Goal: Navigation & Orientation: Find specific page/section

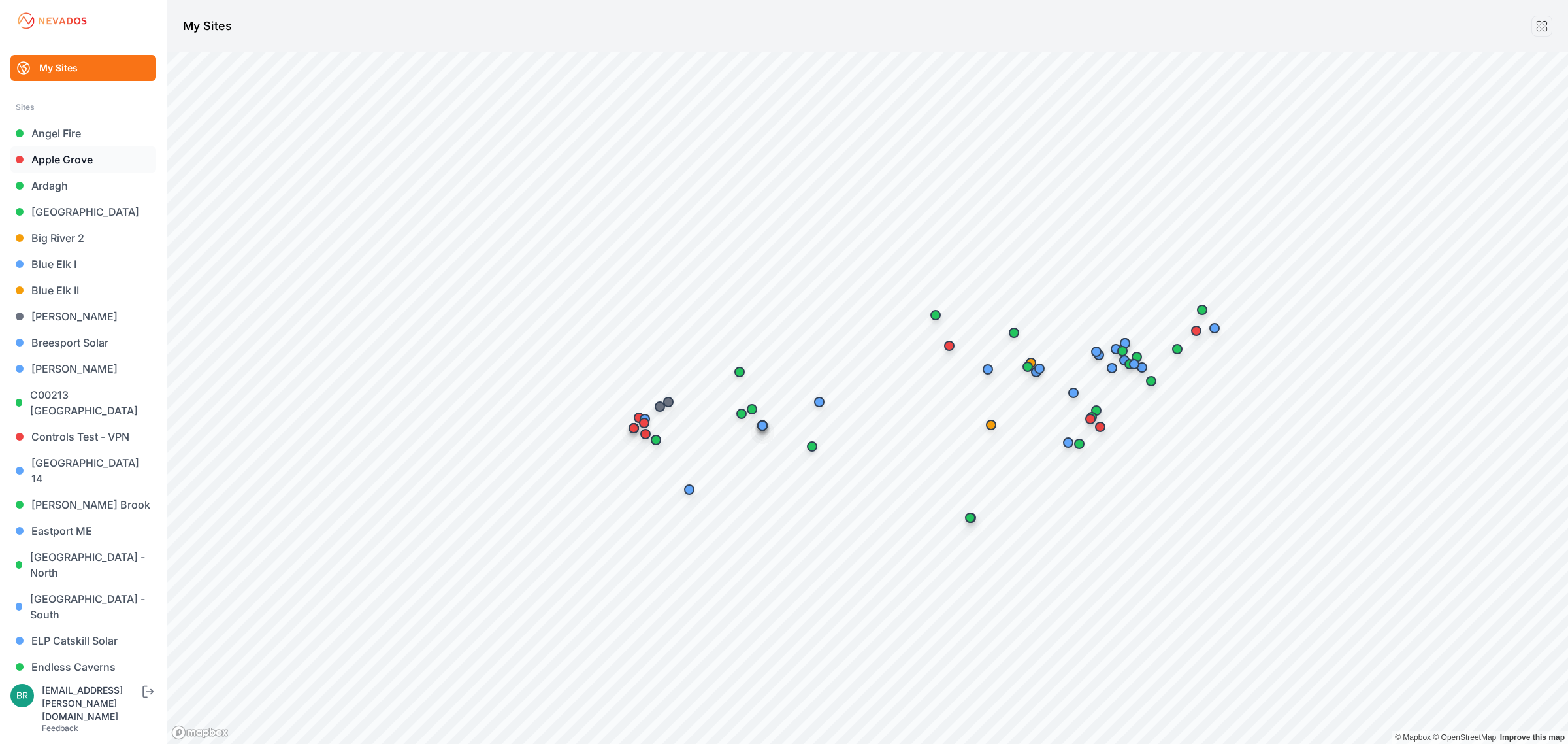
click at [95, 164] on link "Apple Grove" at bounding box center [83, 160] width 146 height 26
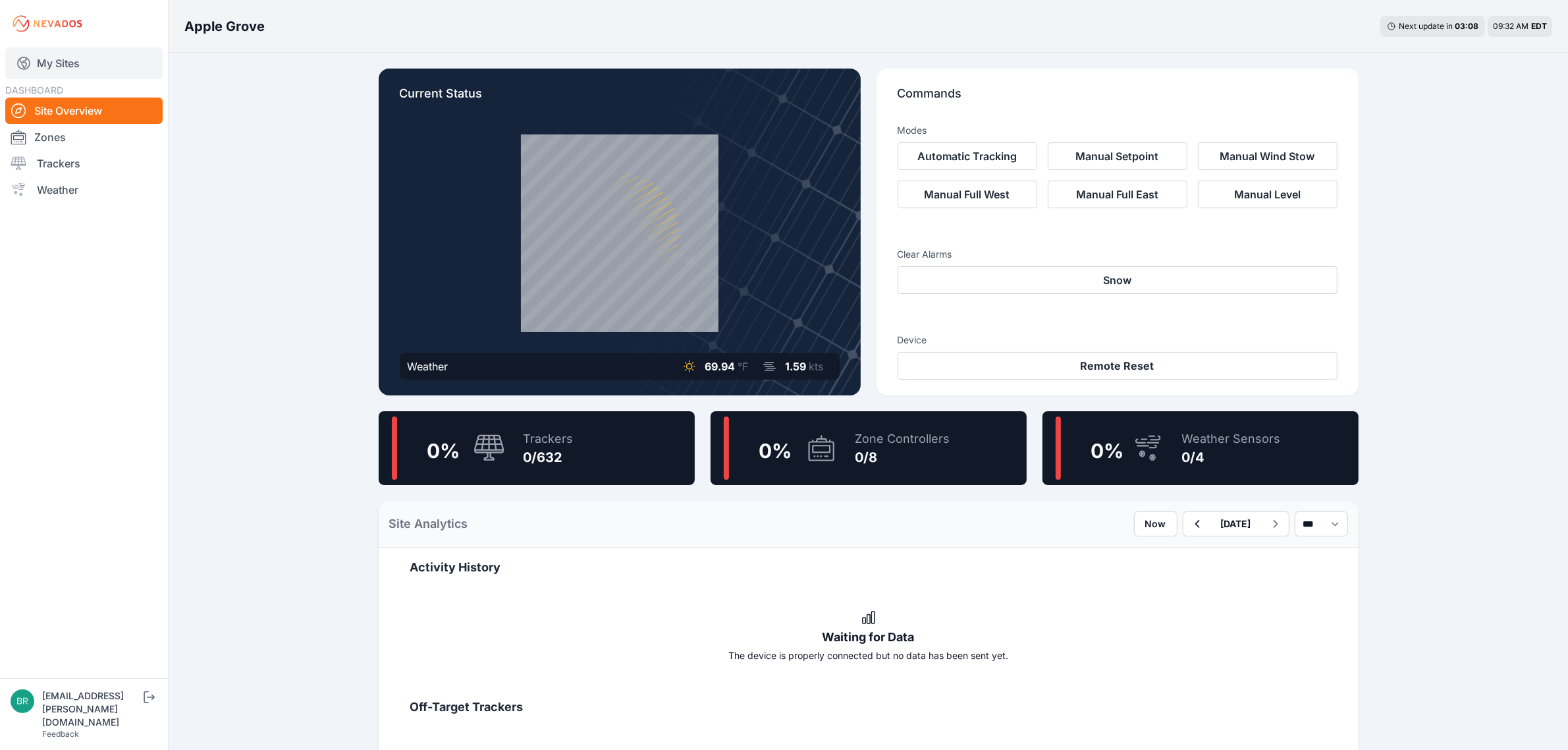
click at [119, 54] on link "My Sites" at bounding box center [84, 63] width 157 height 32
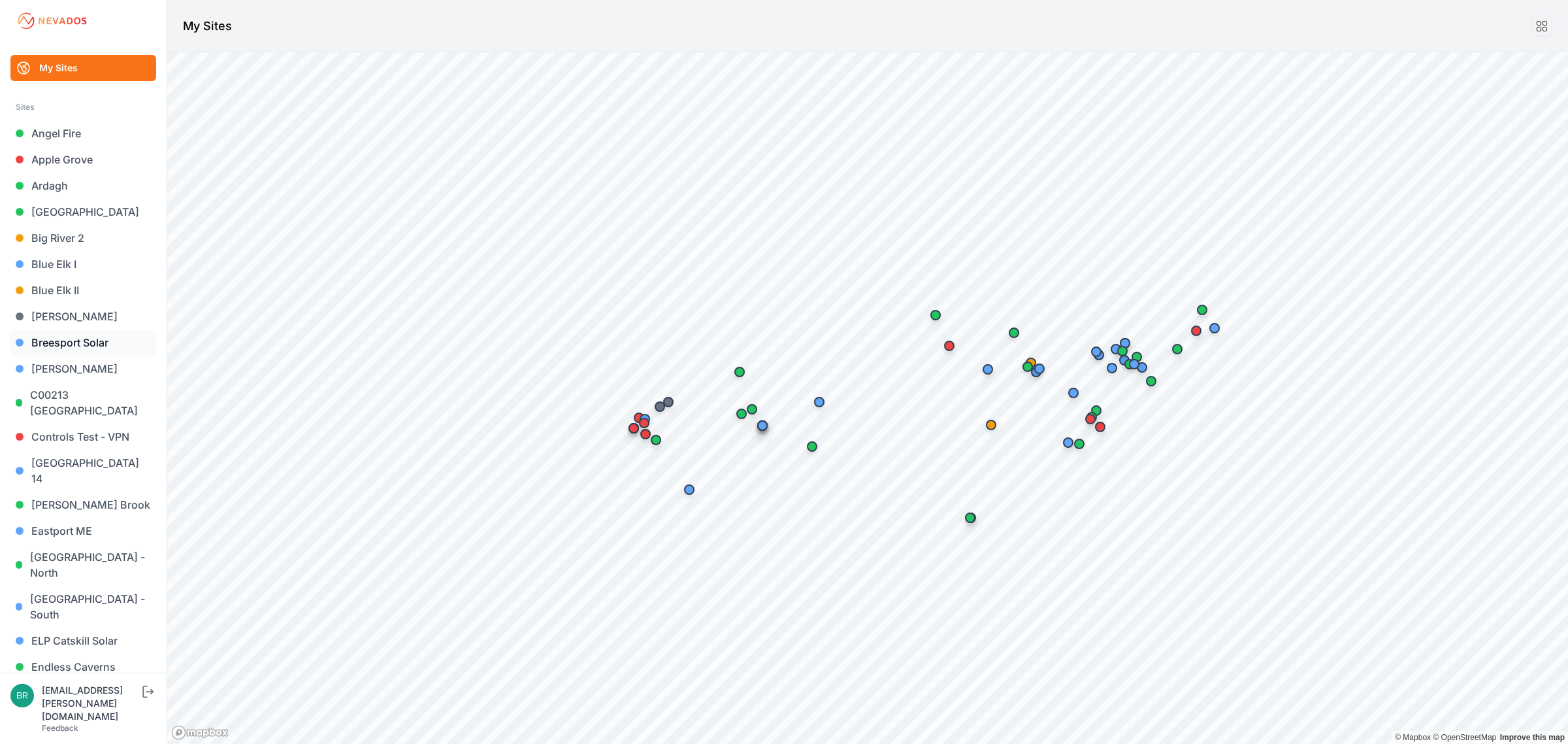
click at [77, 344] on link "Breesport Solar" at bounding box center [83, 342] width 146 height 26
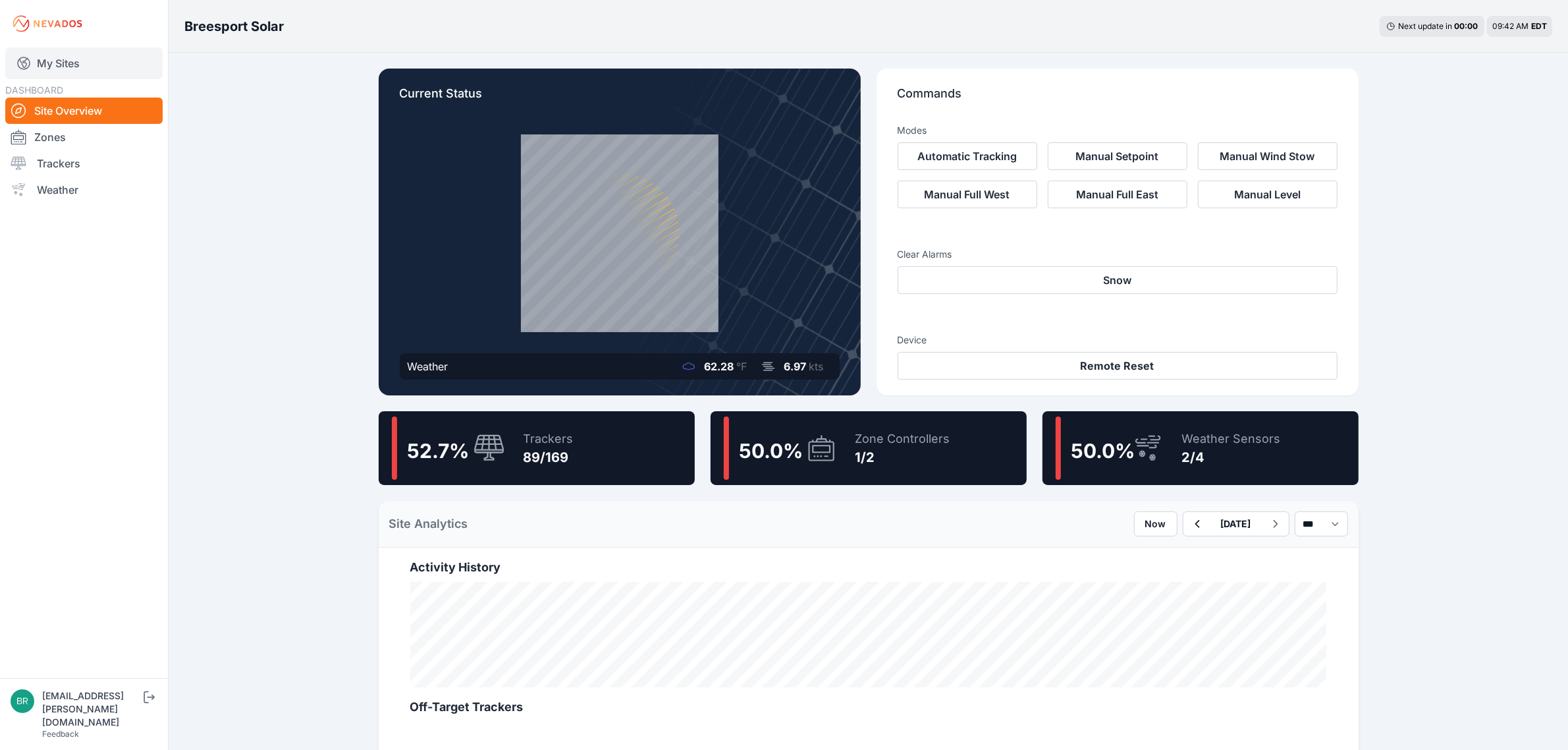
click at [113, 67] on link "My Sites" at bounding box center [84, 63] width 157 height 32
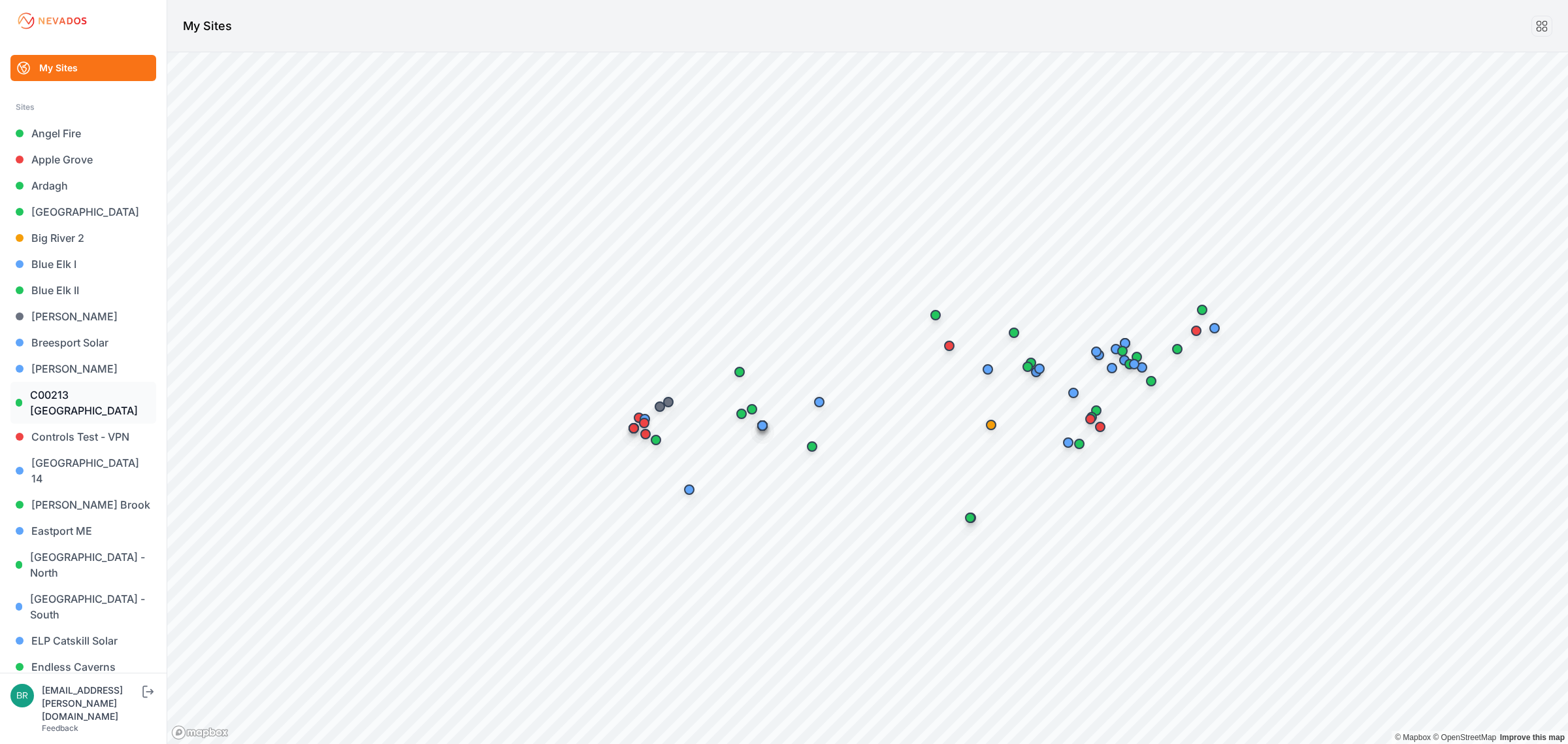
click at [69, 416] on link "C00213 [GEOGRAPHIC_DATA]" at bounding box center [83, 402] width 146 height 42
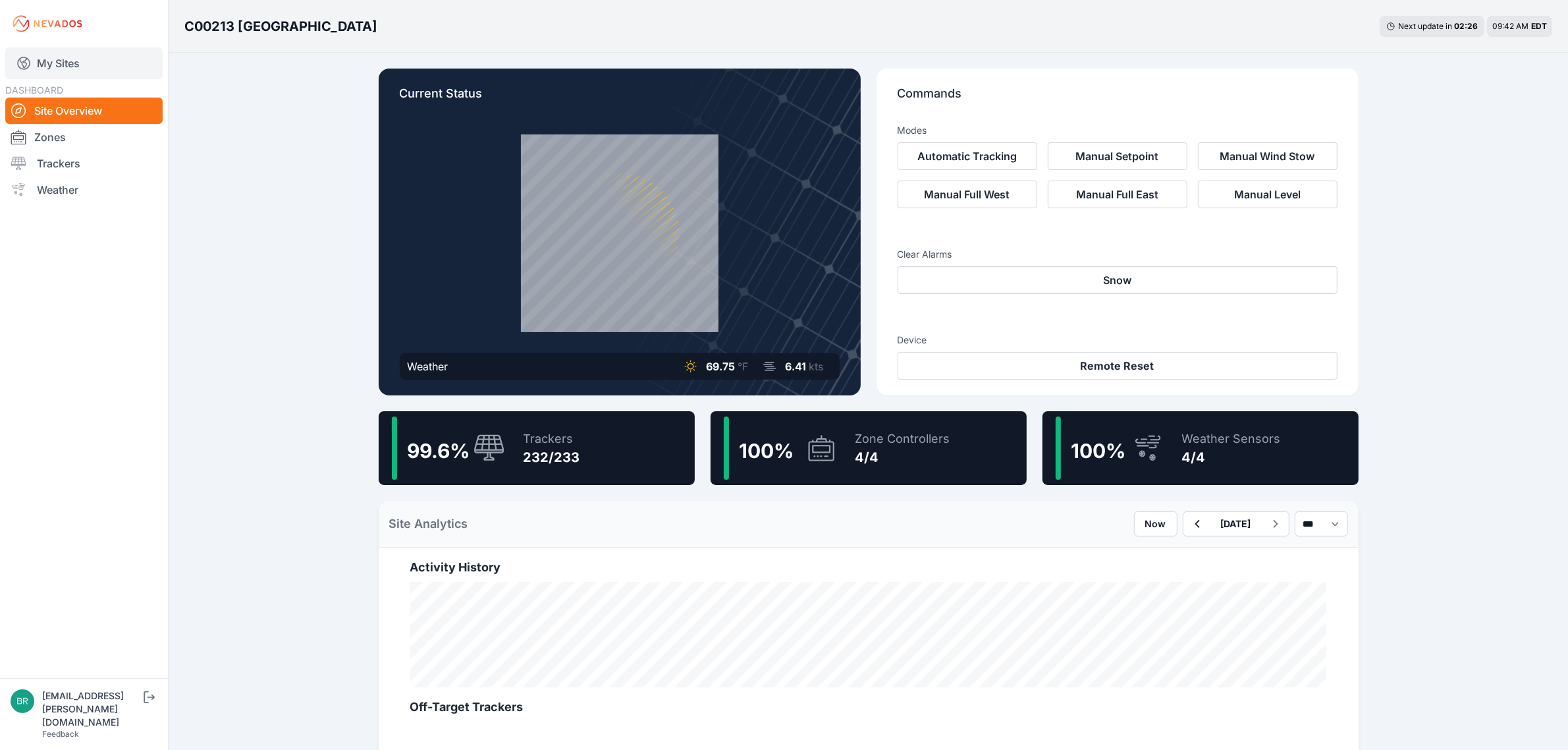
click at [80, 60] on link "My Sites" at bounding box center [84, 63] width 157 height 32
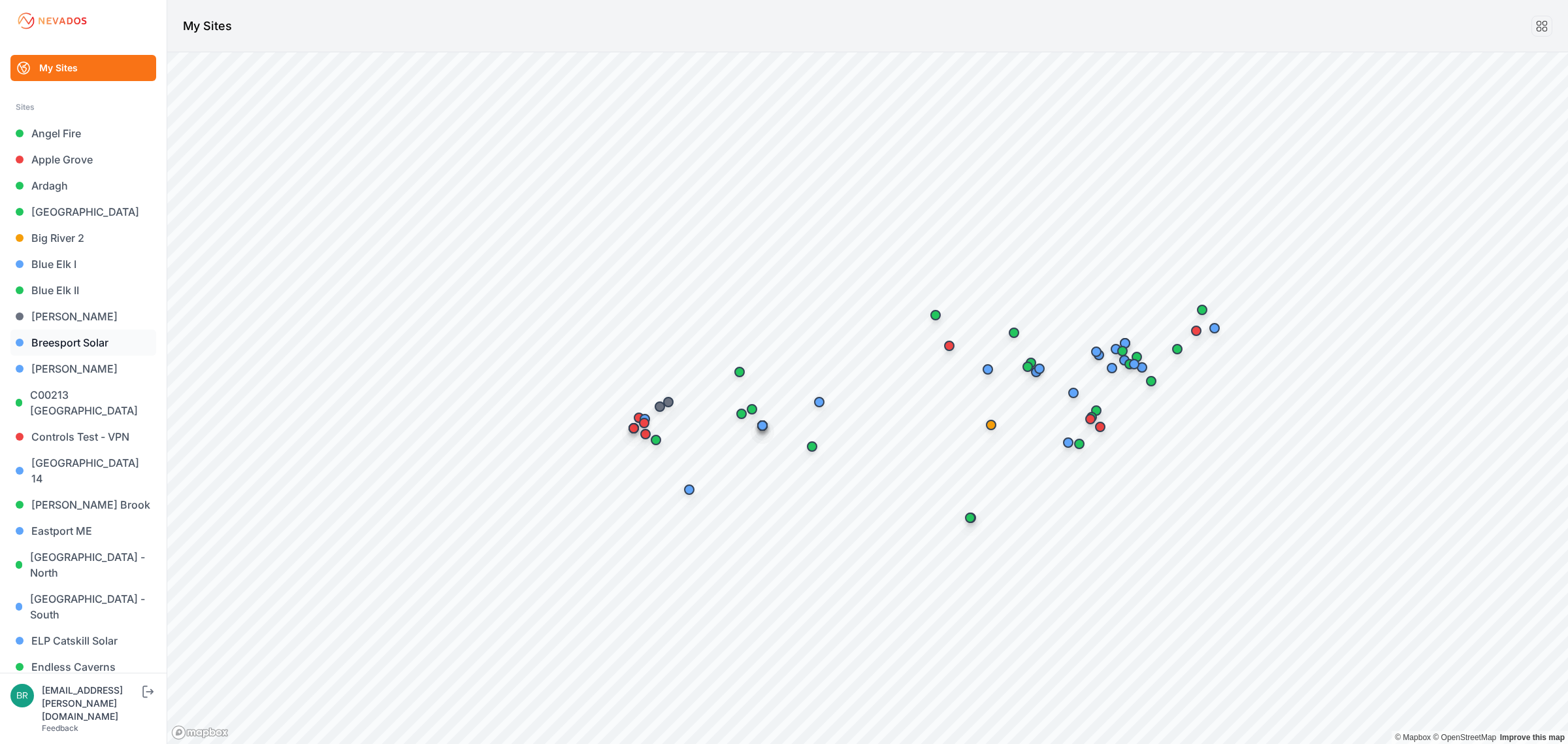
click at [119, 341] on link "Breesport Solar" at bounding box center [83, 342] width 146 height 26
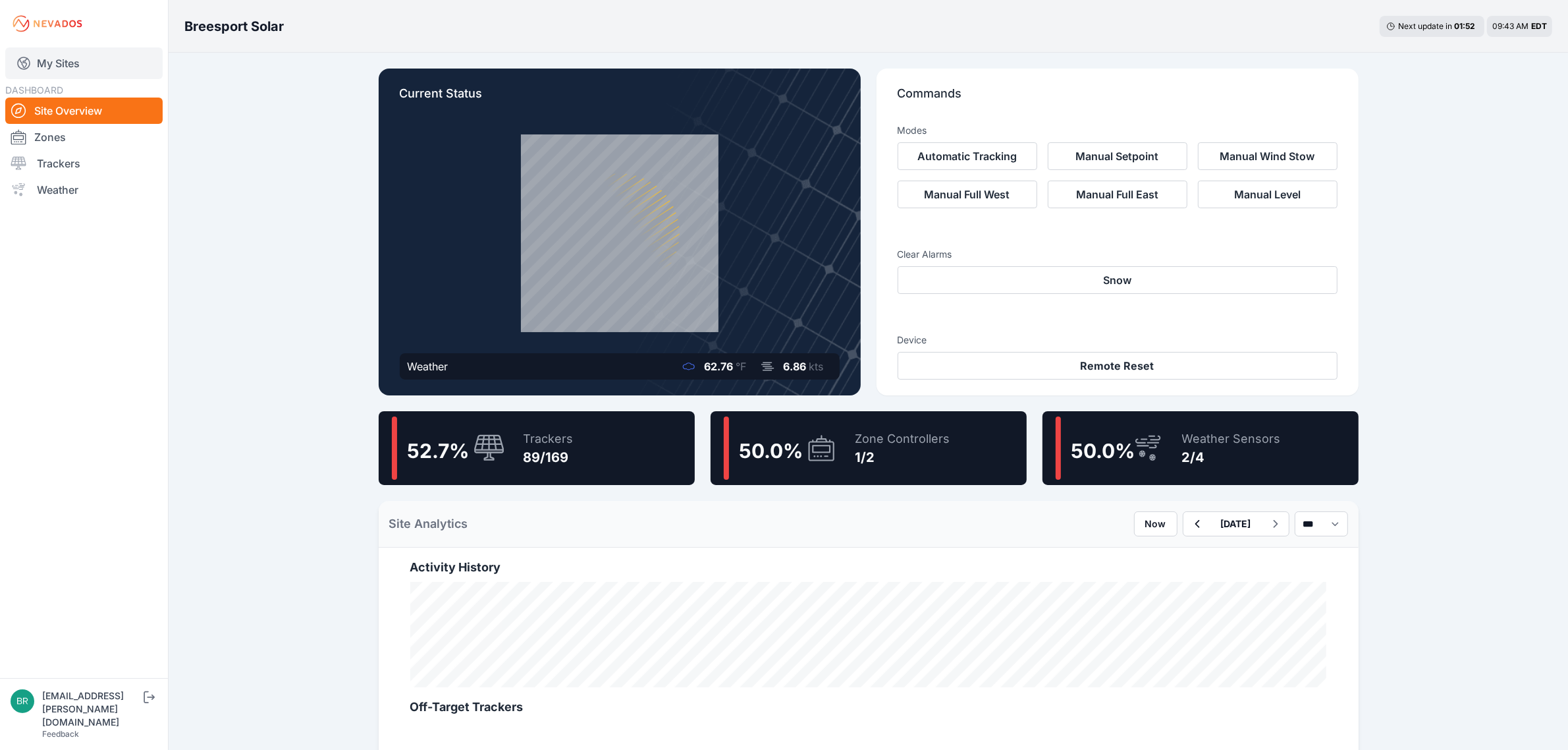
click at [45, 59] on link "My Sites" at bounding box center [84, 63] width 157 height 32
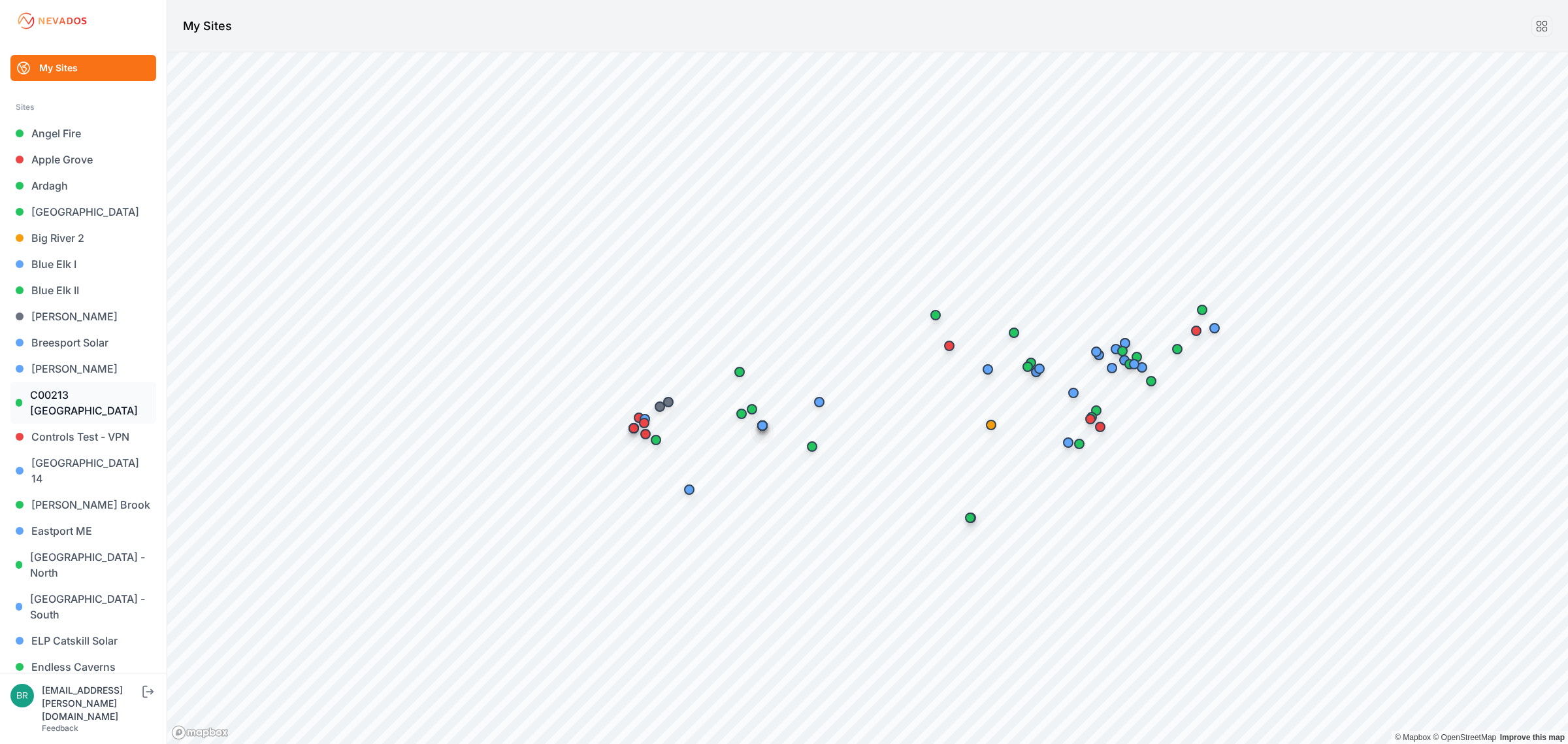
click at [93, 402] on link "C00213 [GEOGRAPHIC_DATA]" at bounding box center [83, 402] width 146 height 42
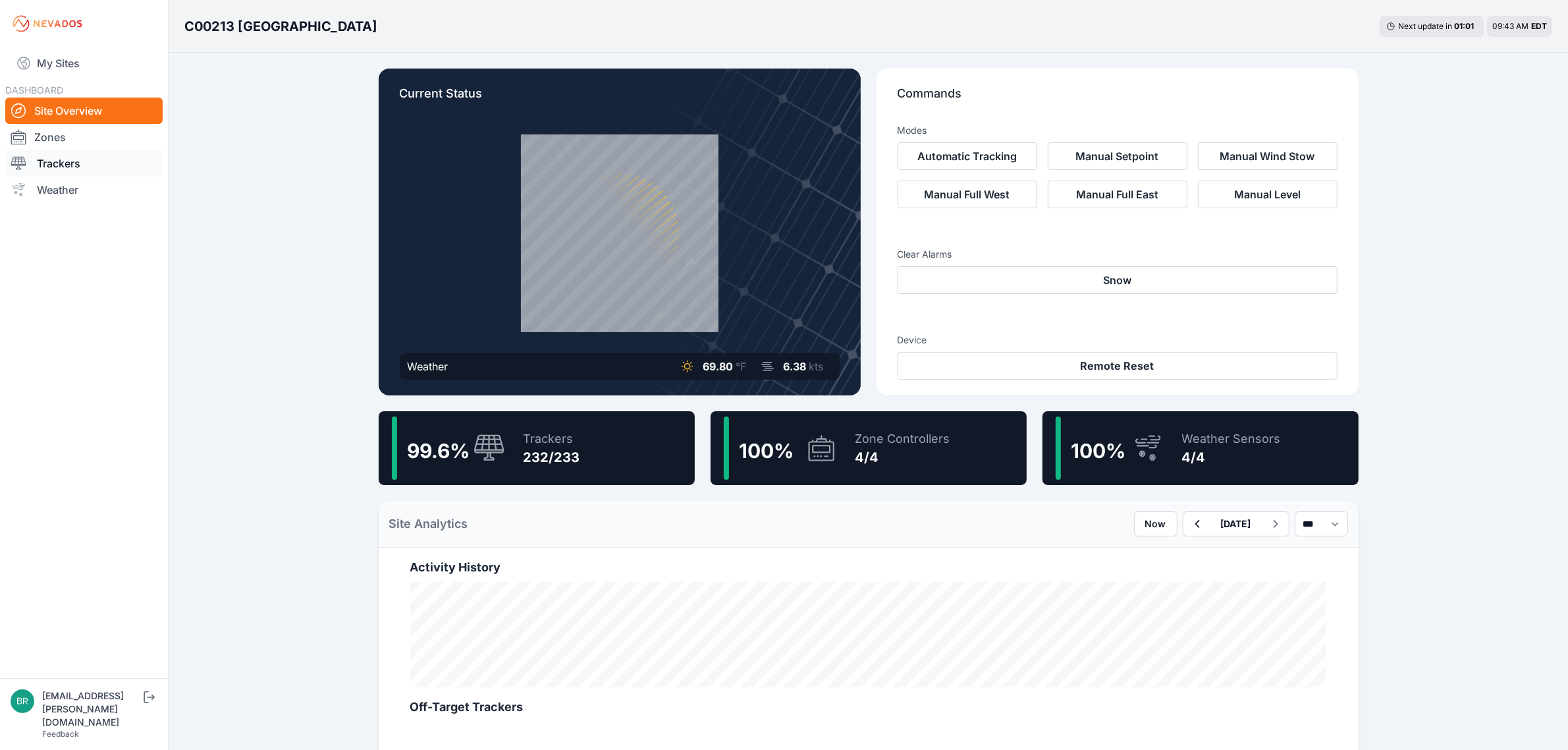
click at [87, 172] on link "Trackers" at bounding box center [84, 163] width 157 height 26
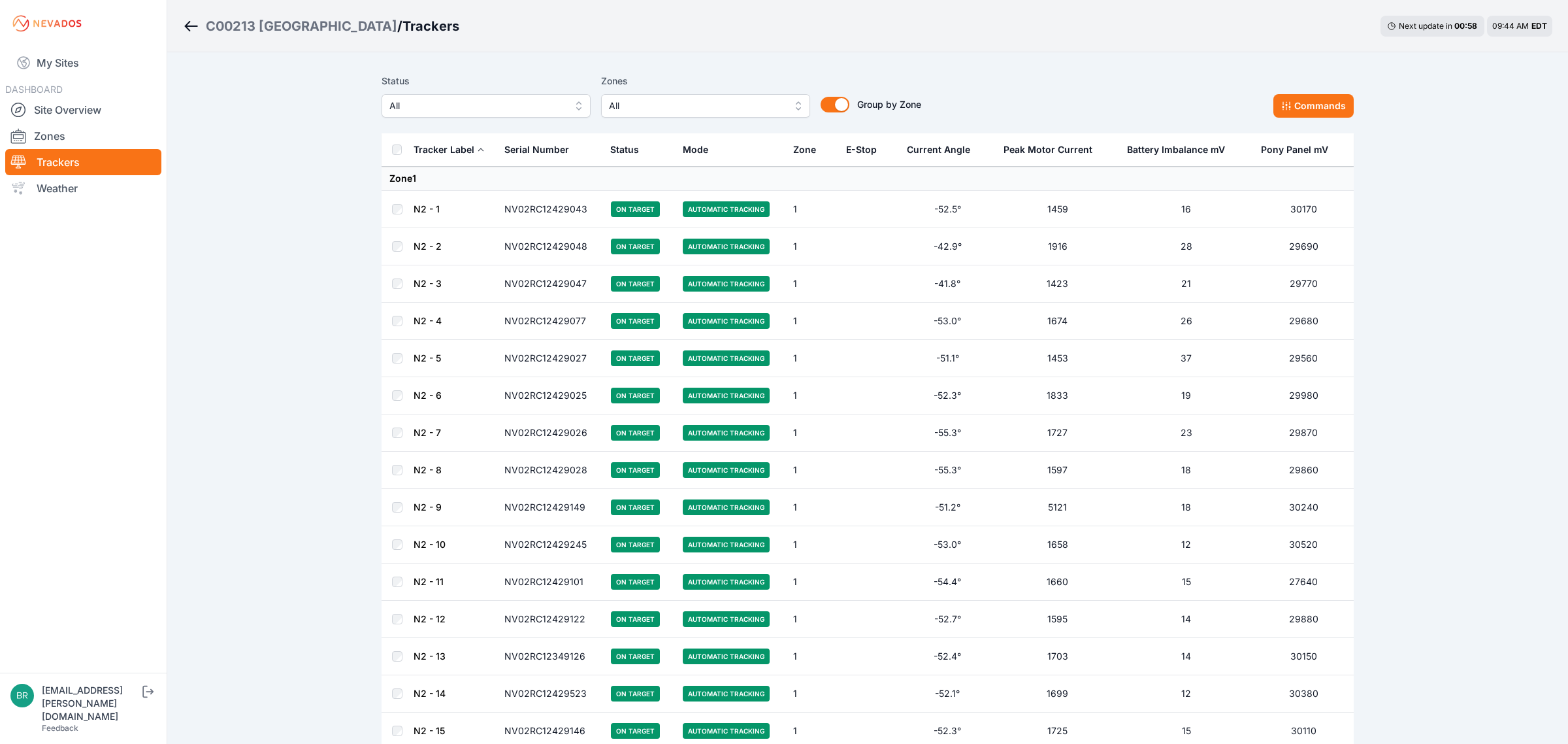
click at [526, 103] on span "All" at bounding box center [477, 106] width 175 height 16
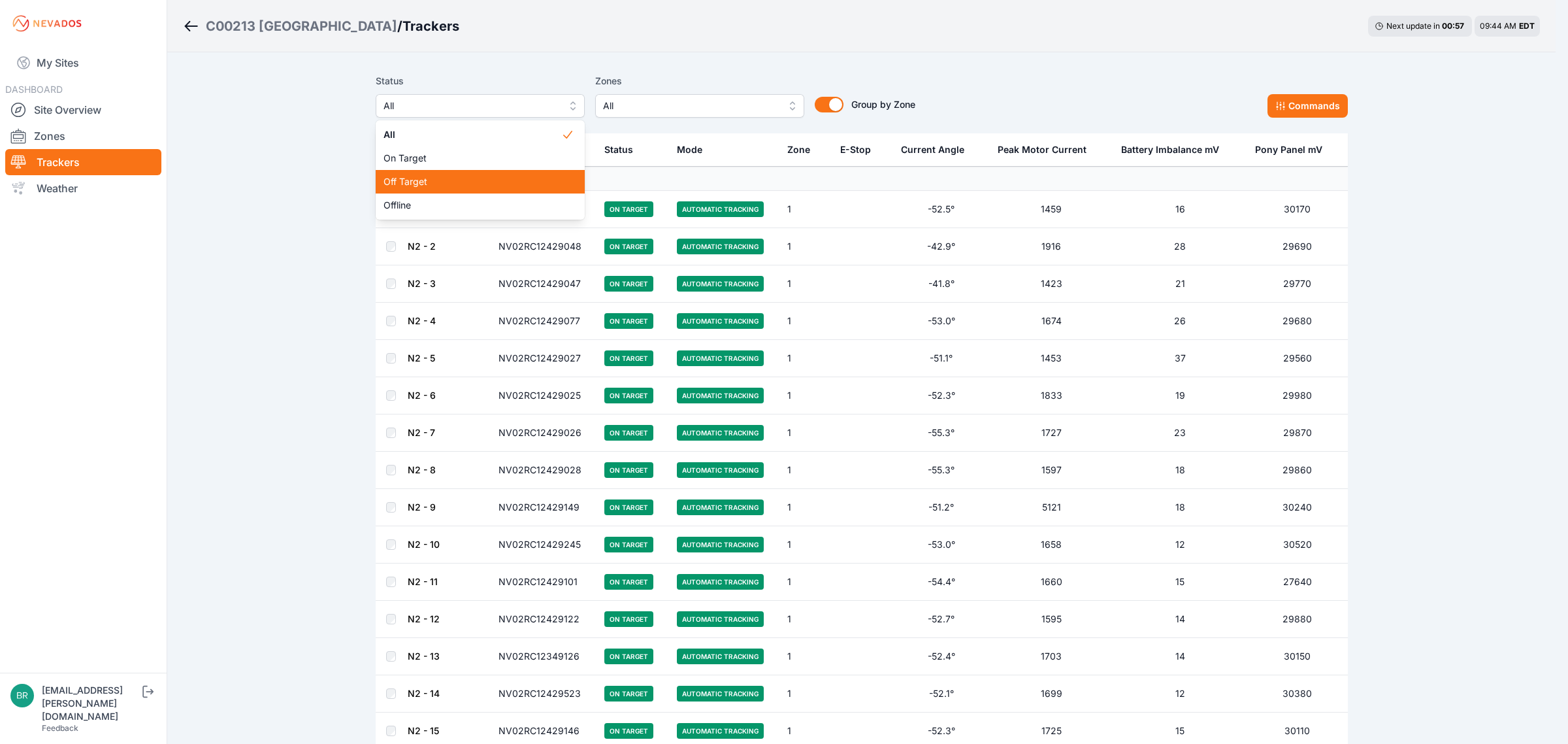
click at [459, 191] on div "Off Target" at bounding box center [480, 181] width 209 height 23
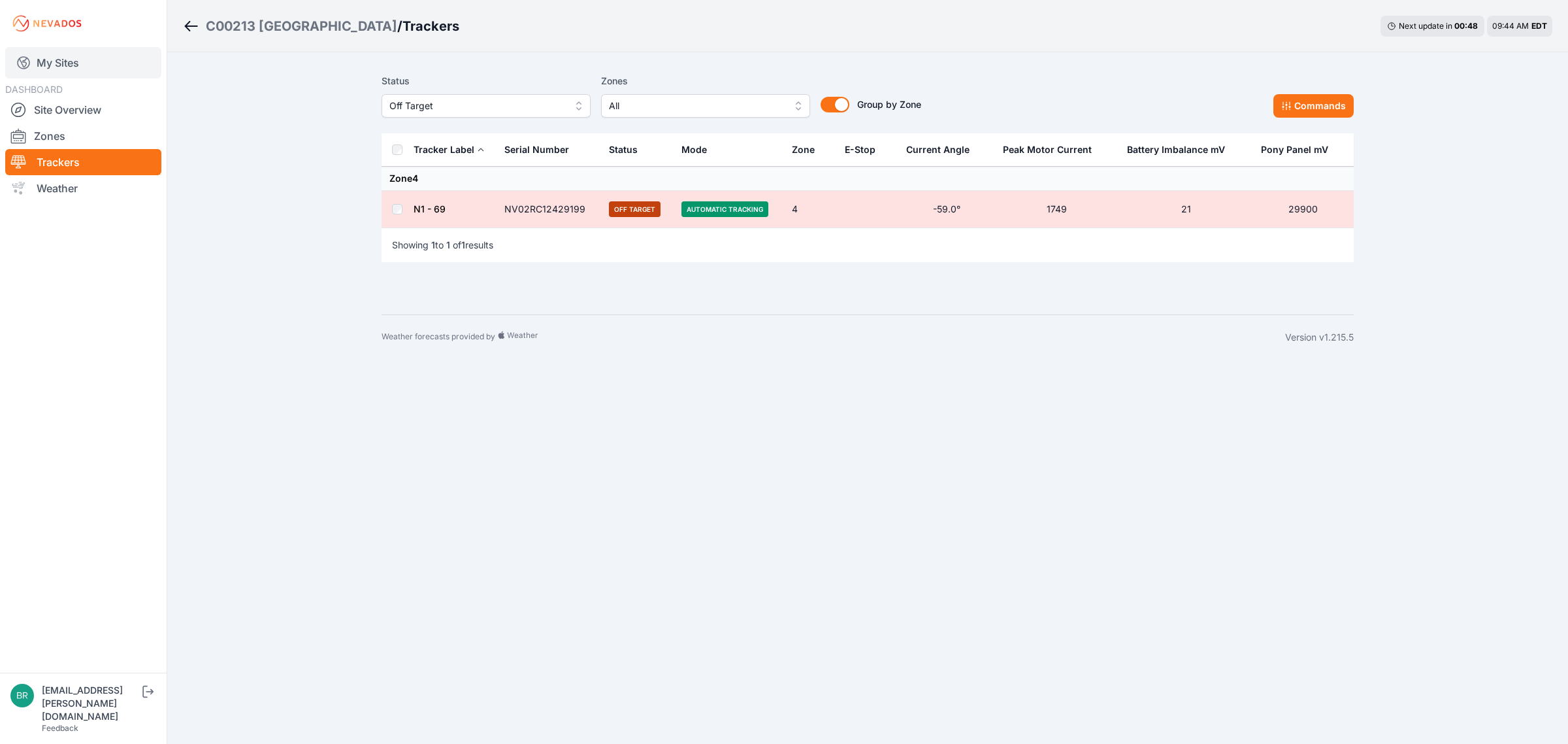
click at [87, 61] on link "My Sites" at bounding box center [83, 63] width 156 height 32
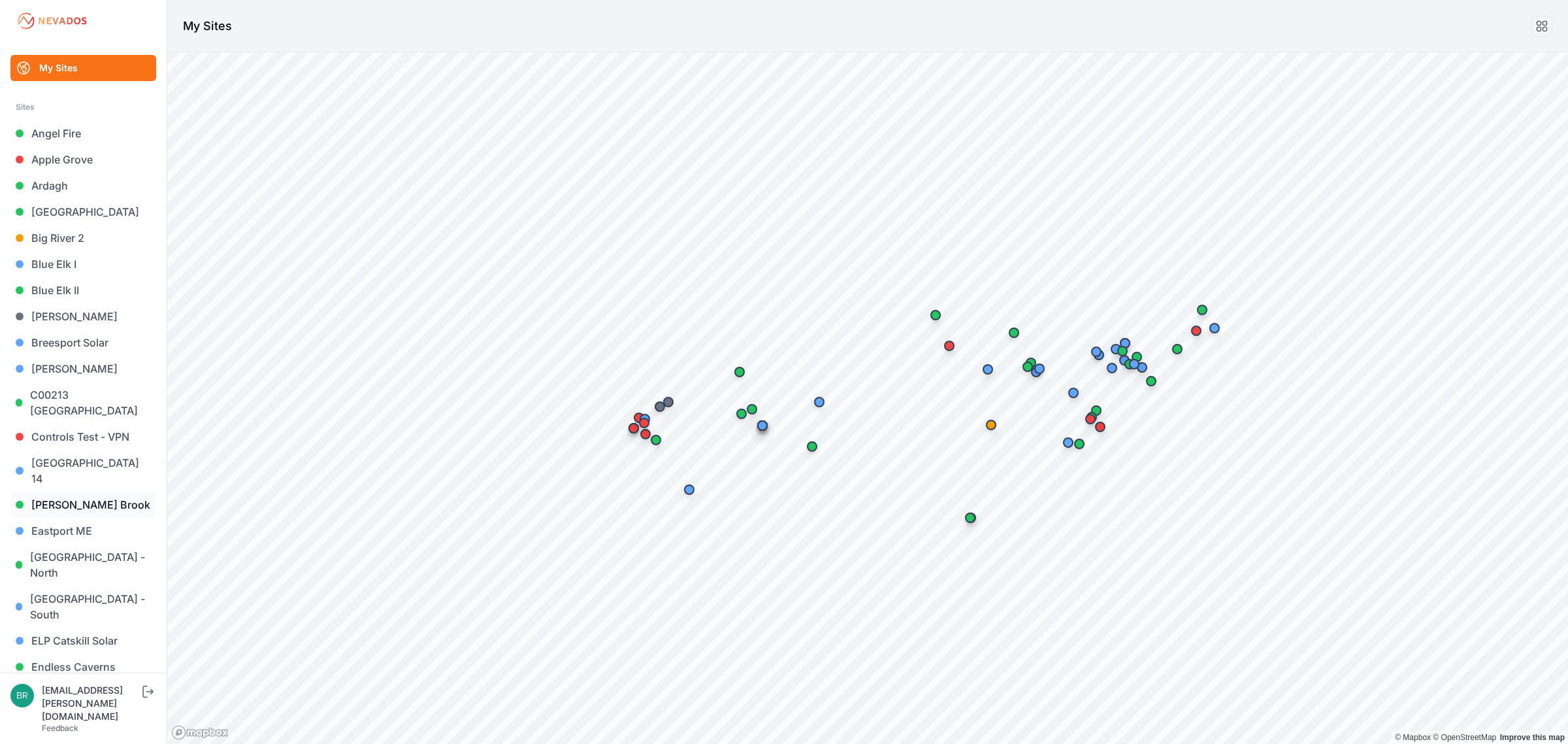
click at [98, 496] on link "[PERSON_NAME] Brook" at bounding box center [83, 505] width 146 height 26
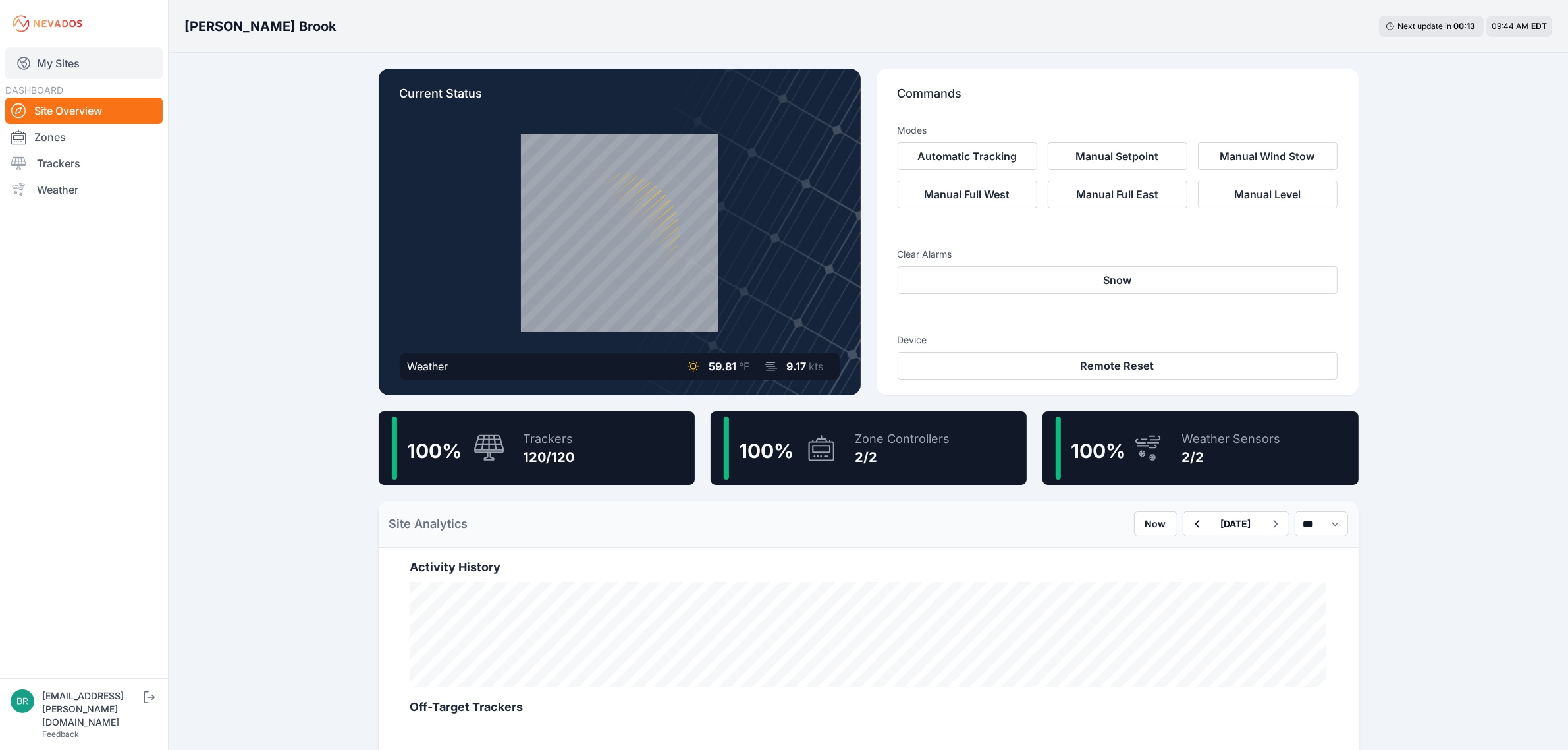
click at [74, 68] on link "My Sites" at bounding box center [84, 63] width 157 height 32
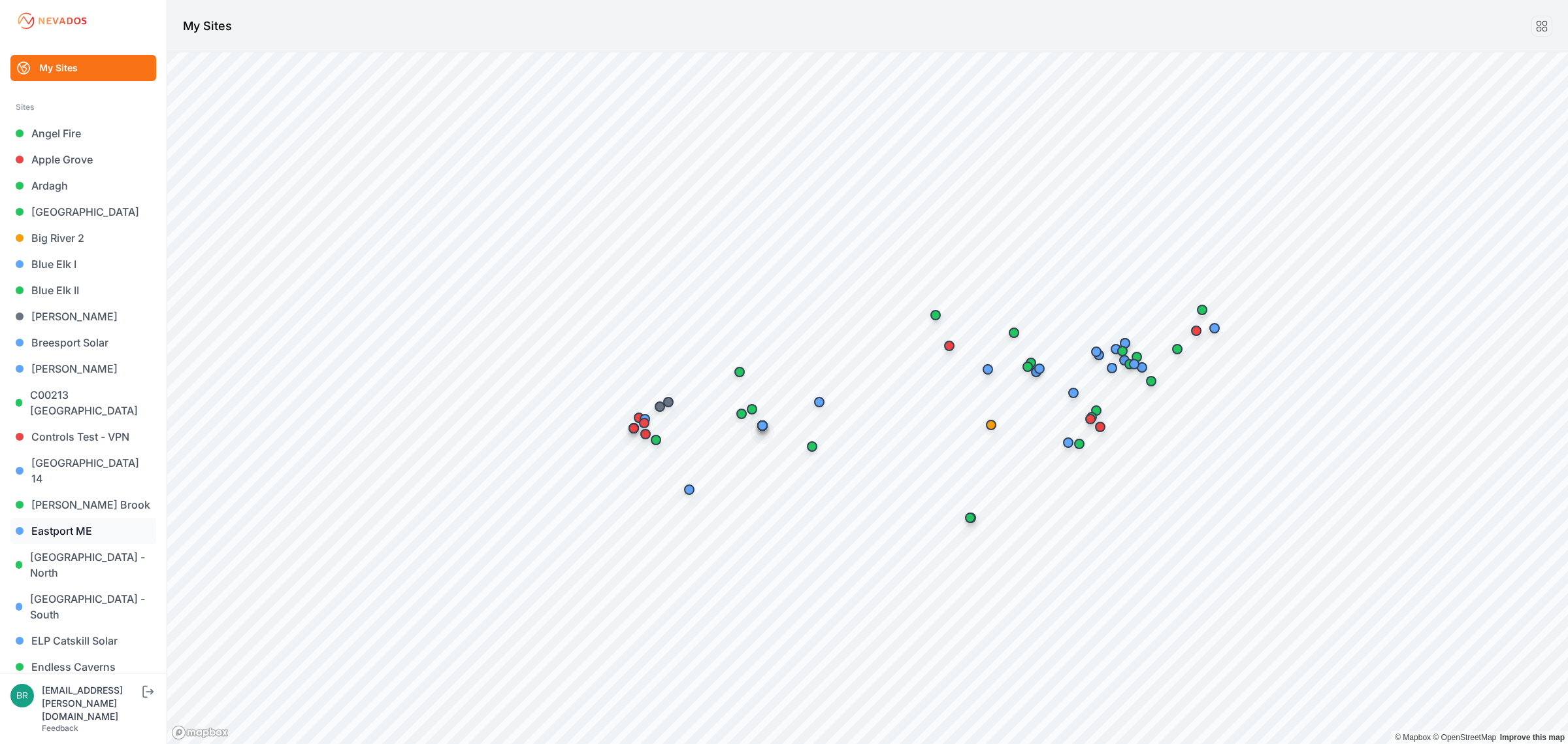
click at [105, 518] on link "Eastport ME" at bounding box center [83, 531] width 146 height 26
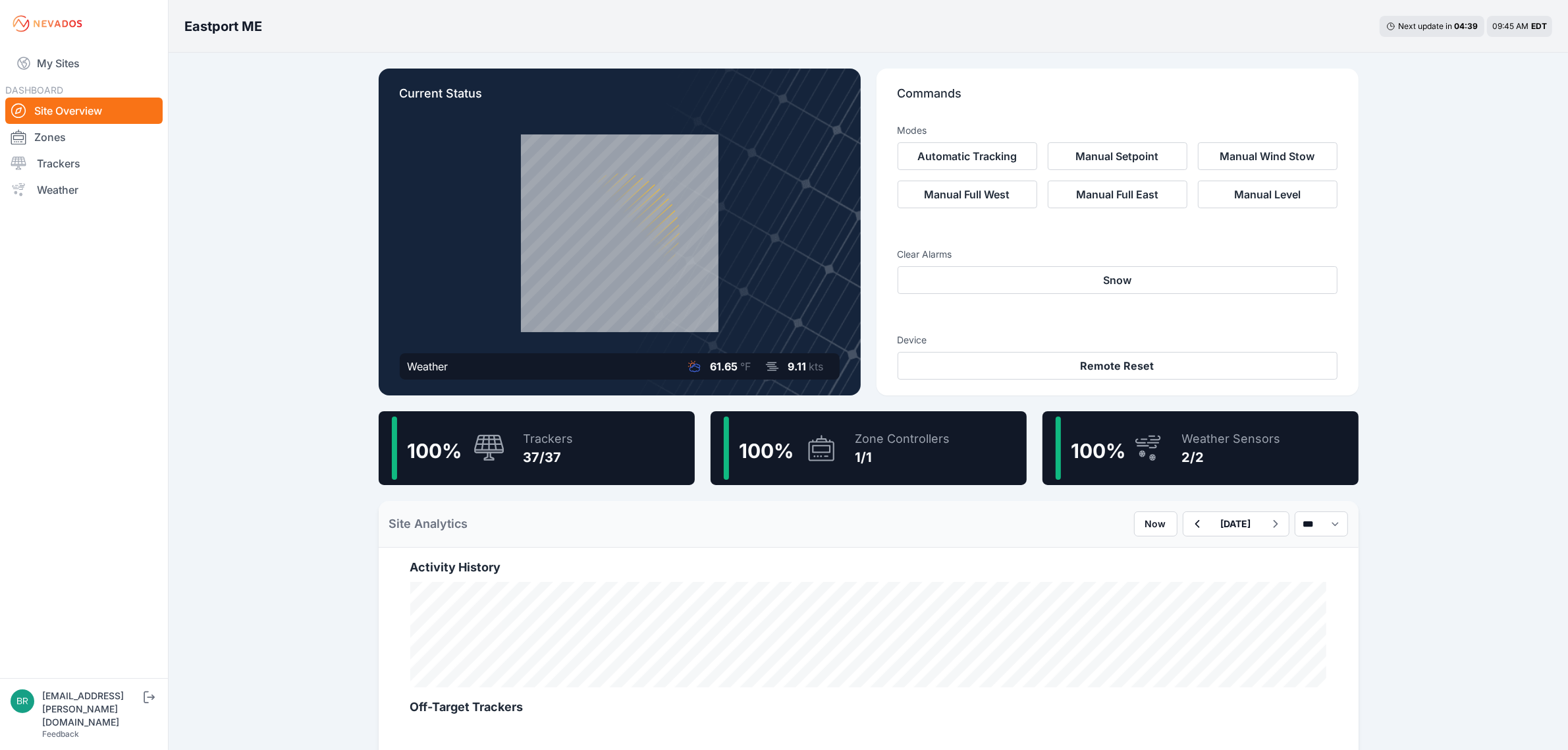
drag, startPoint x: 132, startPoint y: 52, endPoint x: 142, endPoint y: 31, distance: 23.3
click at [132, 52] on link "My Sites" at bounding box center [84, 63] width 157 height 32
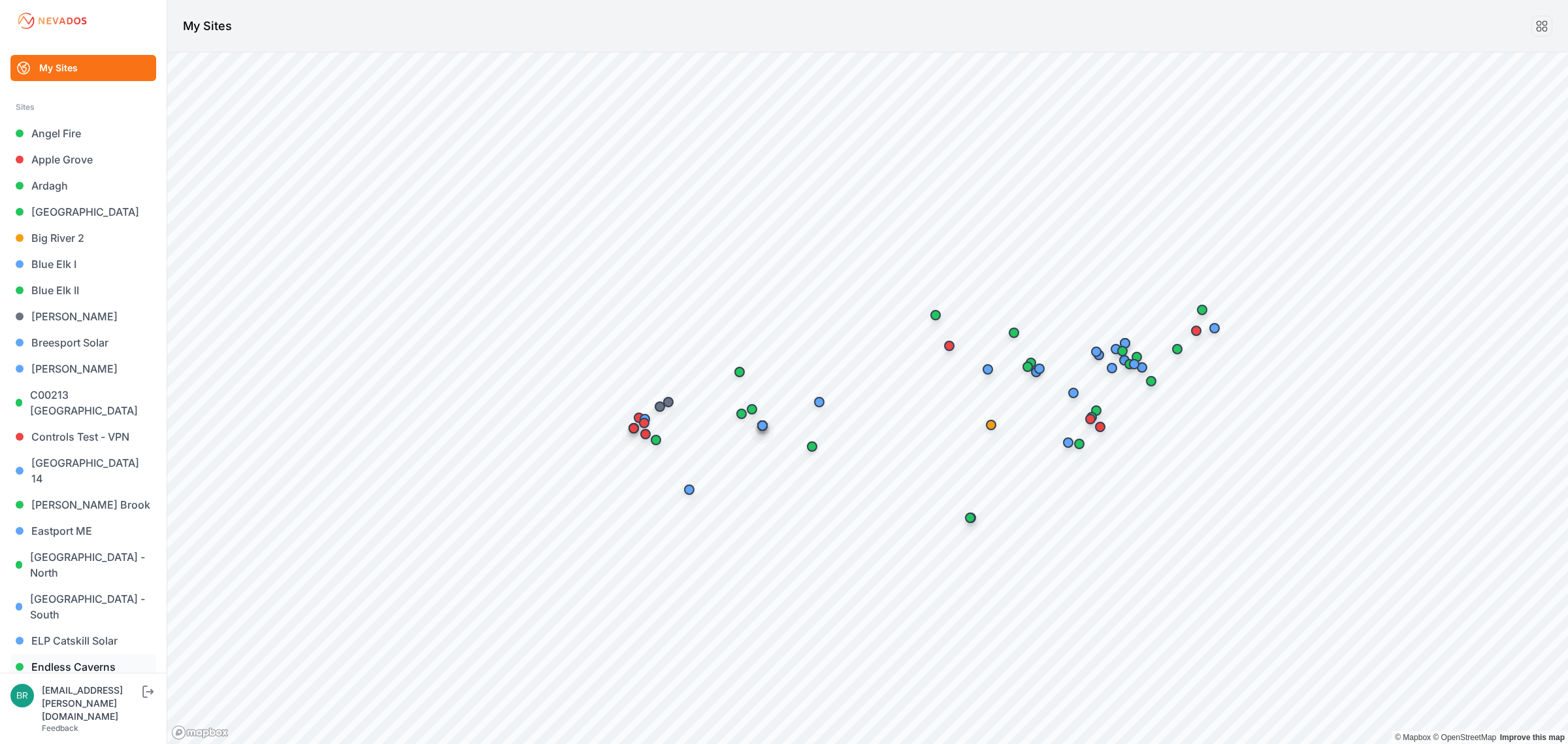
click at [79, 594] on link "Endless Caverns" at bounding box center [83, 666] width 146 height 26
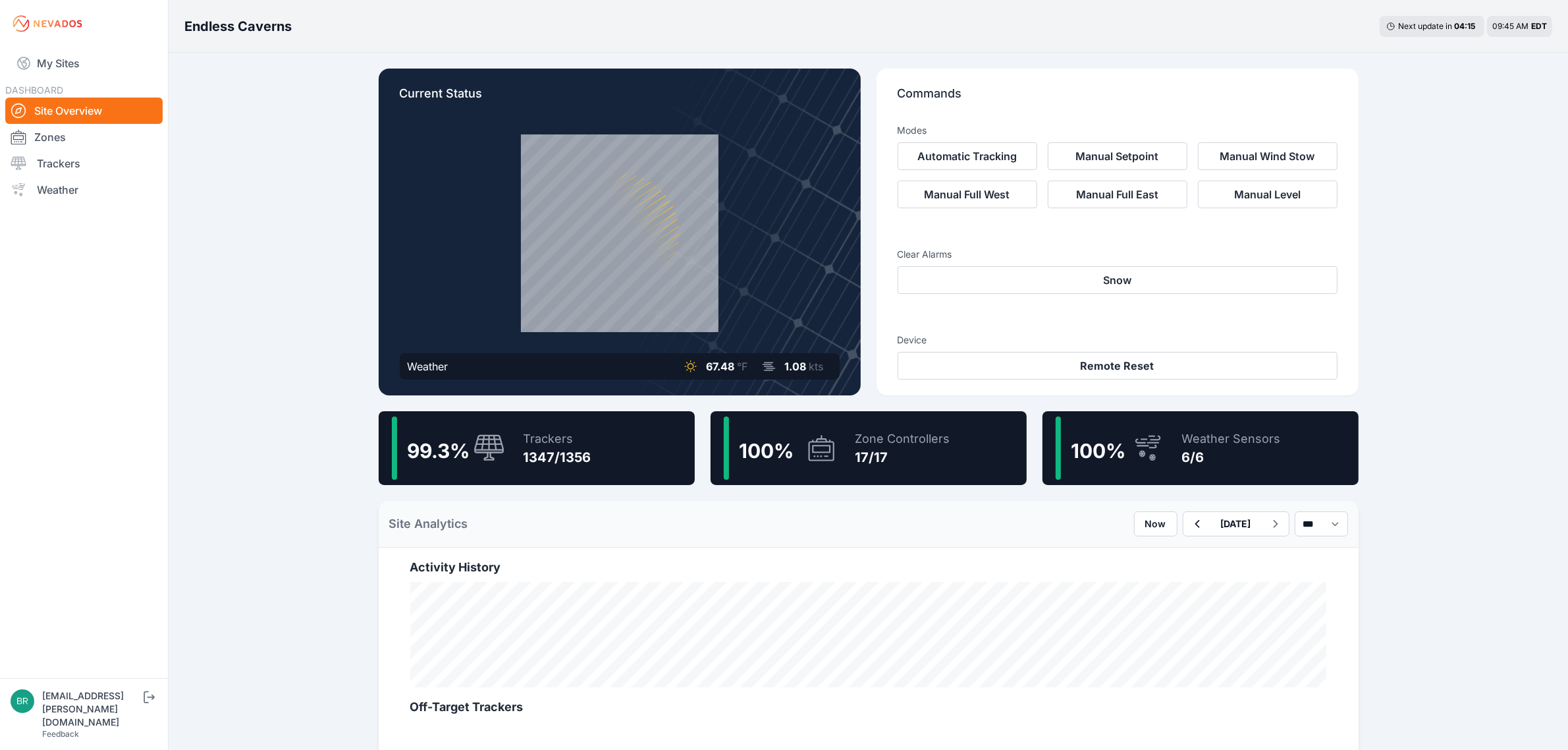
click at [520, 438] on div "Trackers 1347/1356" at bounding box center [551, 448] width 81 height 63
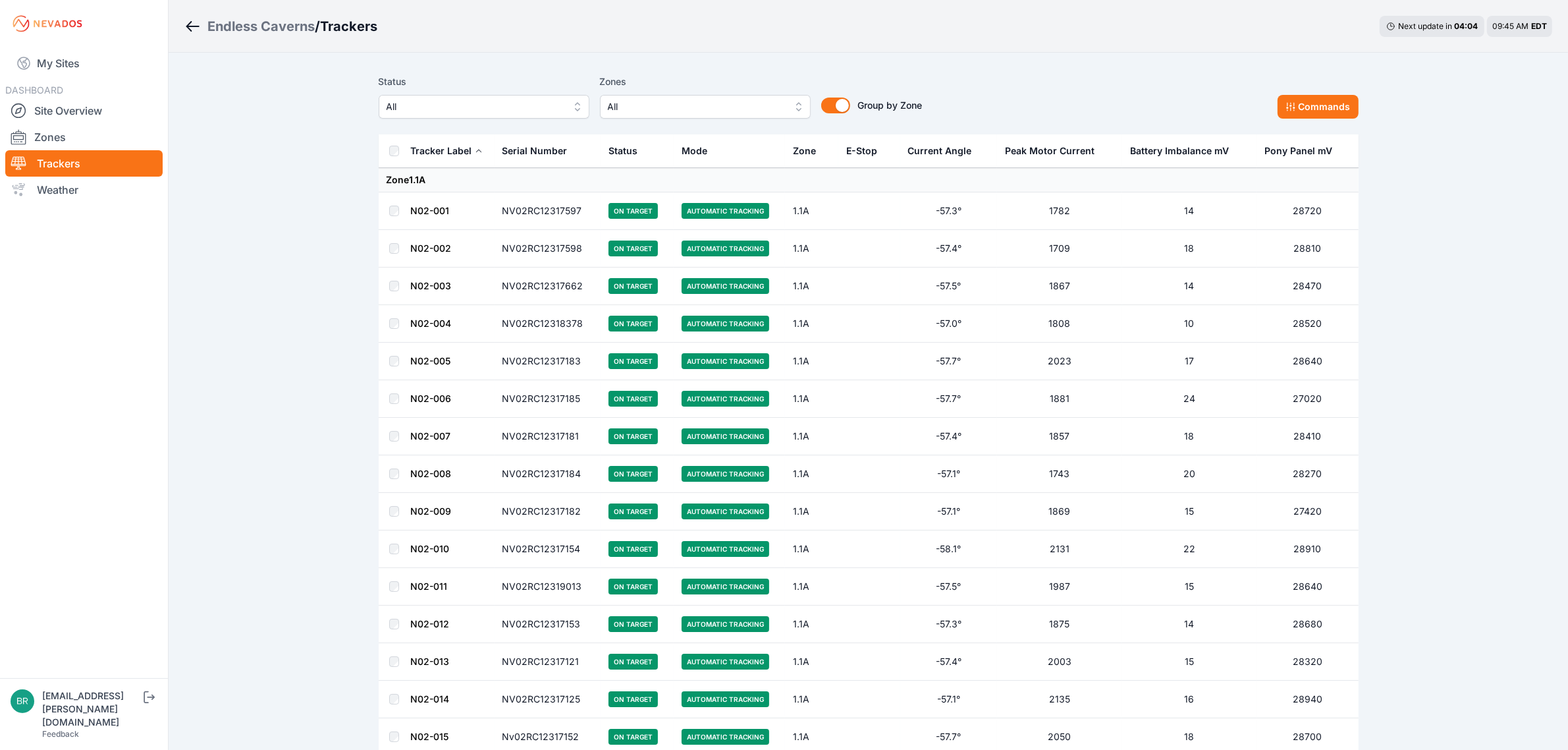
click at [484, 116] on button "All" at bounding box center [484, 106] width 211 height 24
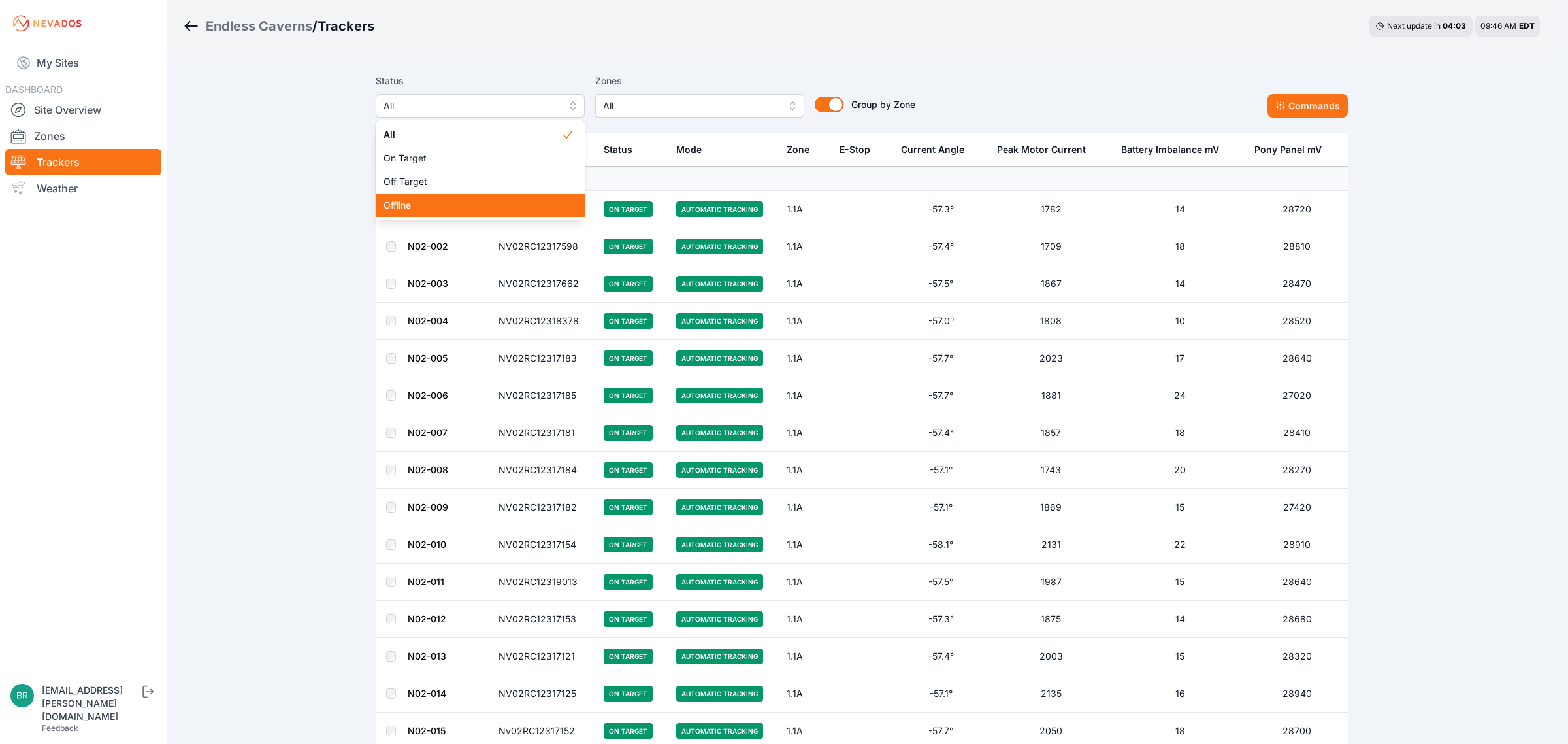
click at [442, 197] on div "Offline" at bounding box center [480, 205] width 209 height 23
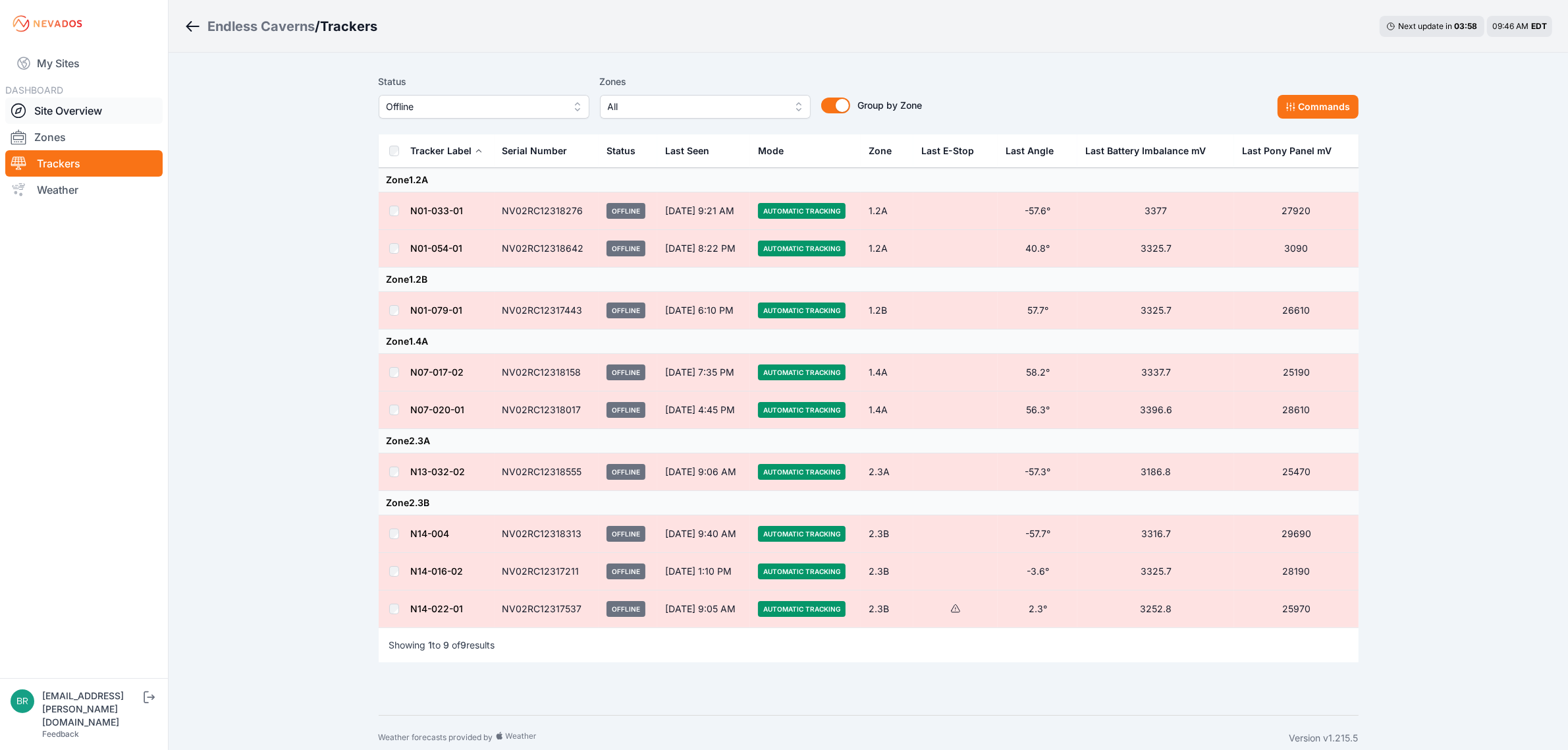
click at [96, 116] on link "Site Overview" at bounding box center [84, 110] width 157 height 26
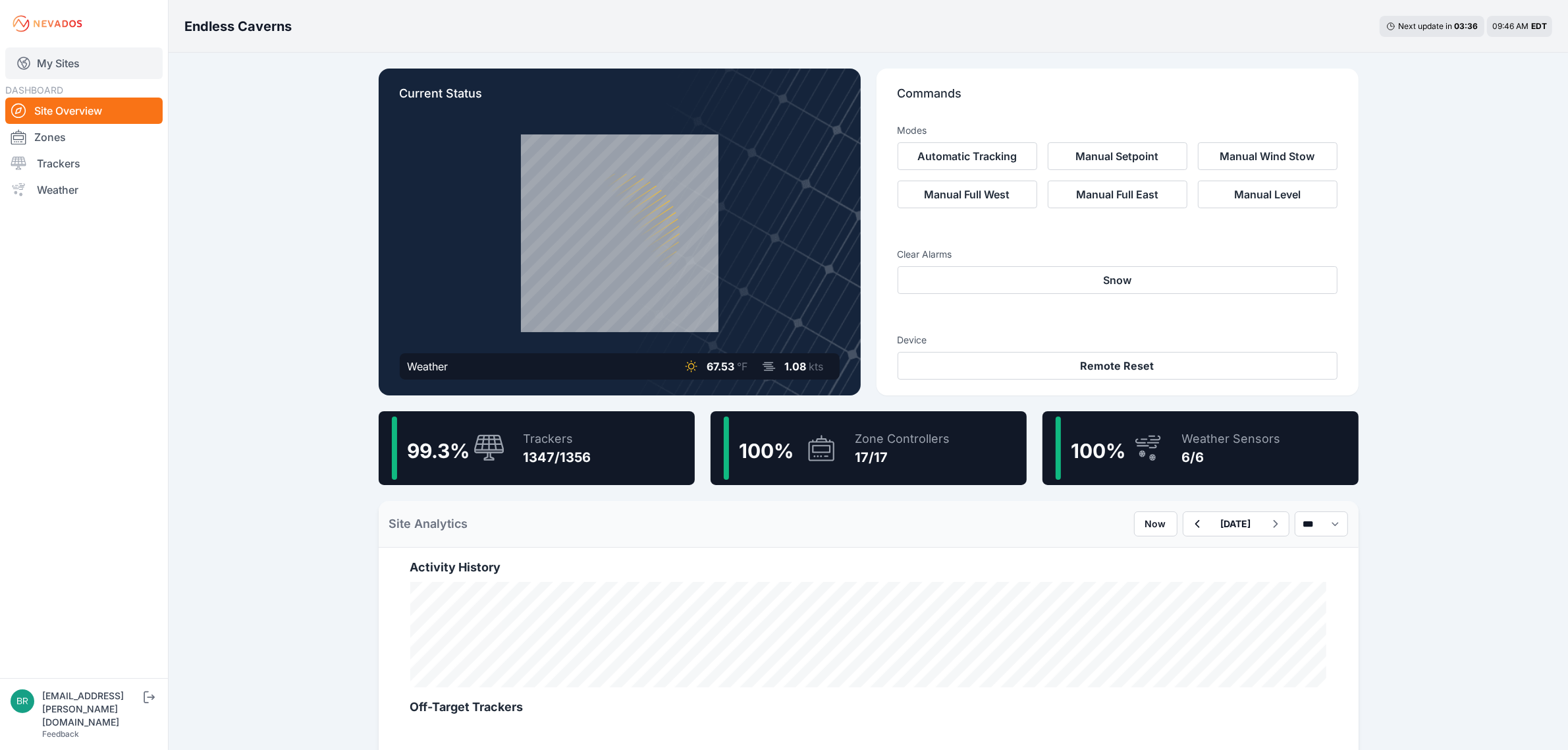
click at [57, 68] on link "My Sites" at bounding box center [84, 63] width 157 height 32
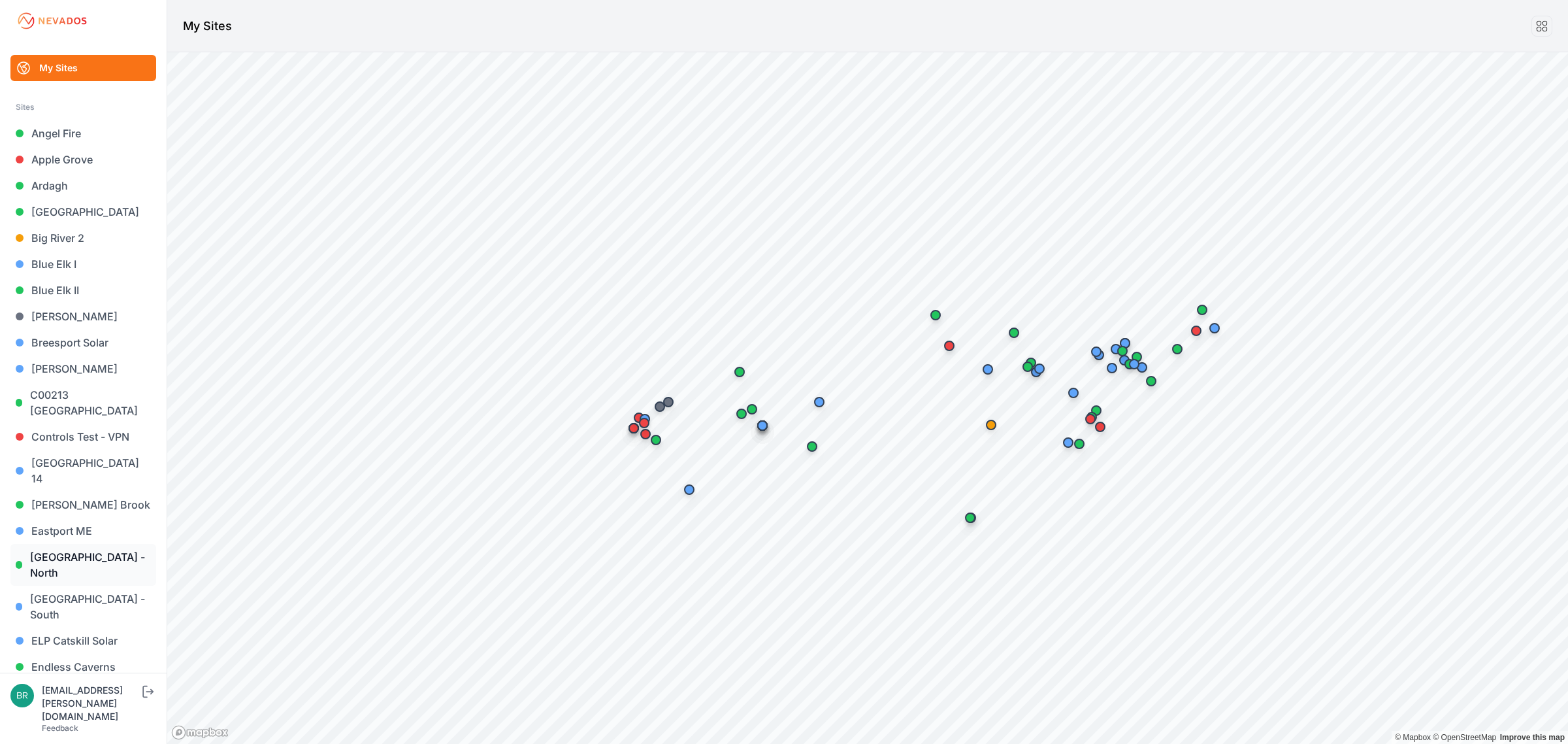
click at [99, 544] on link "[GEOGRAPHIC_DATA] - North" at bounding box center [83, 565] width 146 height 42
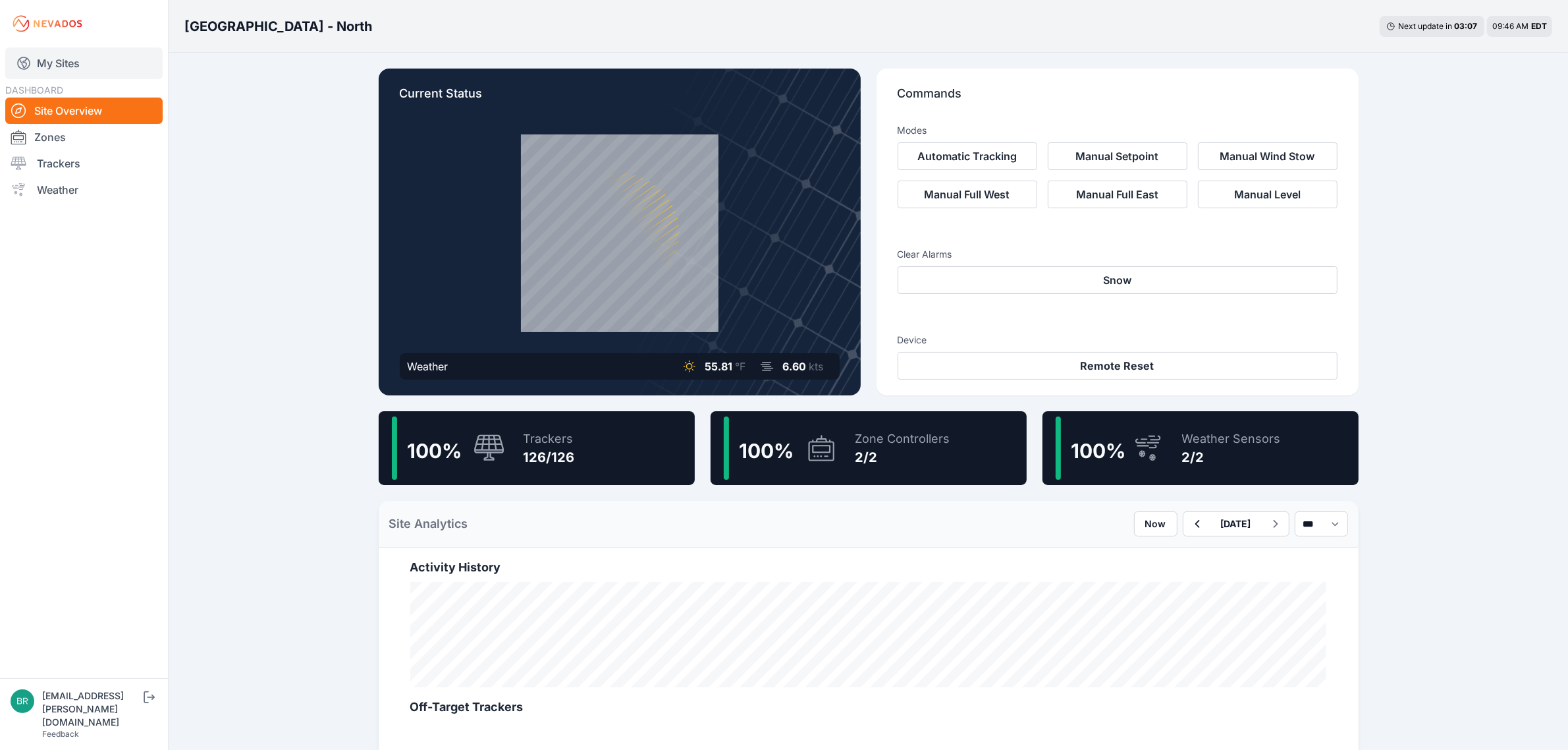
click at [112, 60] on link "My Sites" at bounding box center [84, 63] width 157 height 32
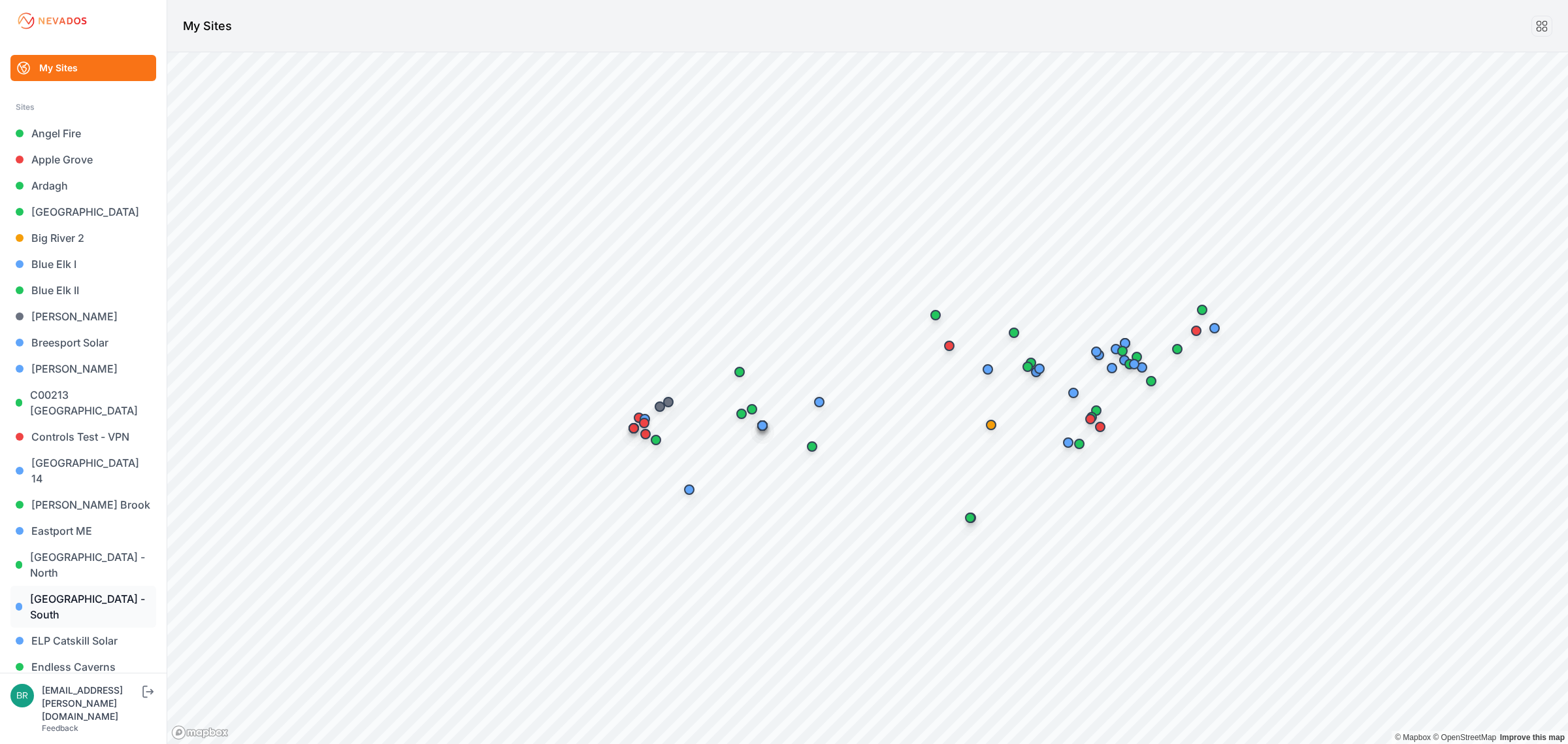
click at [111, 585] on link "[GEOGRAPHIC_DATA] - South" at bounding box center [83, 606] width 146 height 42
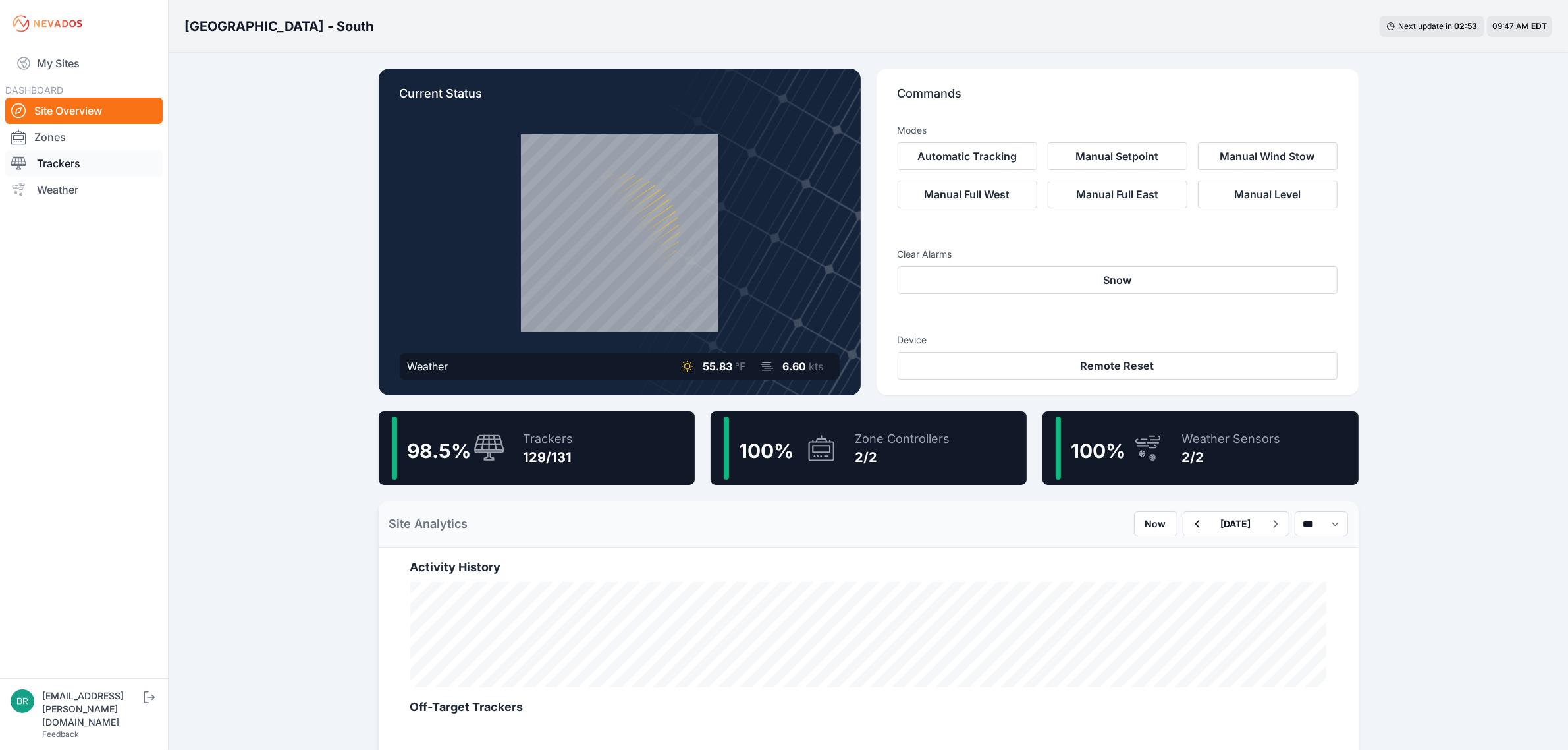
click at [74, 166] on link "Trackers" at bounding box center [84, 163] width 157 height 26
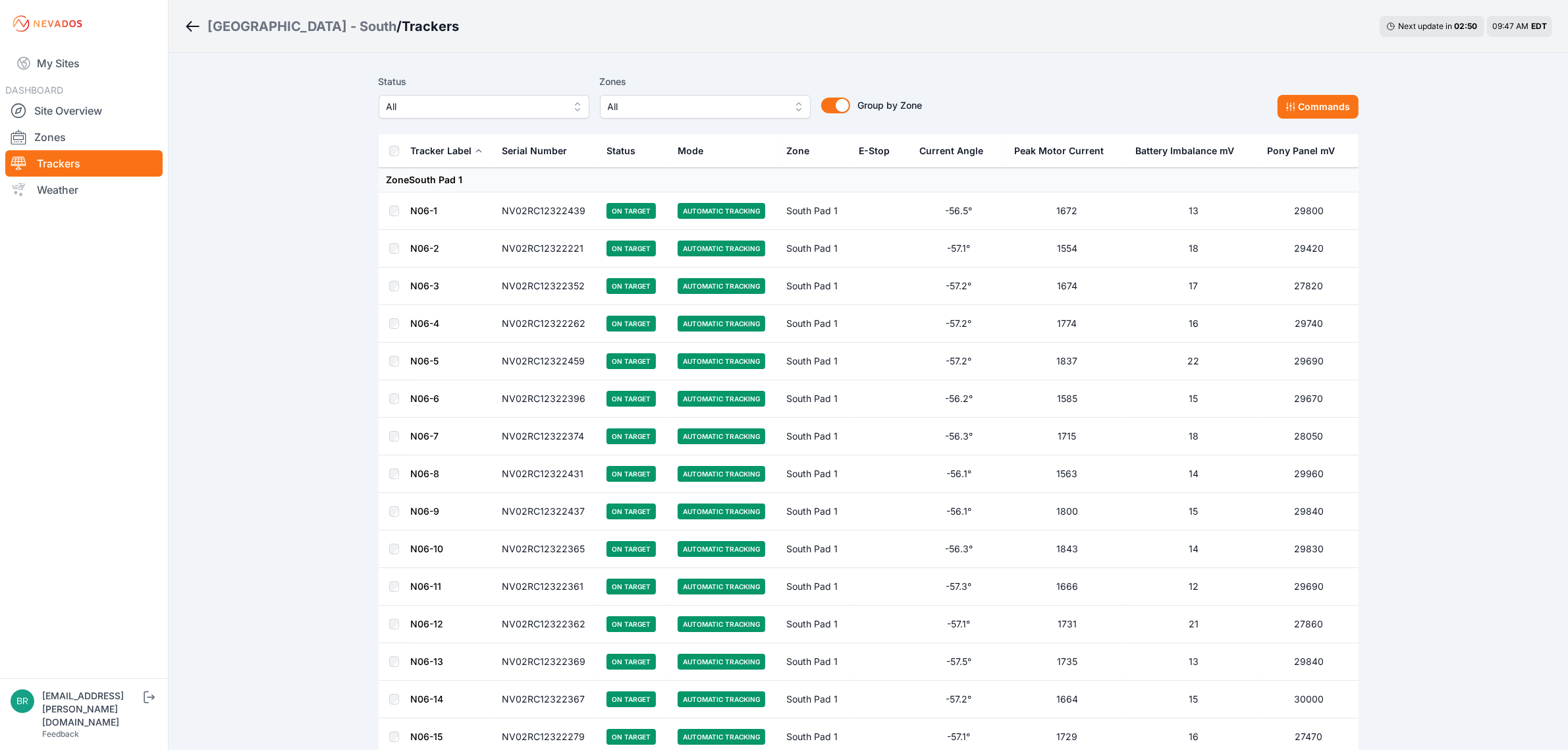
click at [499, 109] on span "All" at bounding box center [474, 106] width 176 height 16
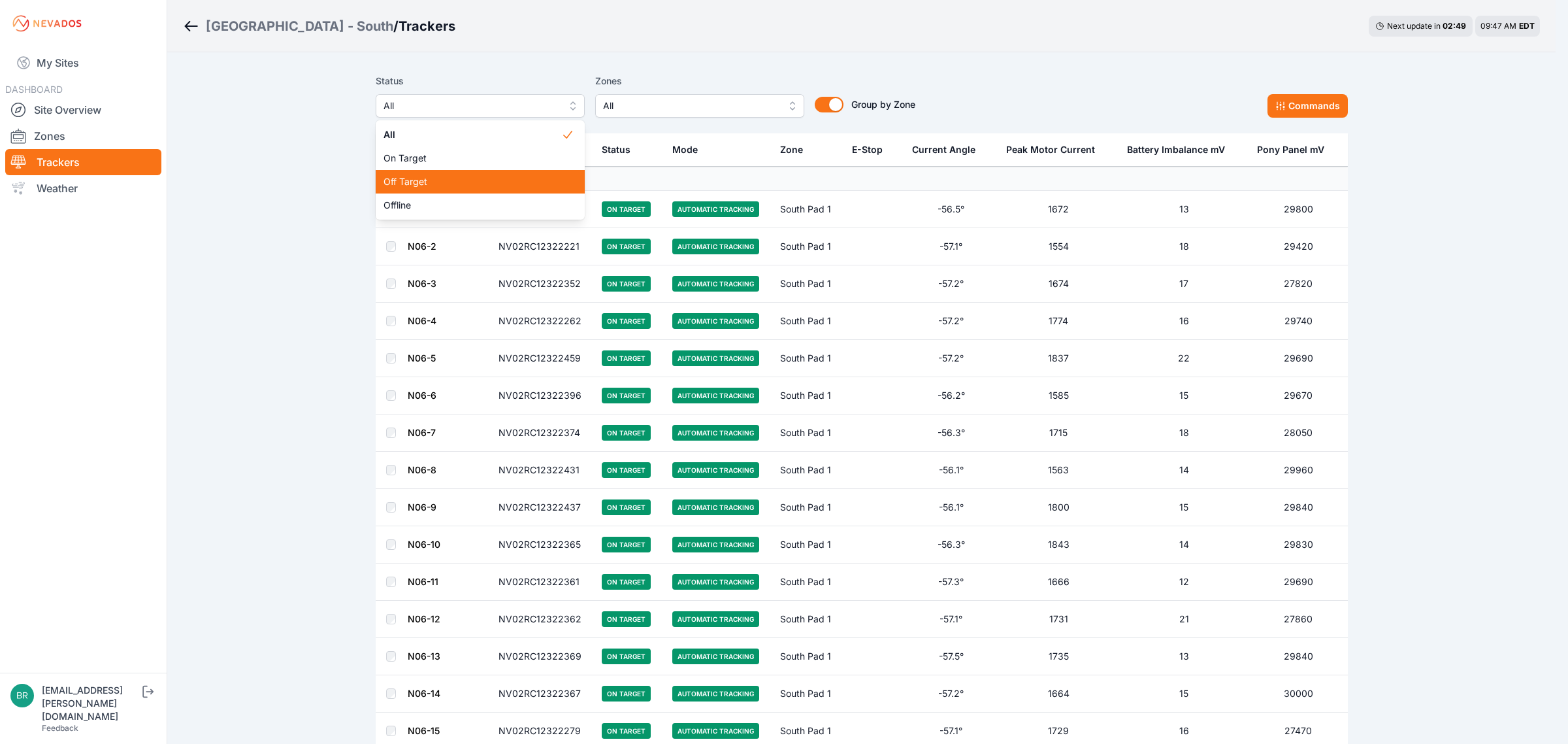
click at [449, 190] on div "Off Target" at bounding box center [480, 181] width 209 height 23
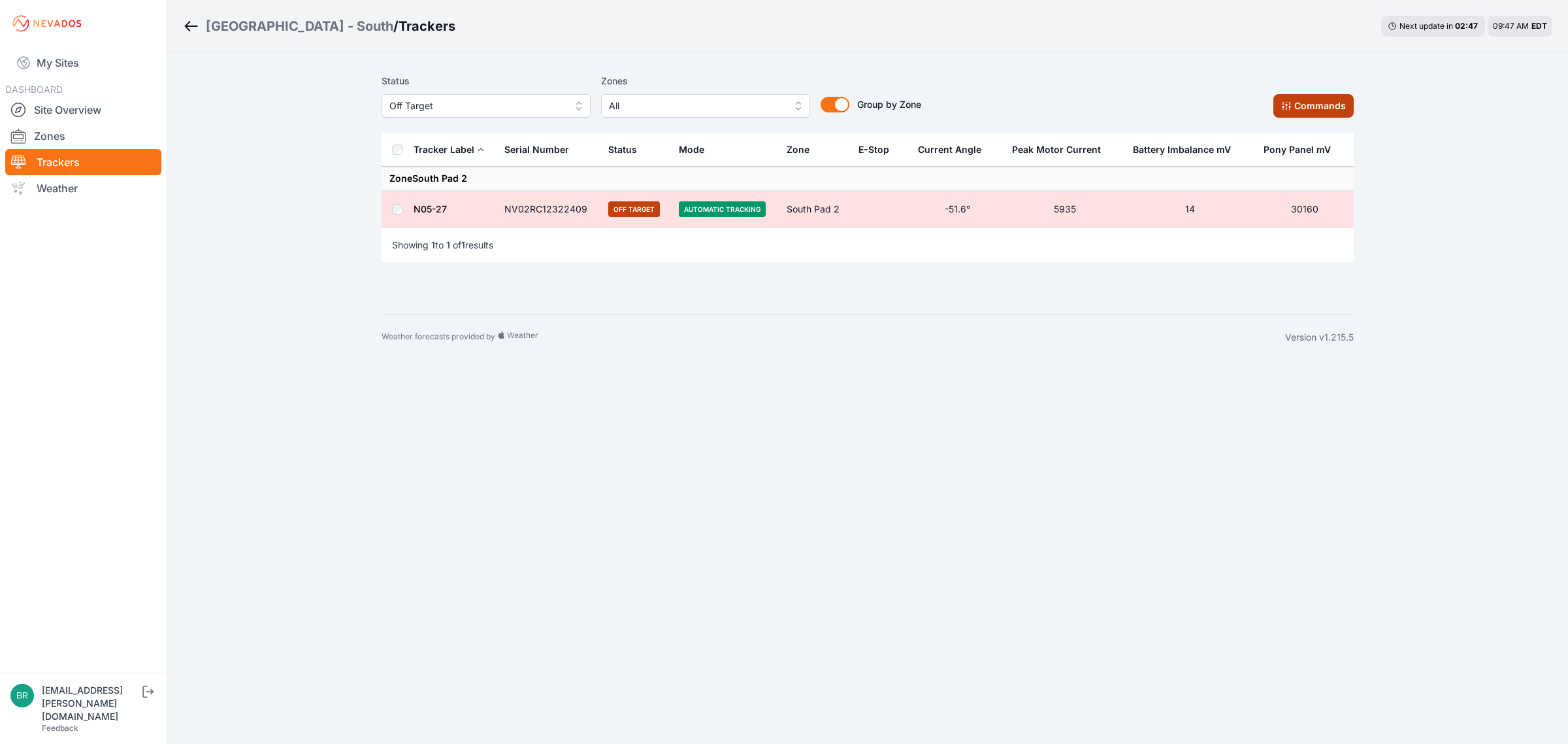
click at [1253, 111] on button "Commands" at bounding box center [1313, 106] width 80 height 23
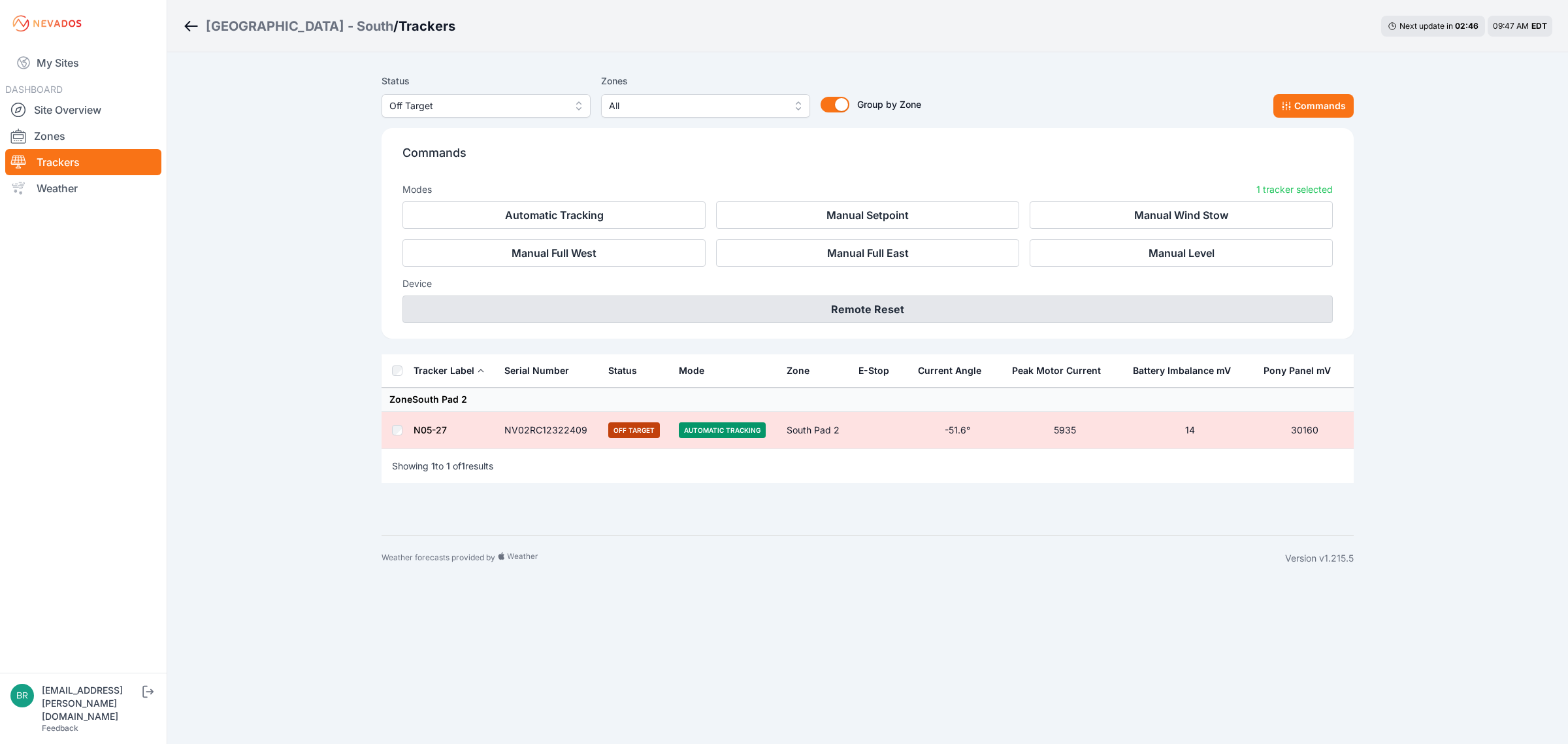
click at [912, 321] on button "Remote Reset" at bounding box center [867, 308] width 930 height 27
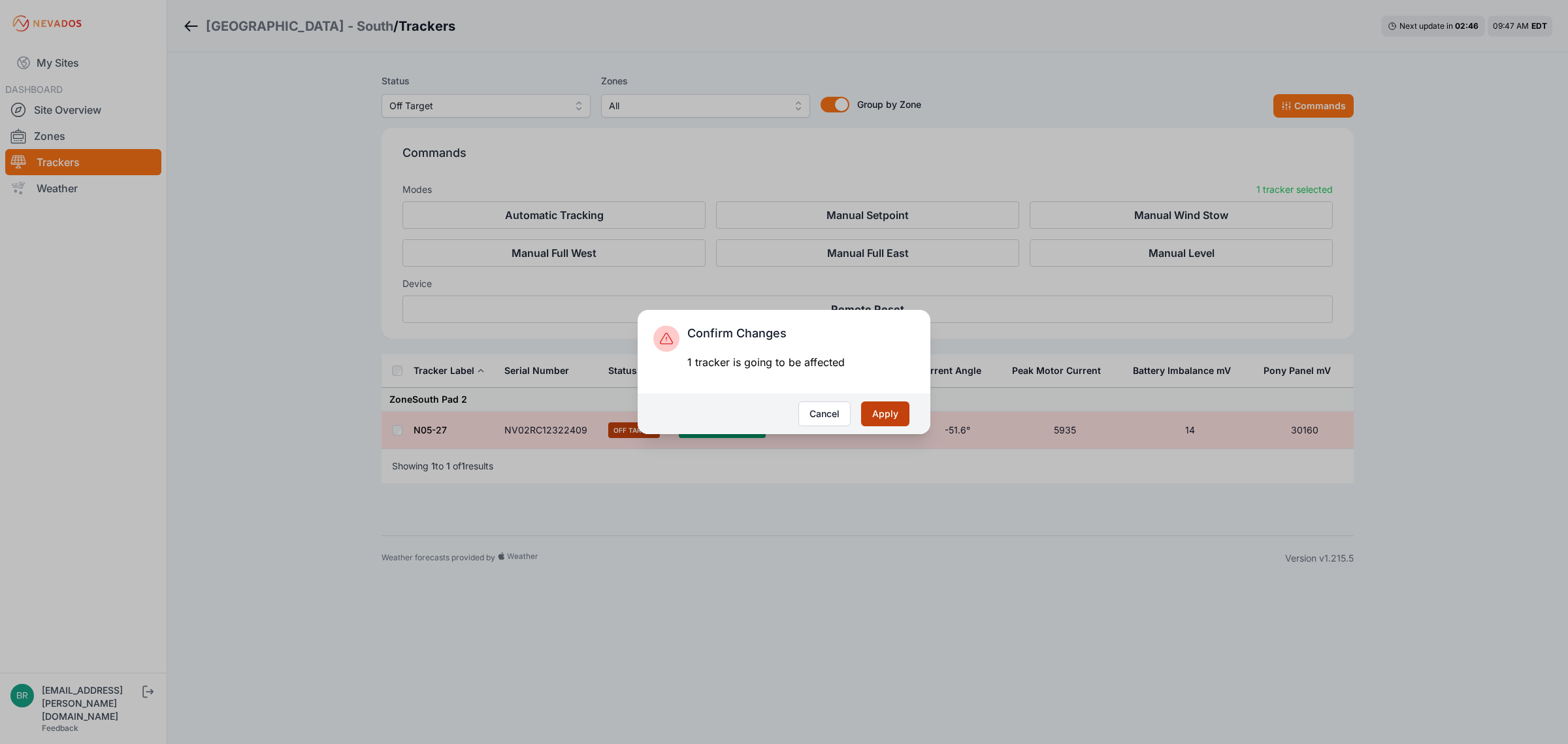
click at [893, 410] on button "Apply" at bounding box center [885, 413] width 49 height 25
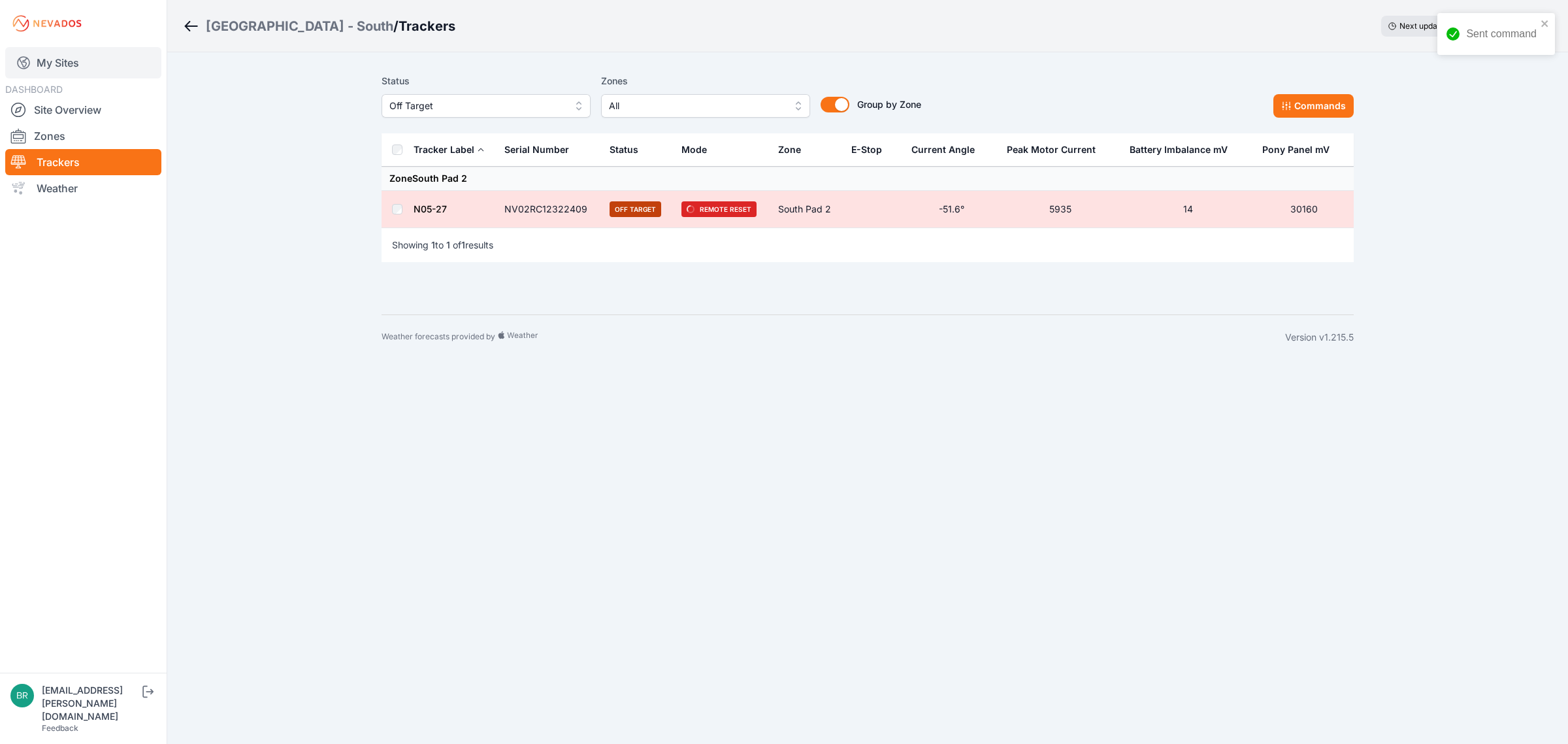
click at [105, 70] on link "My Sites" at bounding box center [83, 63] width 156 height 32
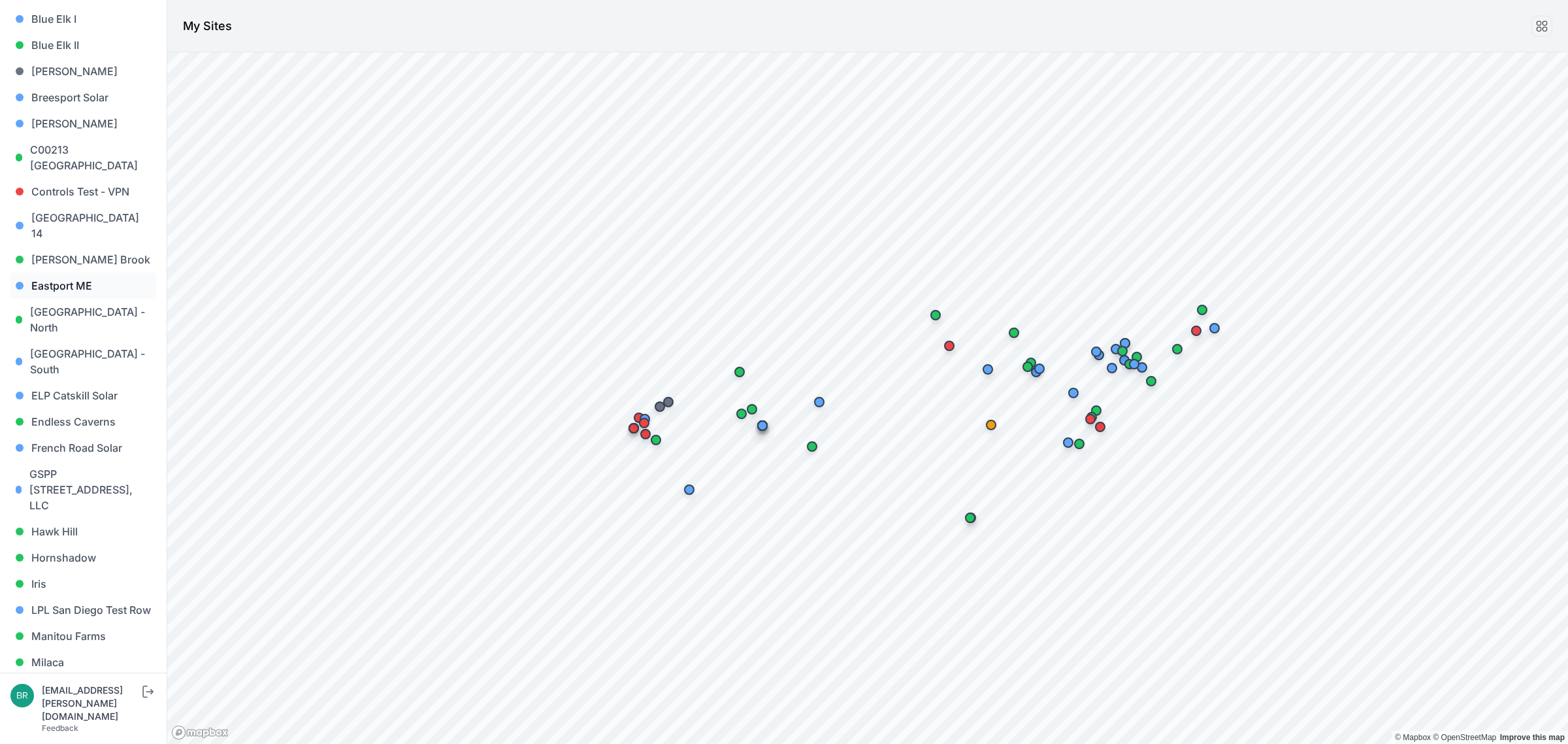
scroll to position [327, 0]
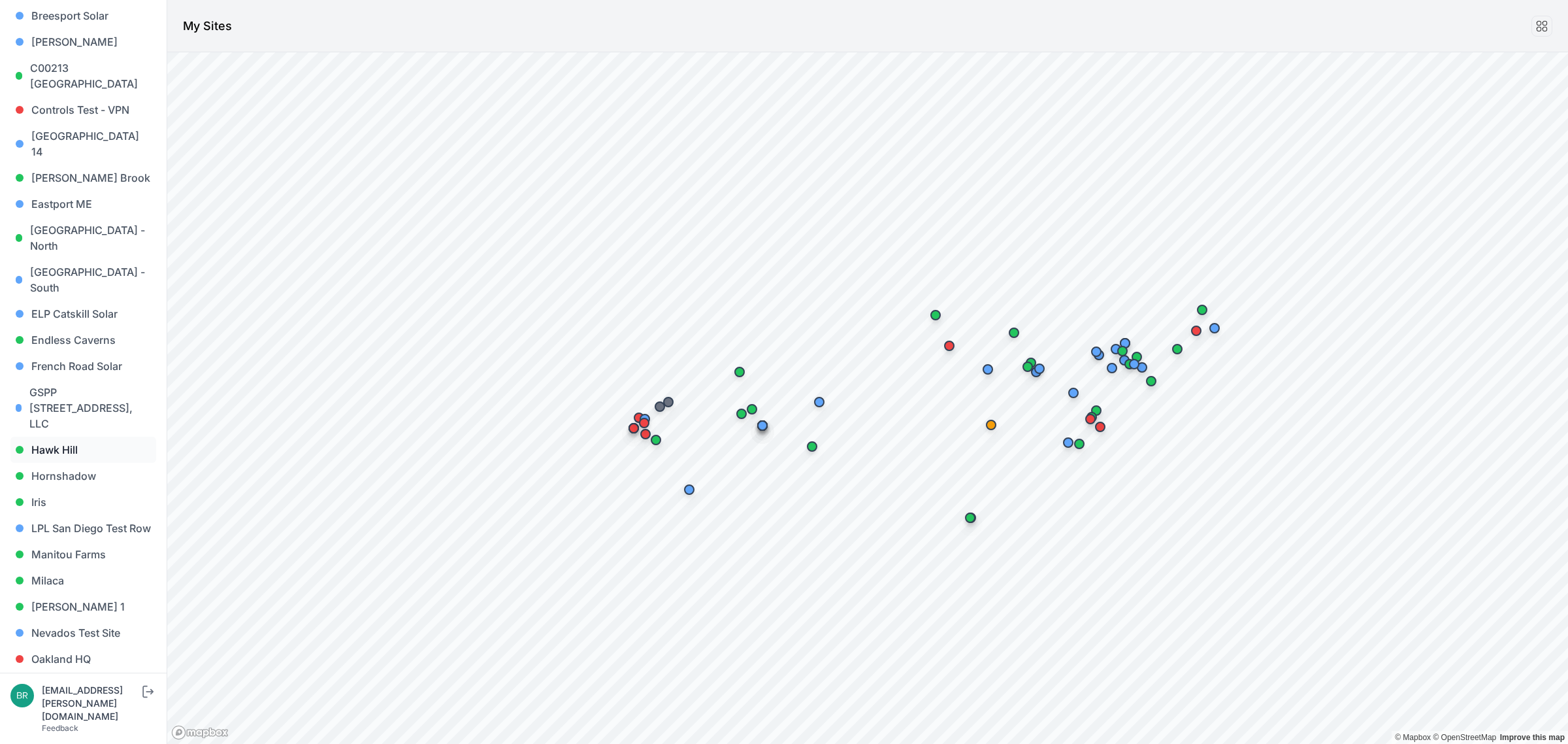
click at [80, 436] on link "Hawk Hill" at bounding box center [83, 450] width 146 height 26
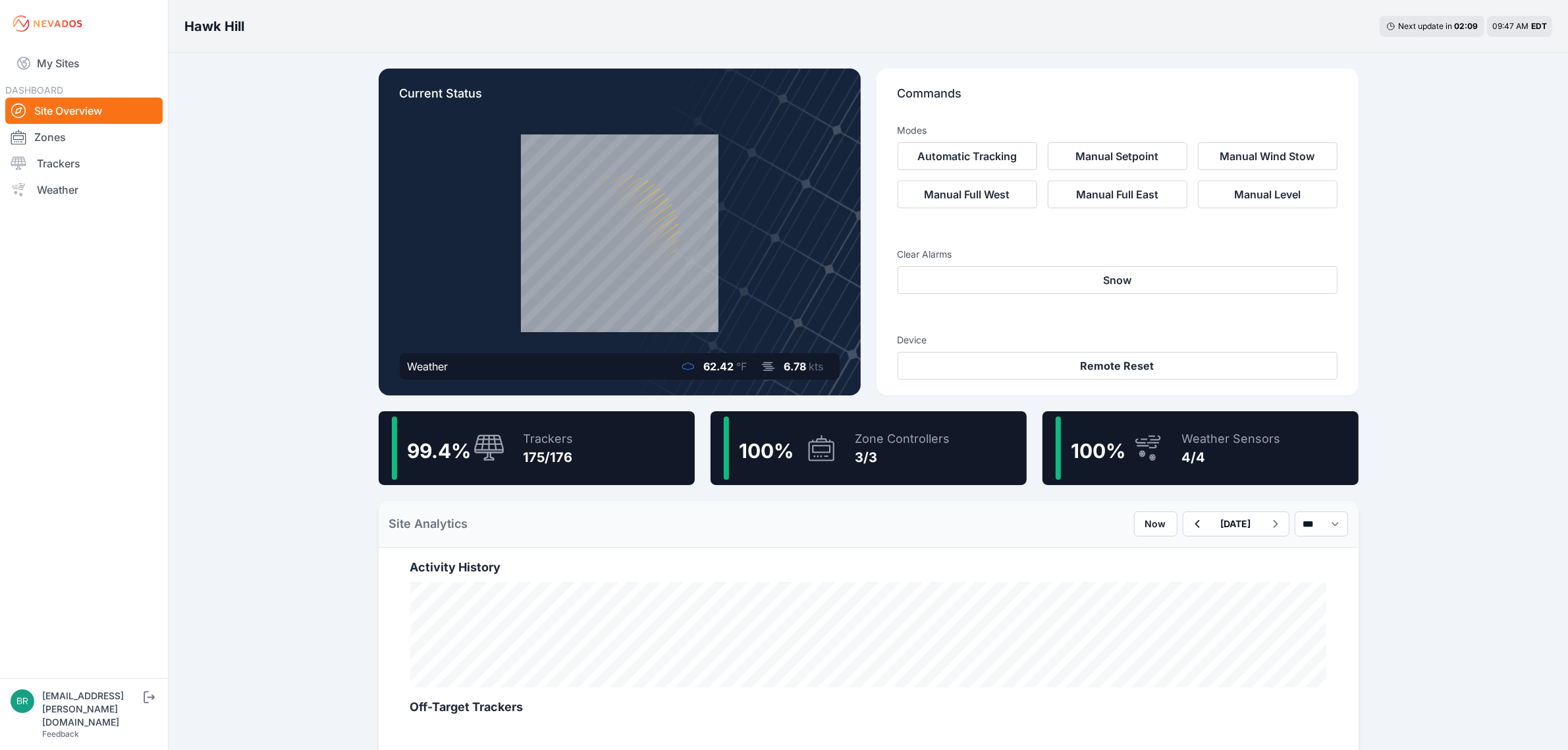
click at [524, 436] on div "Trackers" at bounding box center [548, 439] width 50 height 19
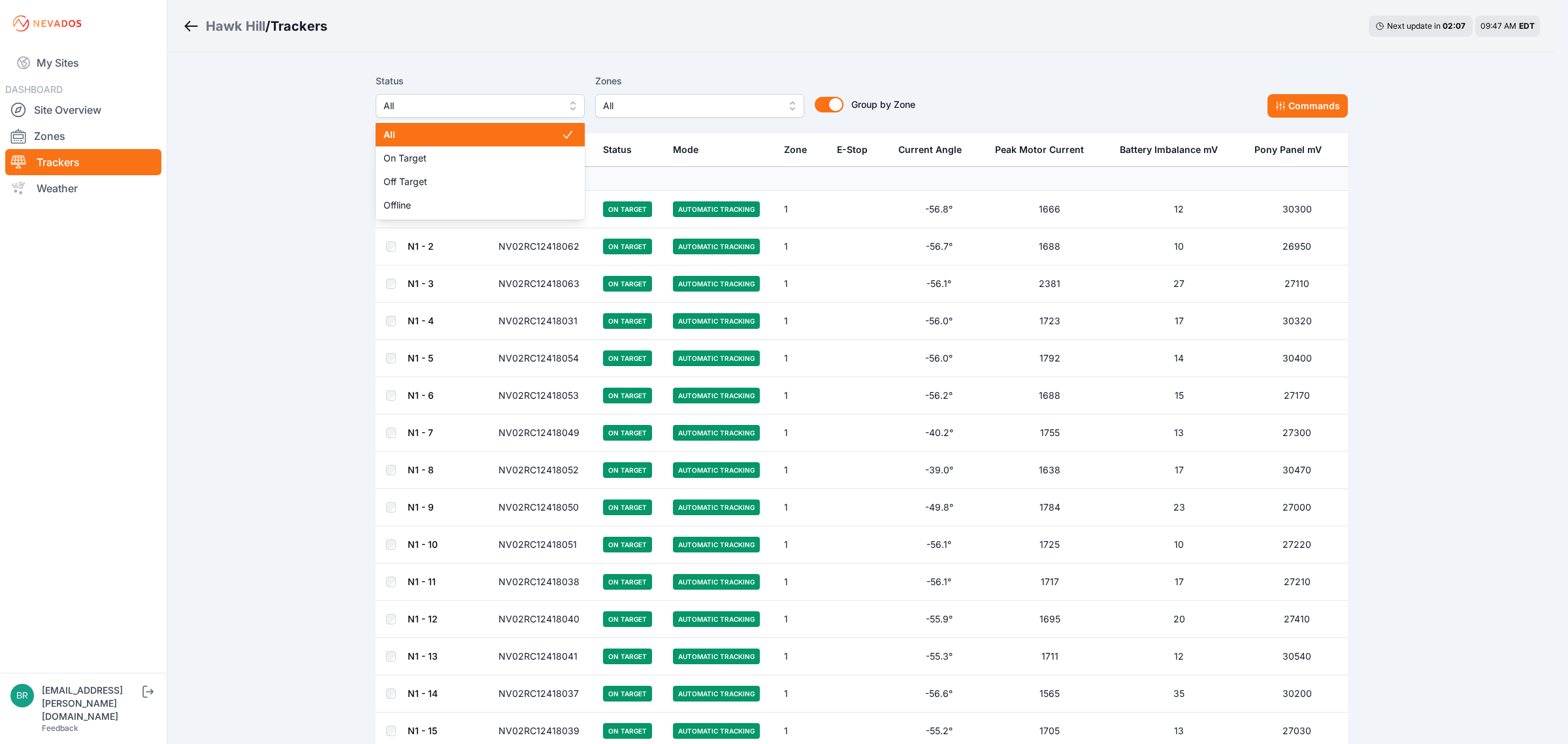
click at [511, 108] on span "All" at bounding box center [470, 106] width 175 height 16
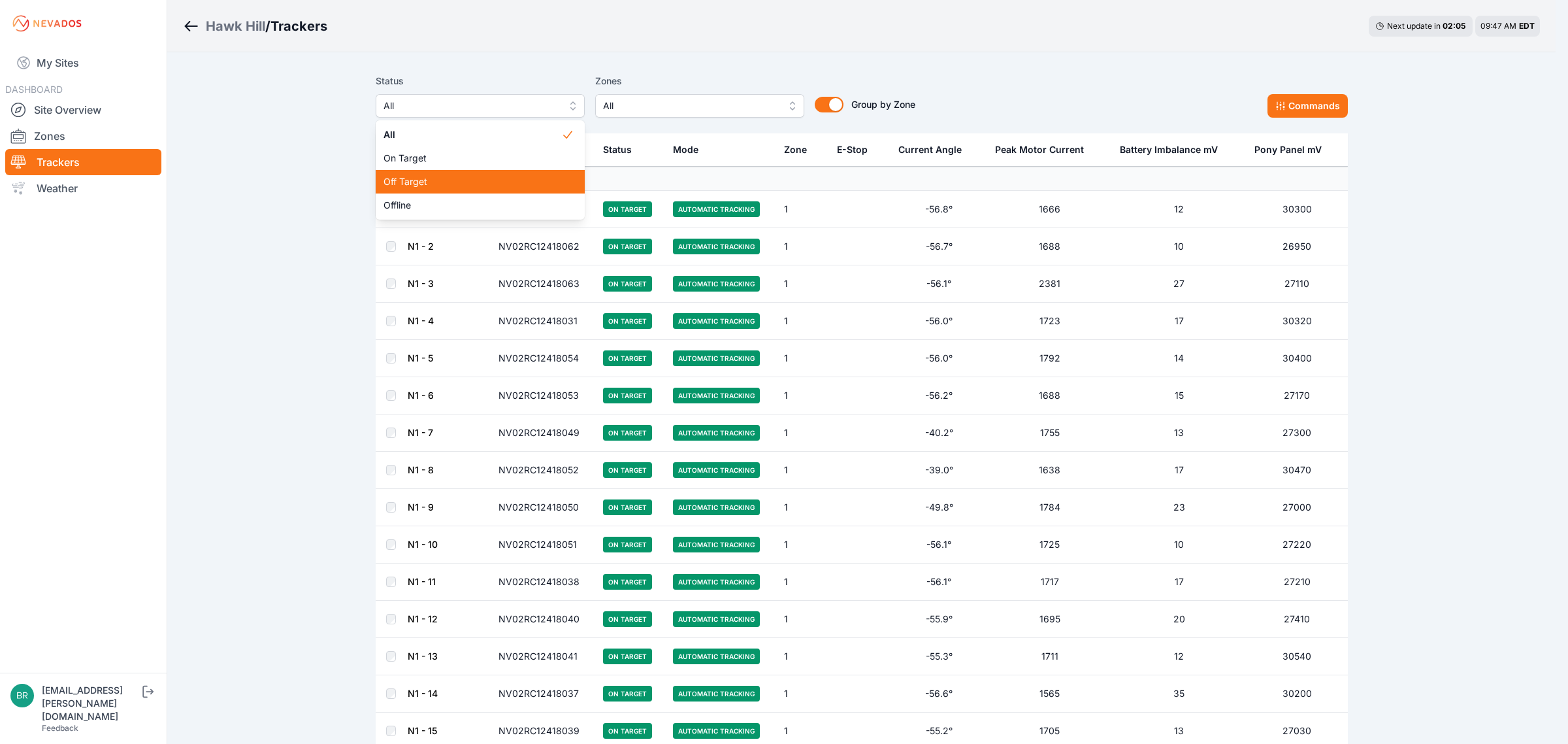
click at [493, 178] on span "Off Target" at bounding box center [472, 181] width 178 height 13
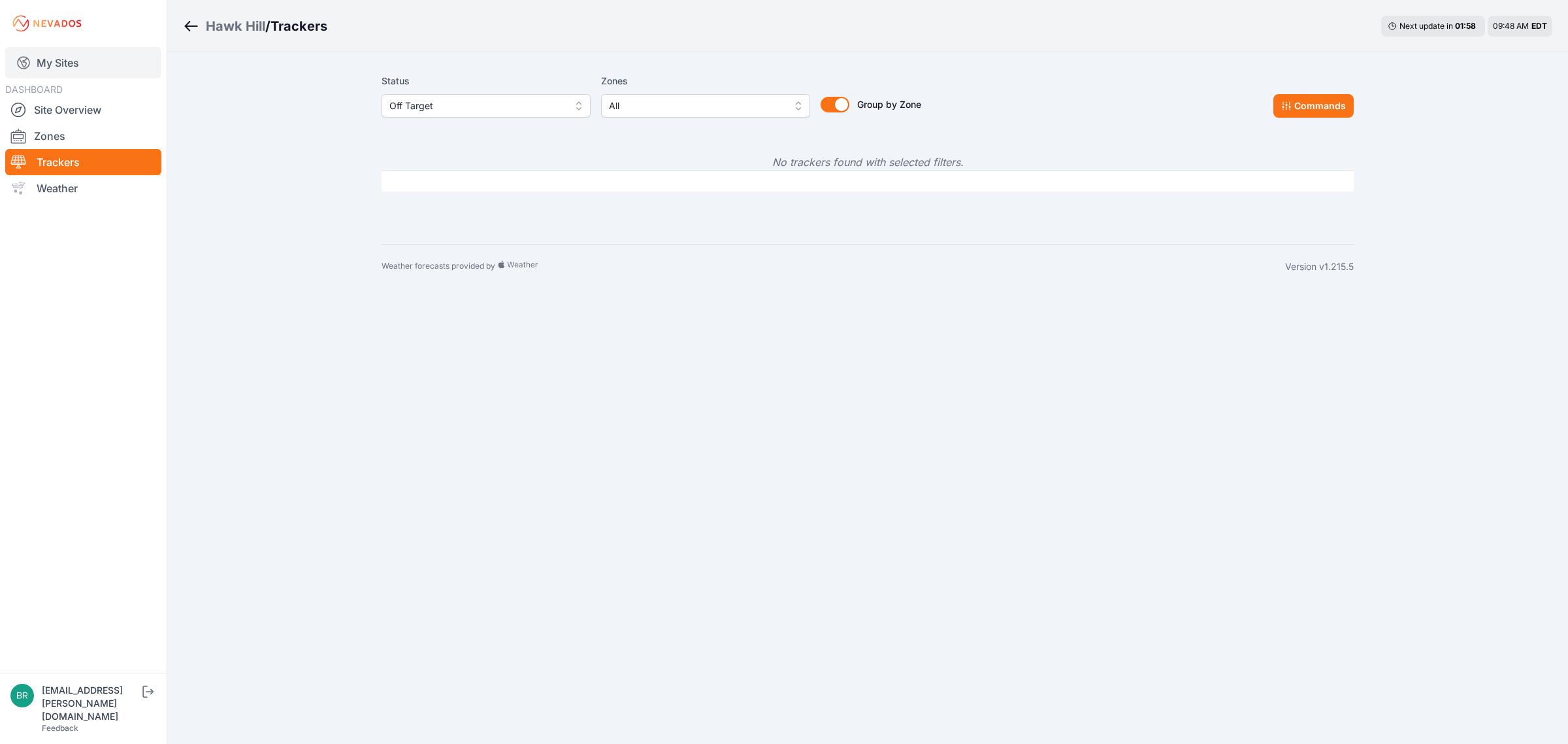
click at [96, 66] on link "My Sites" at bounding box center [83, 63] width 156 height 32
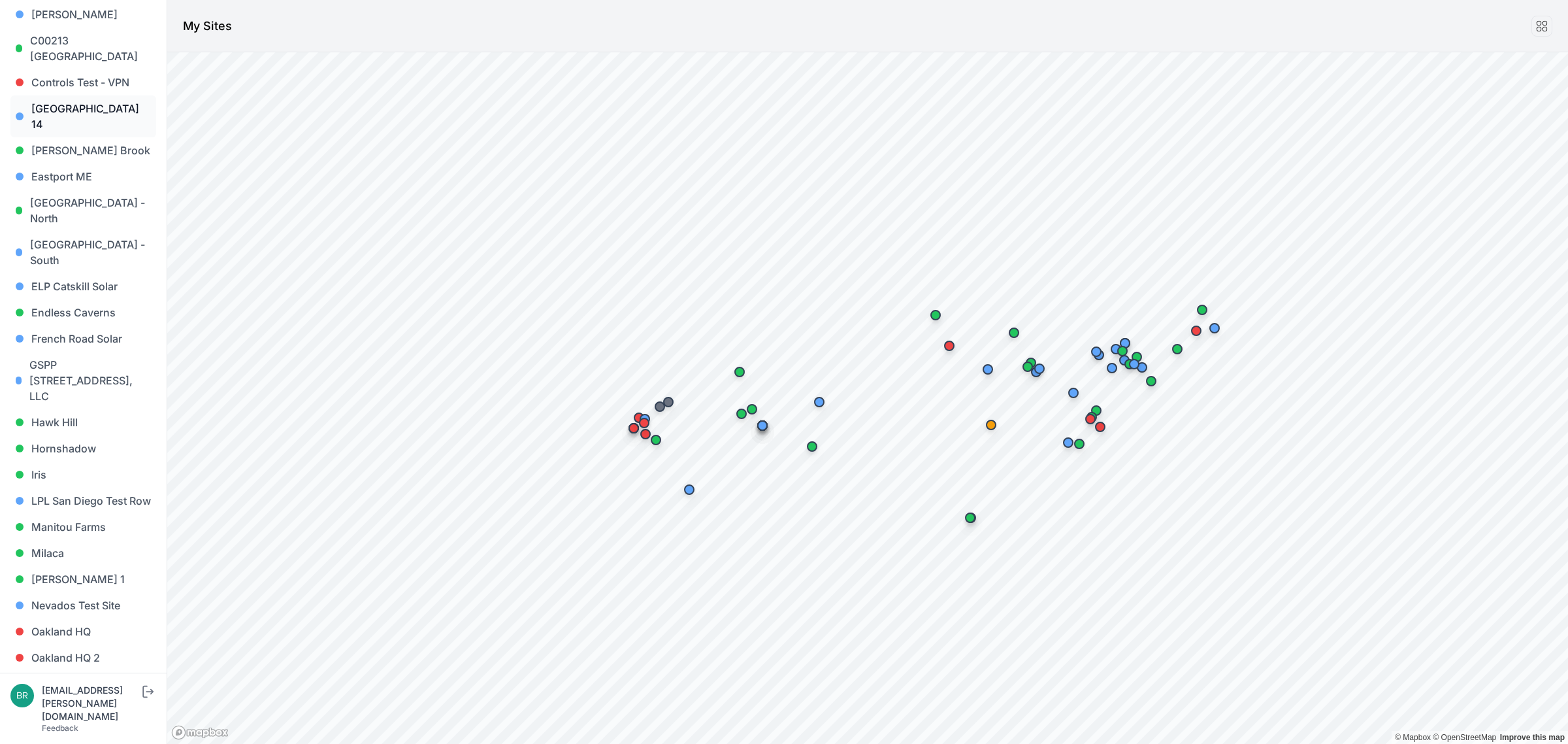
scroll to position [408, 0]
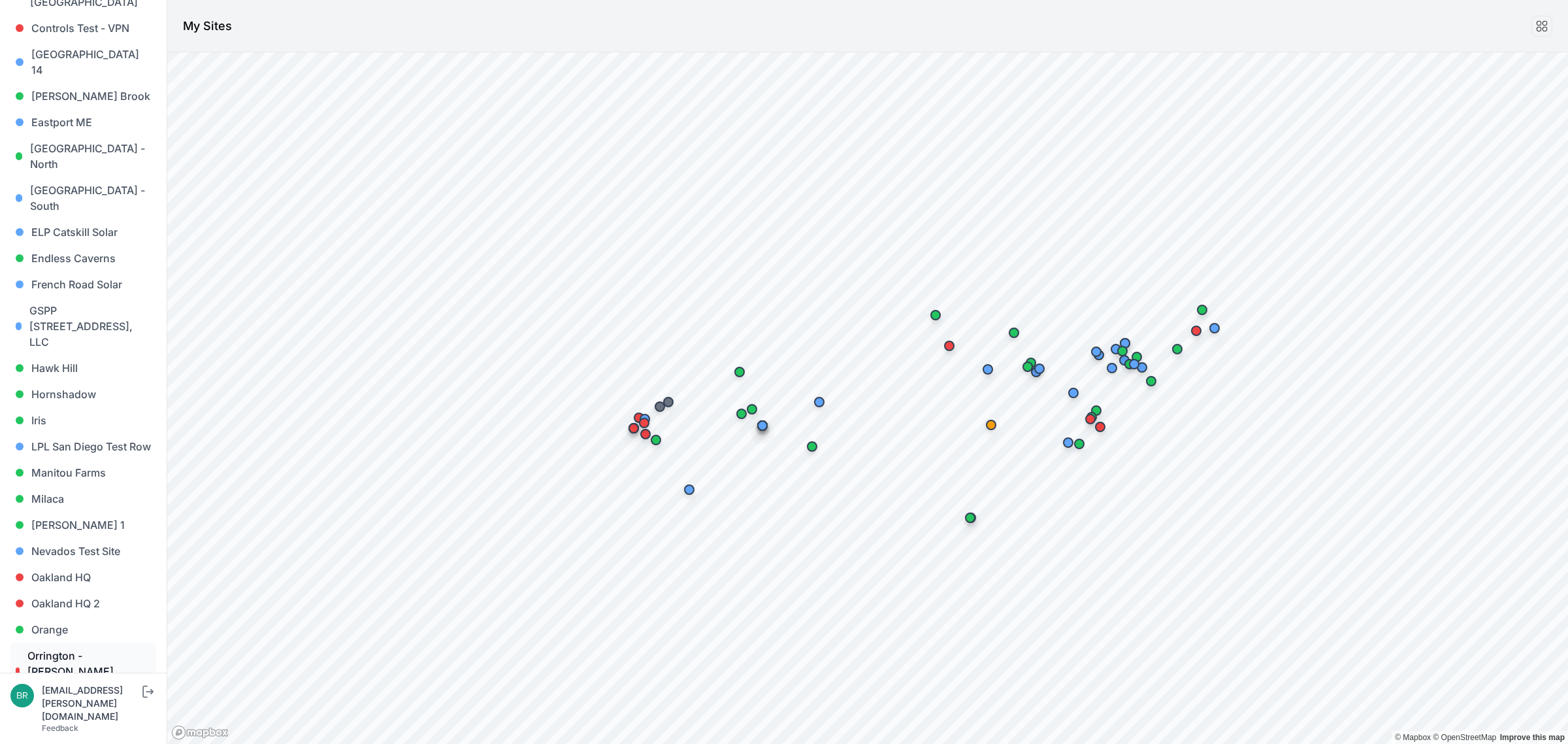
click at [83, 642] on link "Orrington - [PERSON_NAME][GEOGRAPHIC_DATA]" at bounding box center [83, 671] width 146 height 58
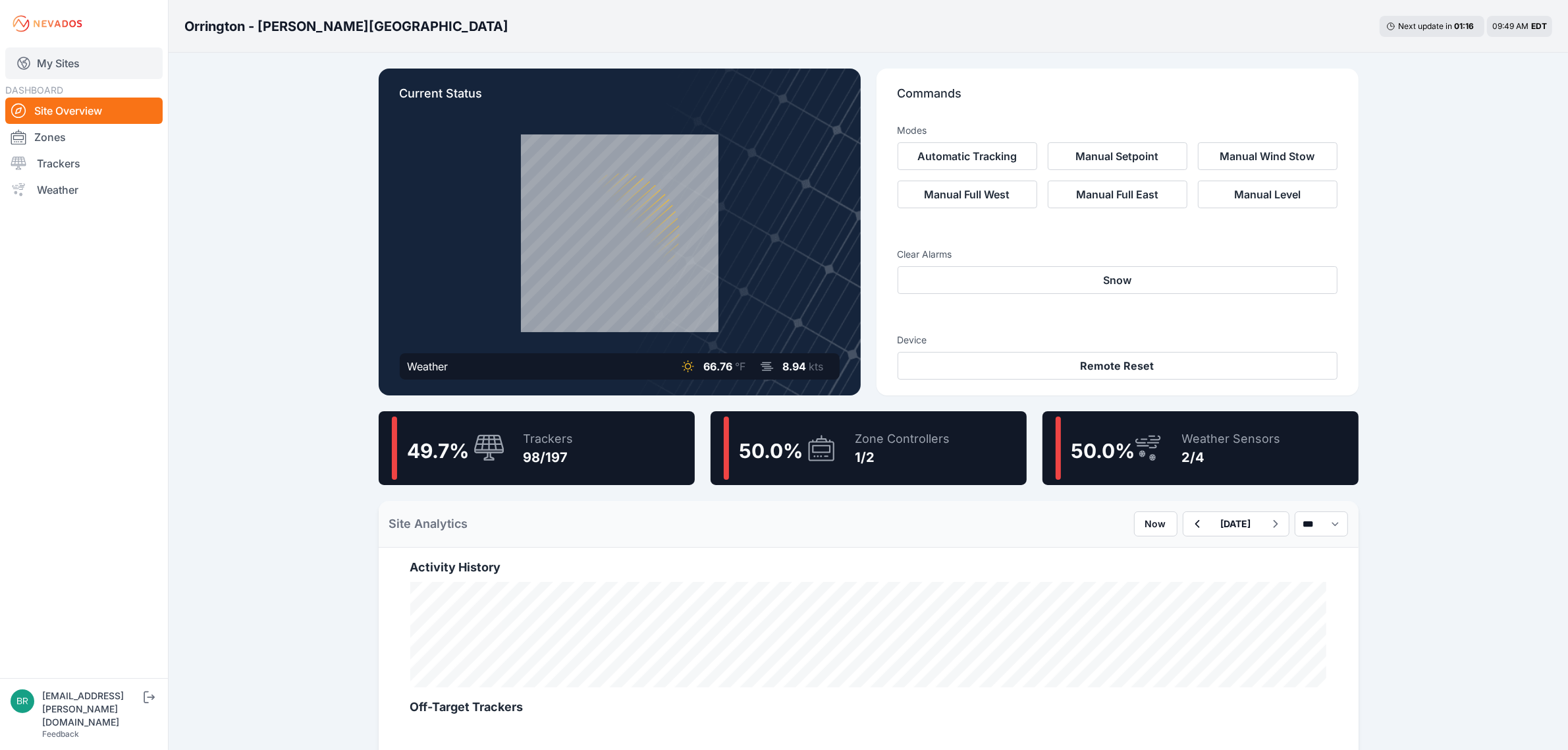
click at [106, 61] on link "My Sites" at bounding box center [84, 63] width 157 height 32
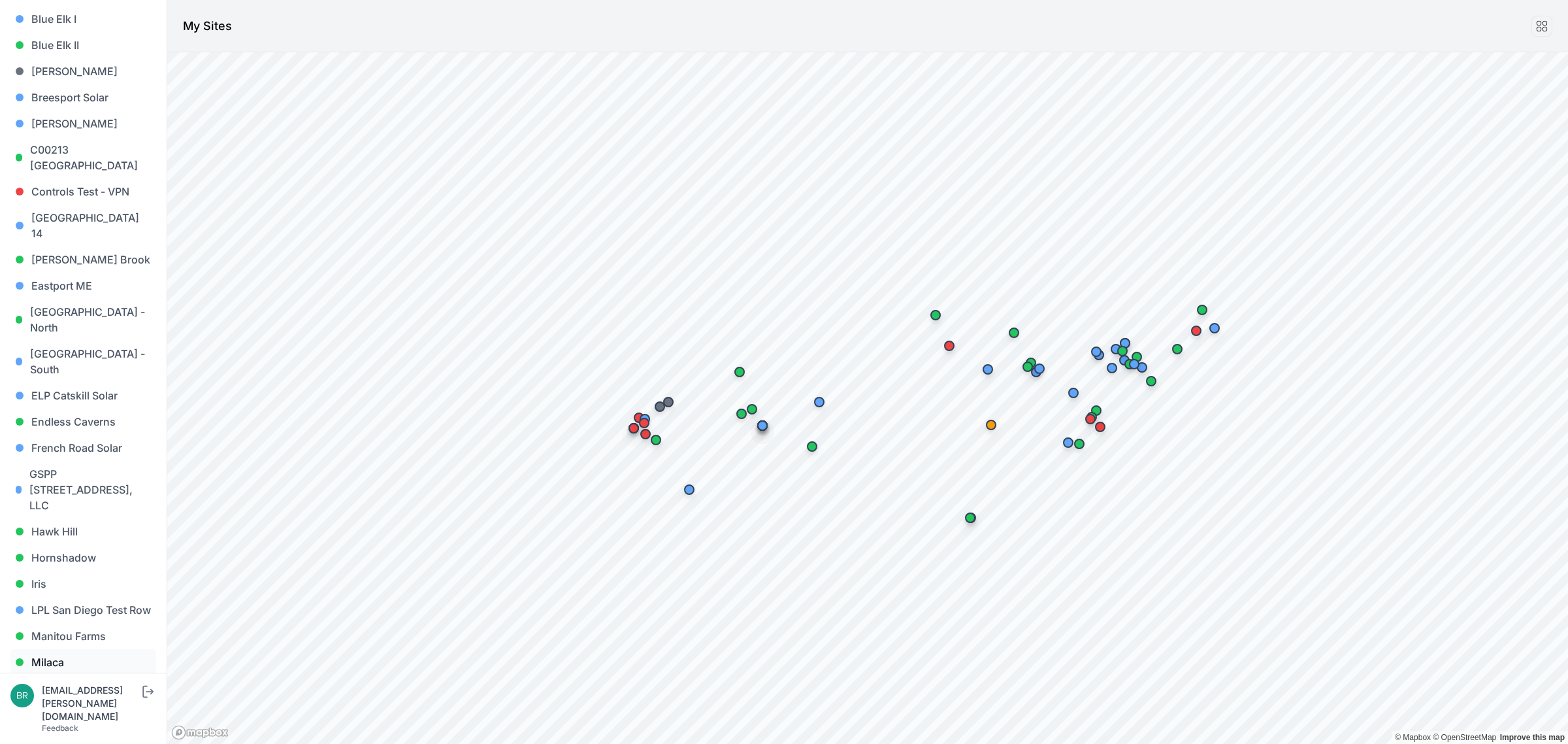
scroll to position [327, 0]
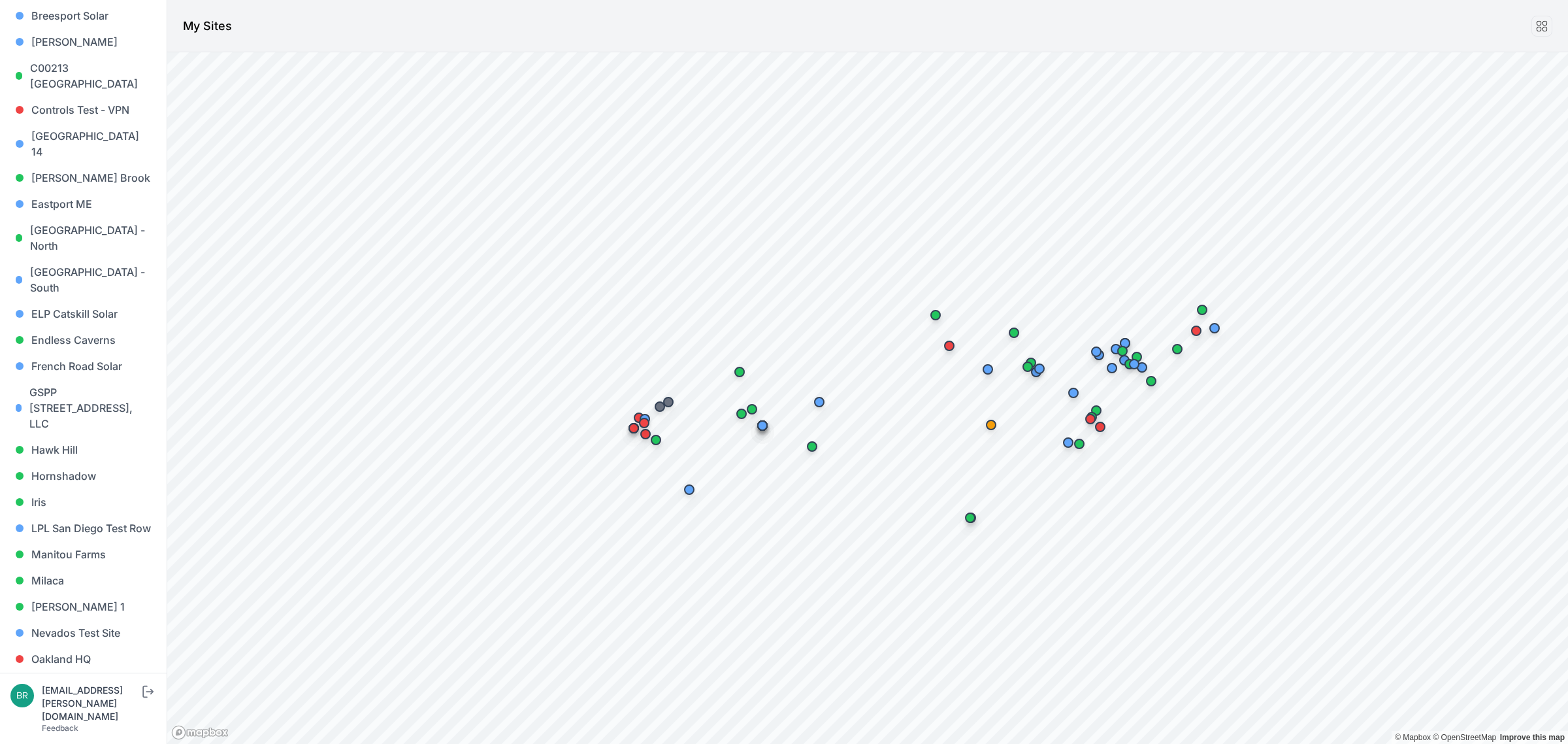
click at [72, 698] on link "Orange" at bounding box center [83, 711] width 146 height 26
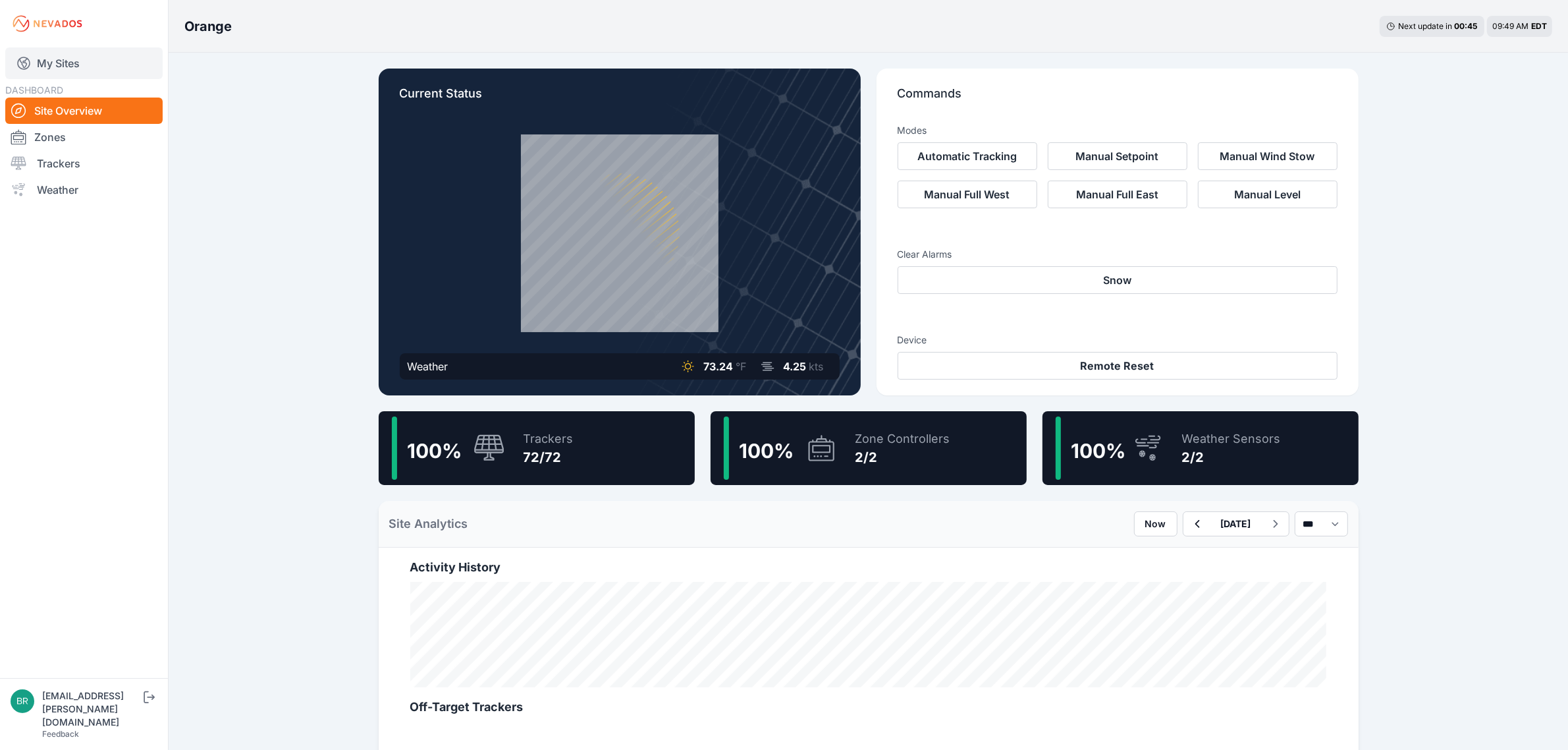
click at [106, 67] on link "My Sites" at bounding box center [84, 63] width 157 height 32
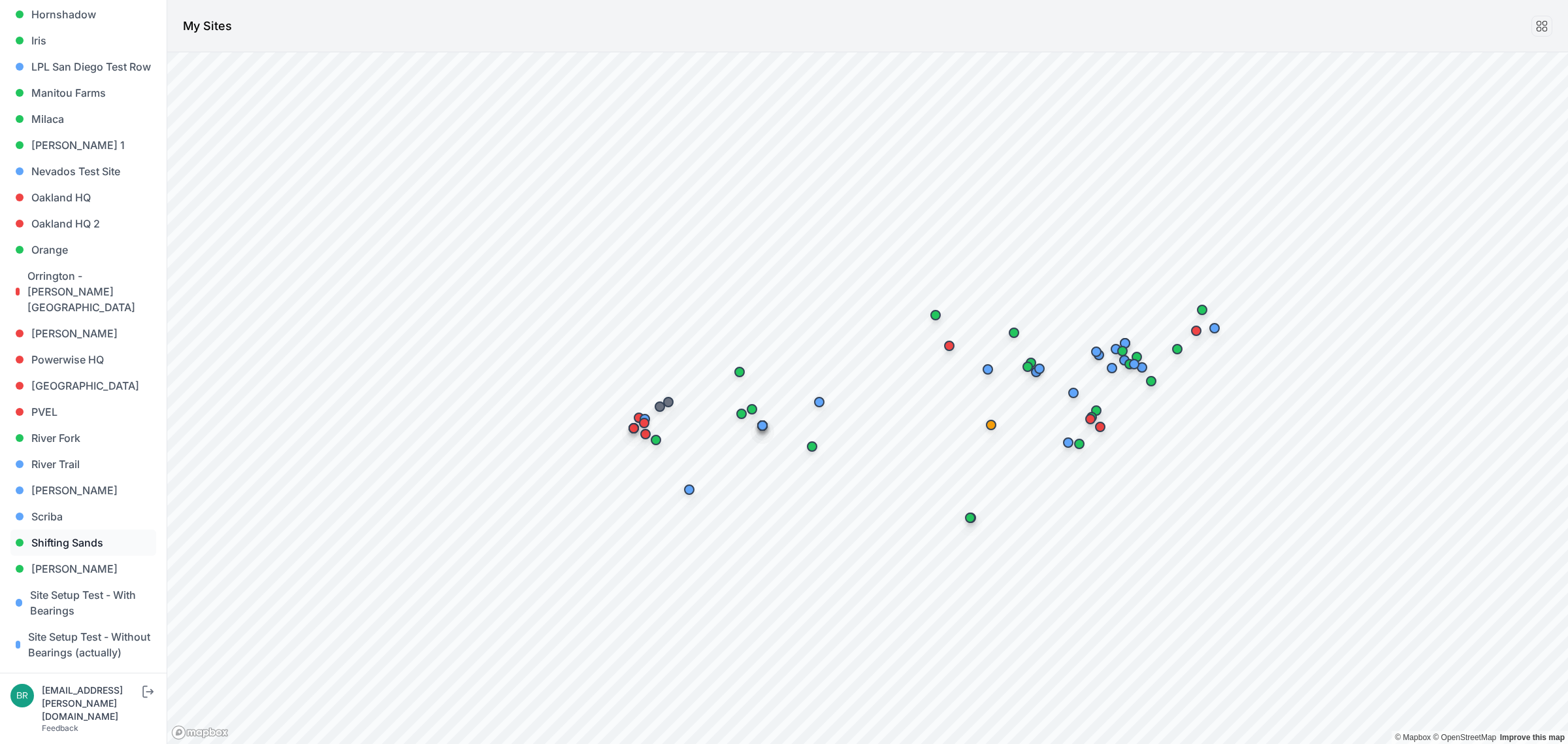
scroll to position [817, 0]
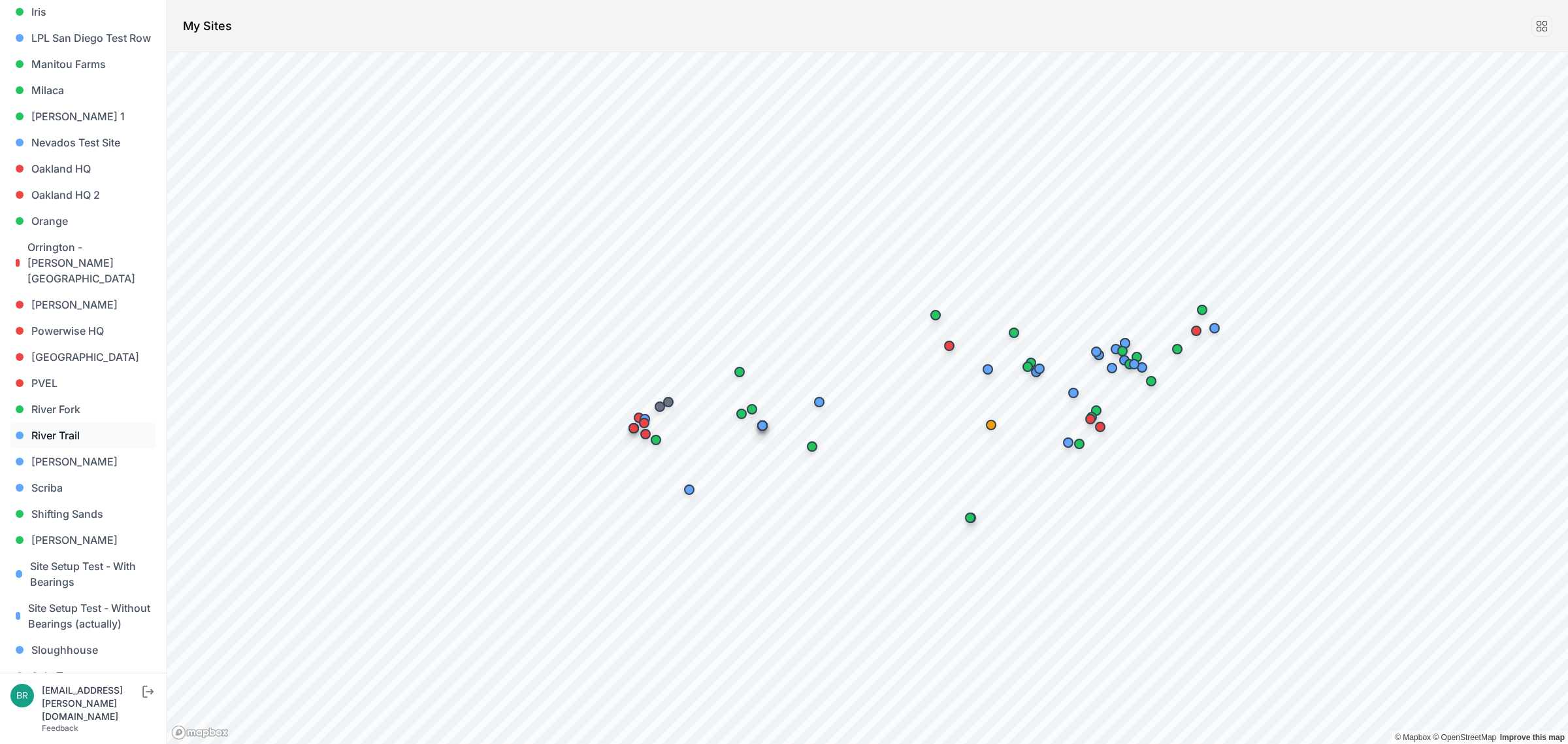
click at [81, 422] on link "River Trail" at bounding box center [83, 436] width 146 height 26
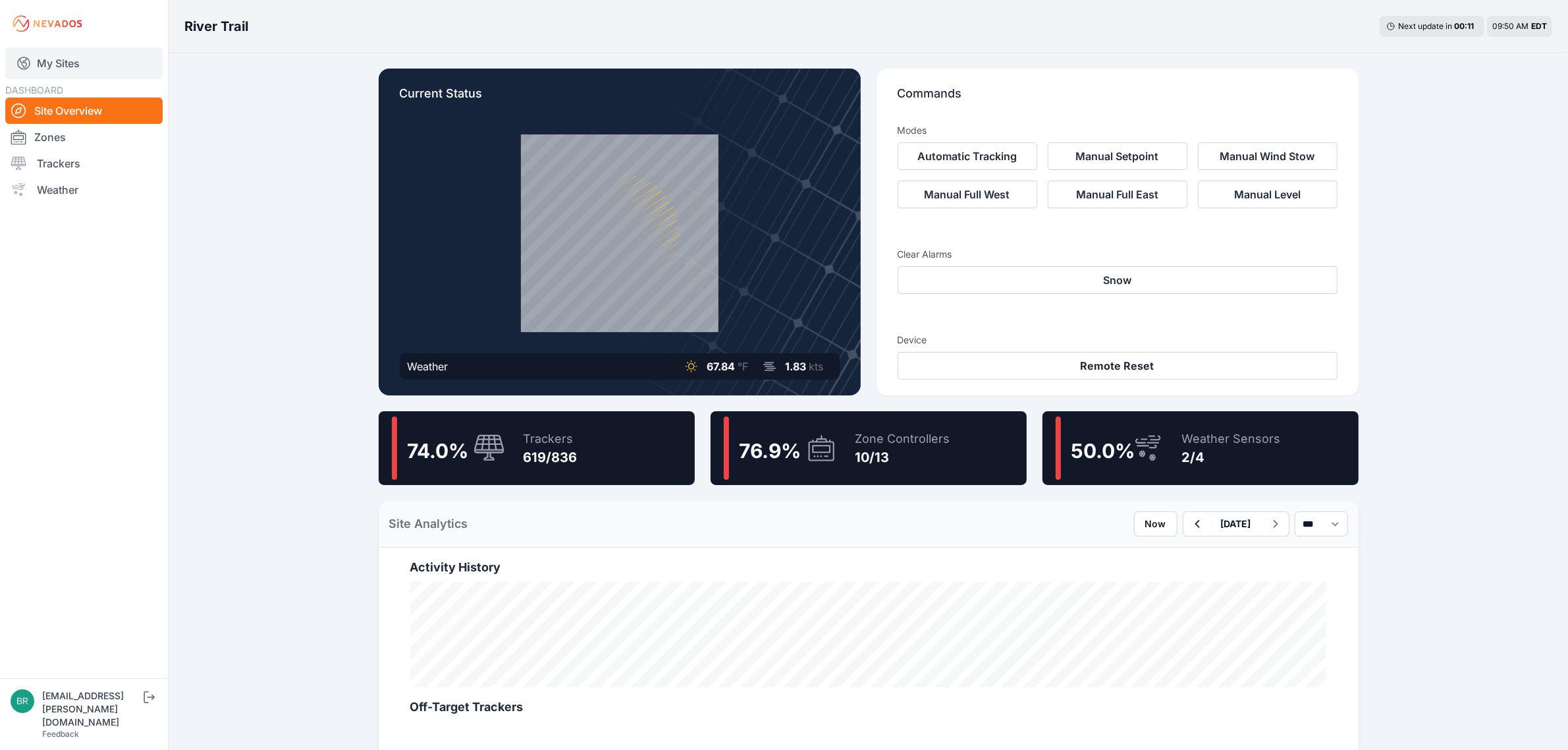
click at [67, 71] on link "My Sites" at bounding box center [84, 63] width 157 height 32
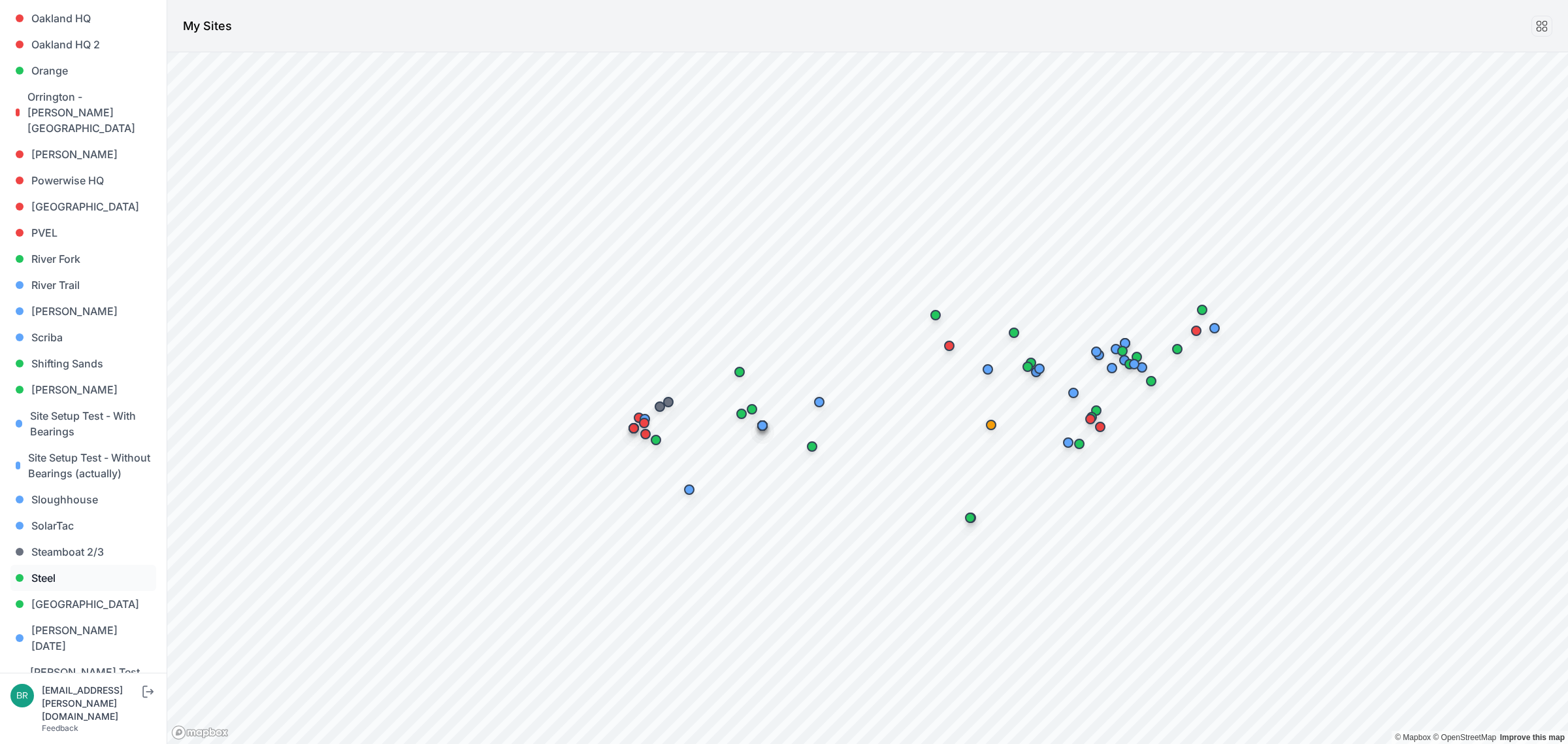
scroll to position [980, 0]
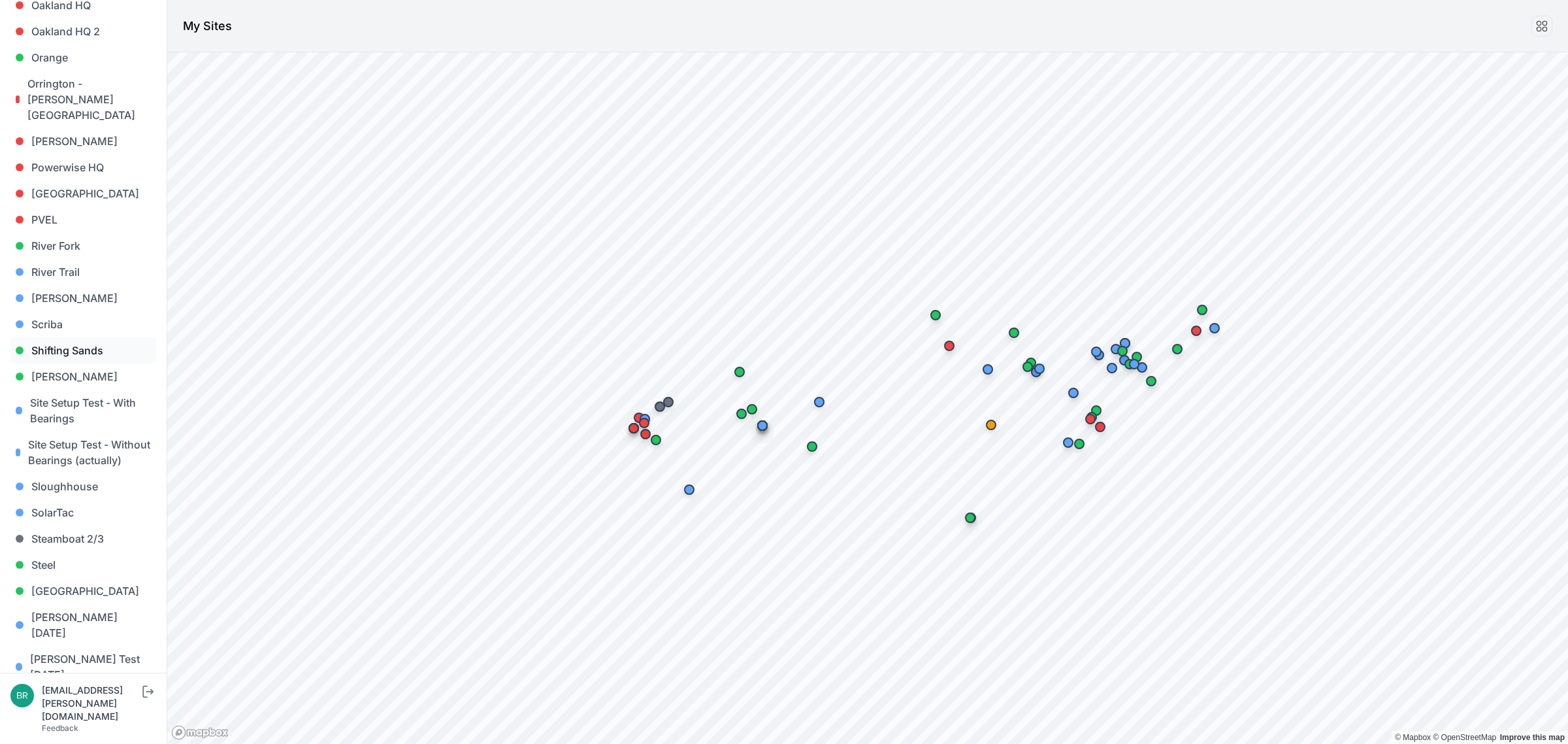
click at [98, 337] on link "Shifting Sands" at bounding box center [83, 351] width 146 height 26
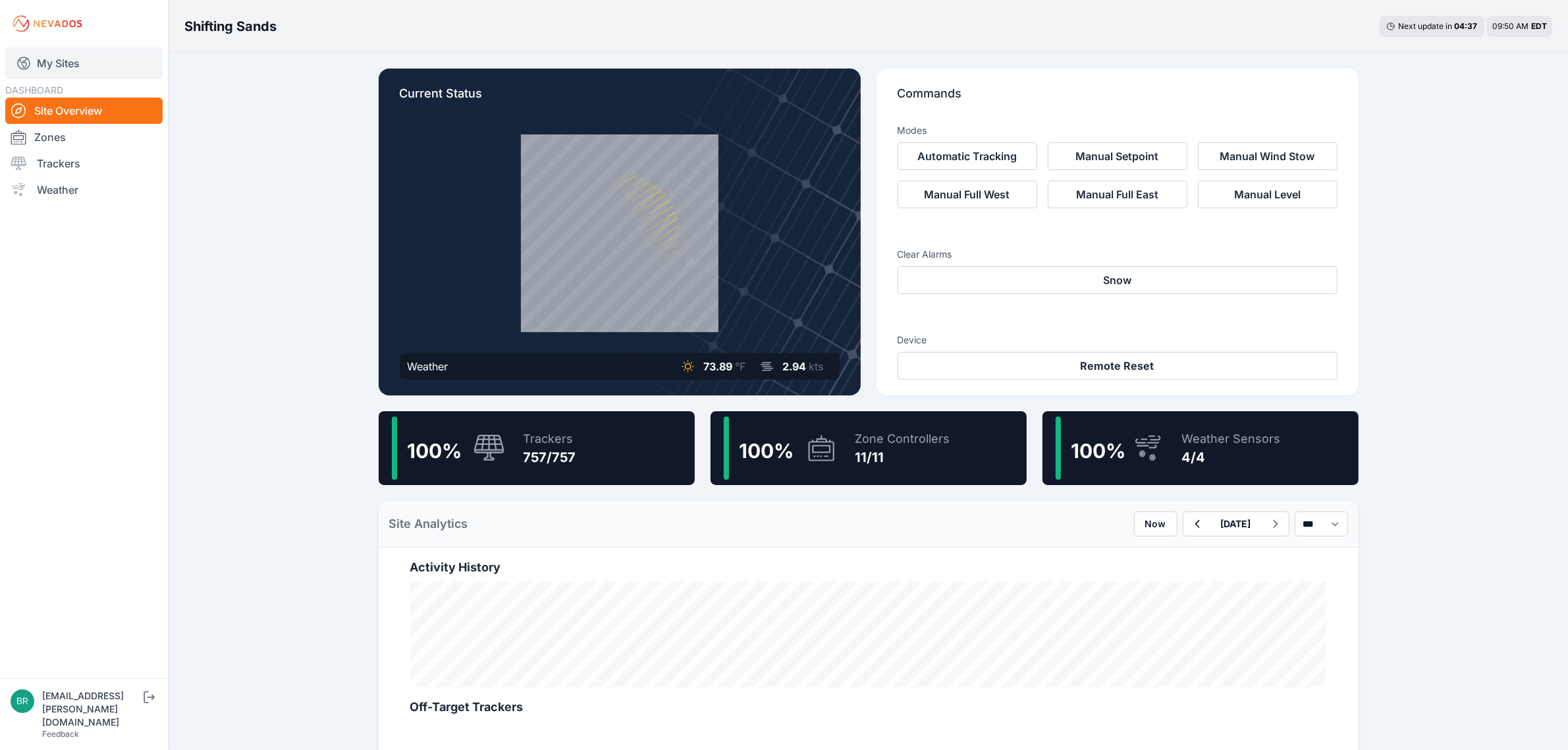
click at [84, 65] on link "My Sites" at bounding box center [84, 63] width 157 height 32
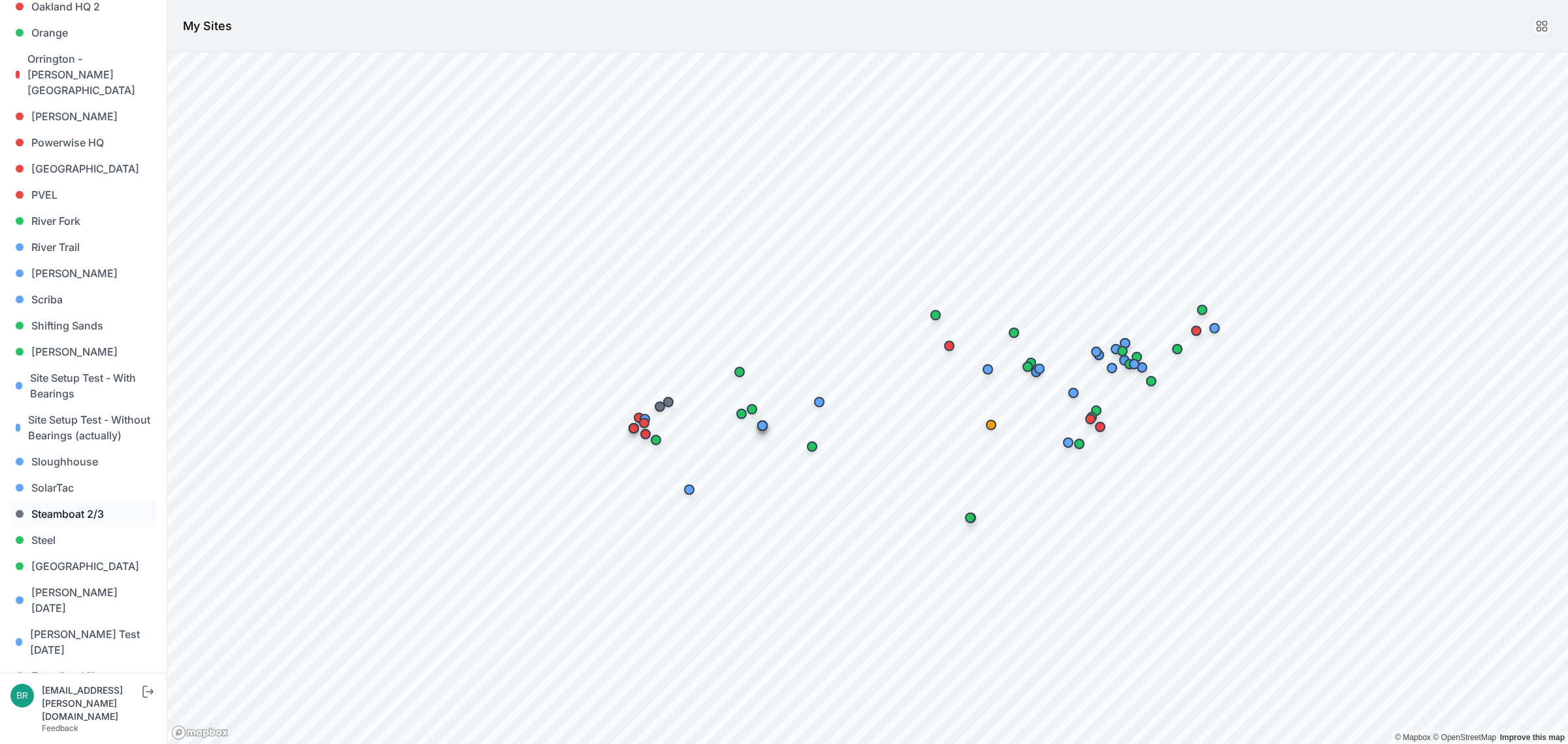
scroll to position [1088, 0]
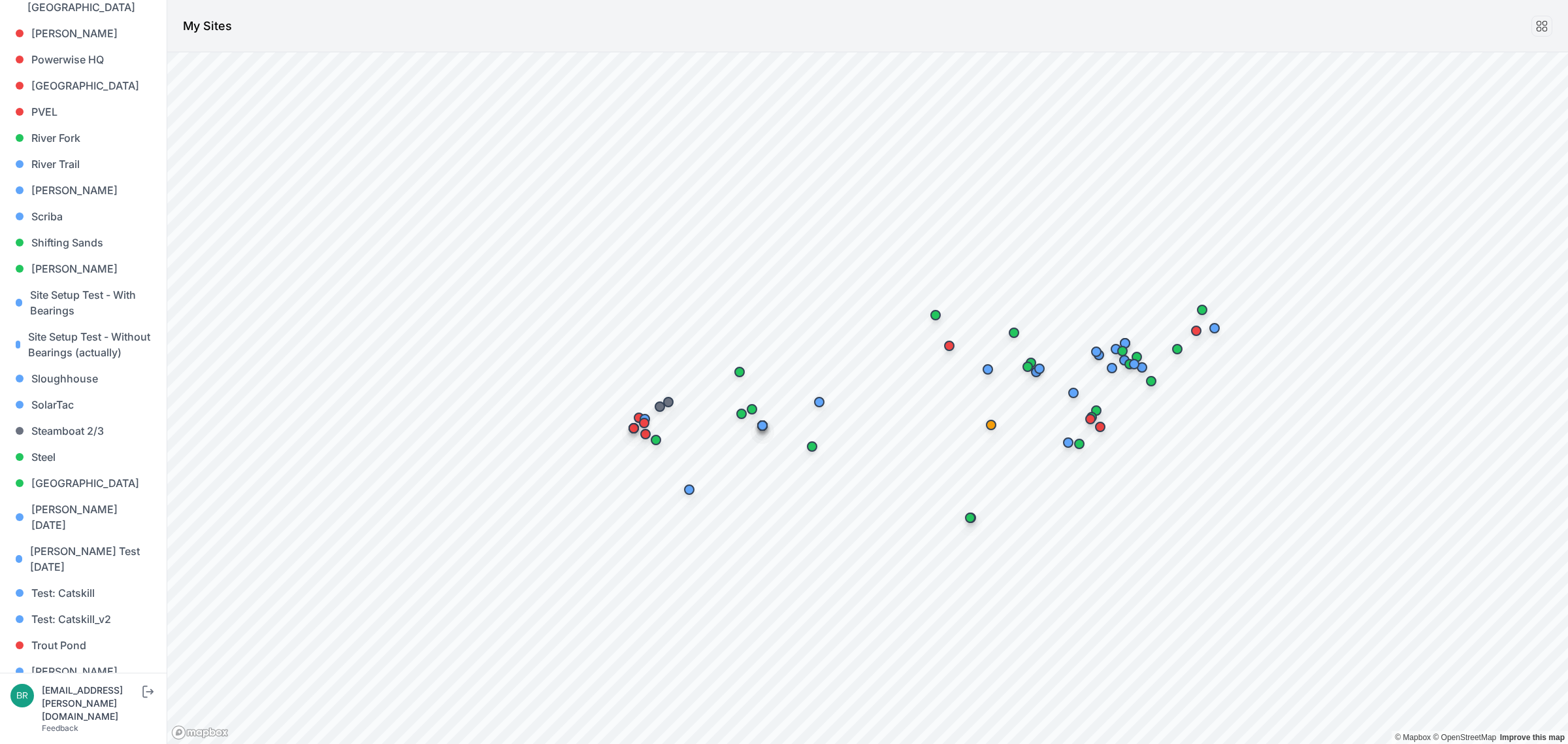
click at [57, 710] on link "[PERSON_NAME] [PERSON_NAME]" at bounding box center [83, 731] width 146 height 42
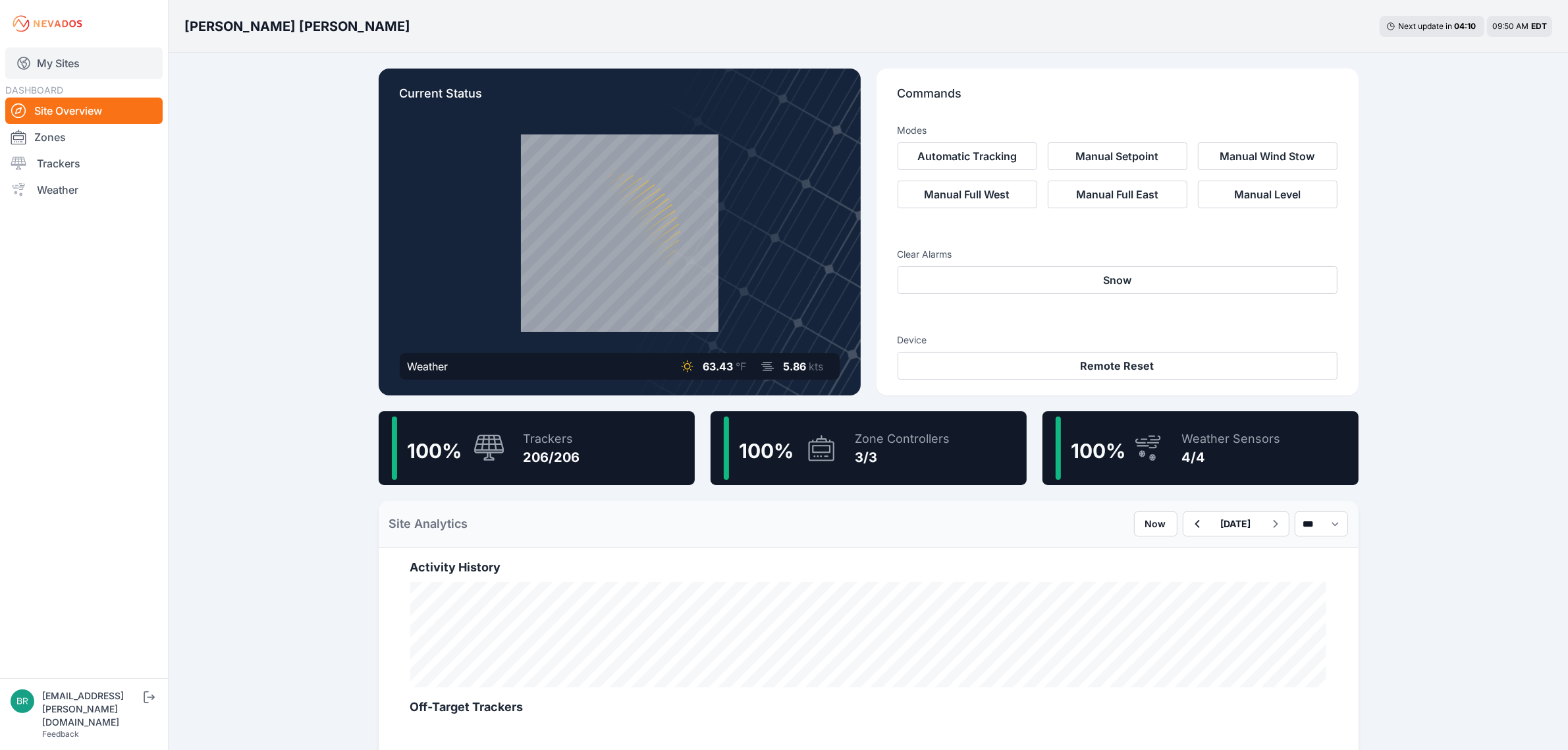
click at [86, 71] on link "My Sites" at bounding box center [84, 63] width 157 height 32
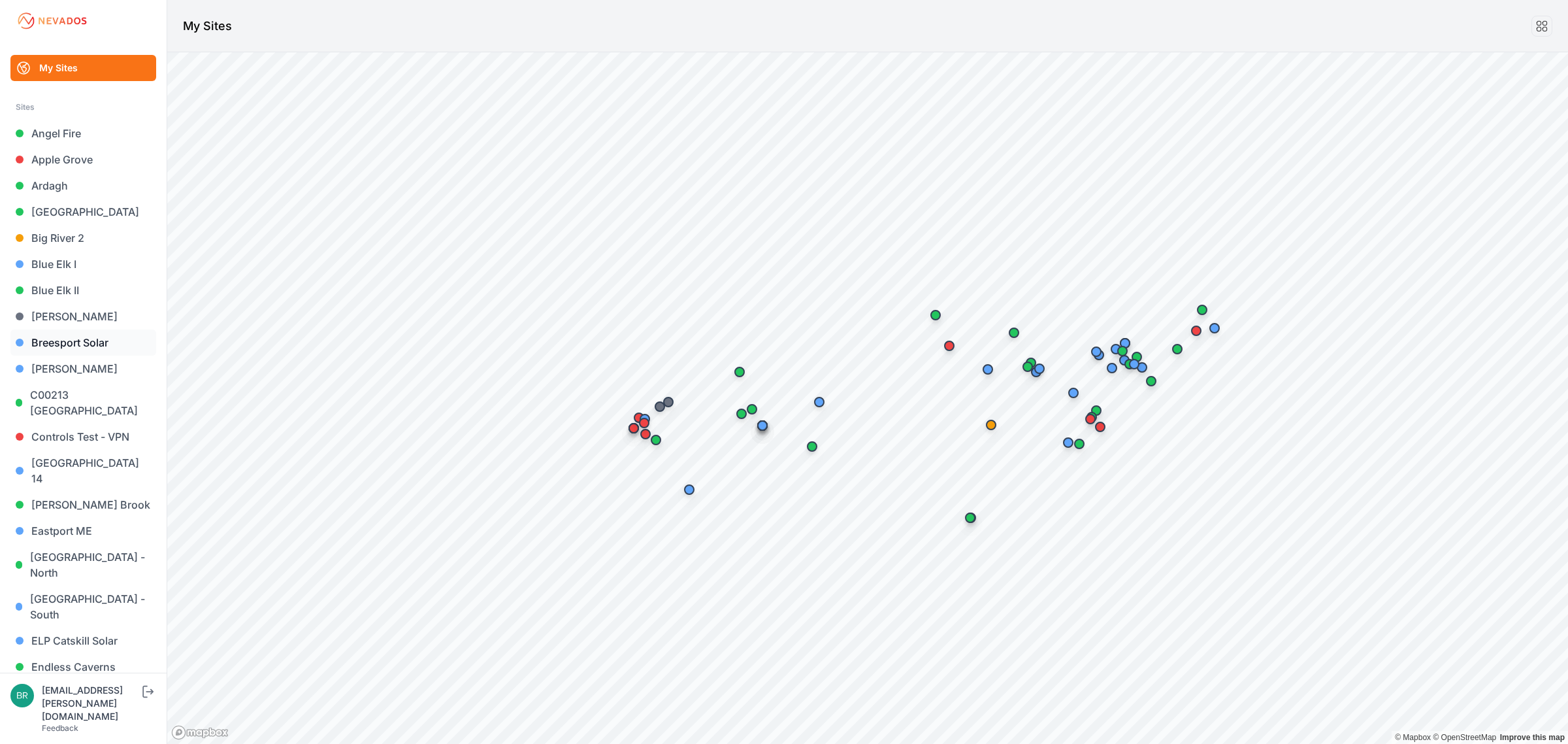
click at [90, 349] on link "Breesport Solar" at bounding box center [83, 342] width 146 height 26
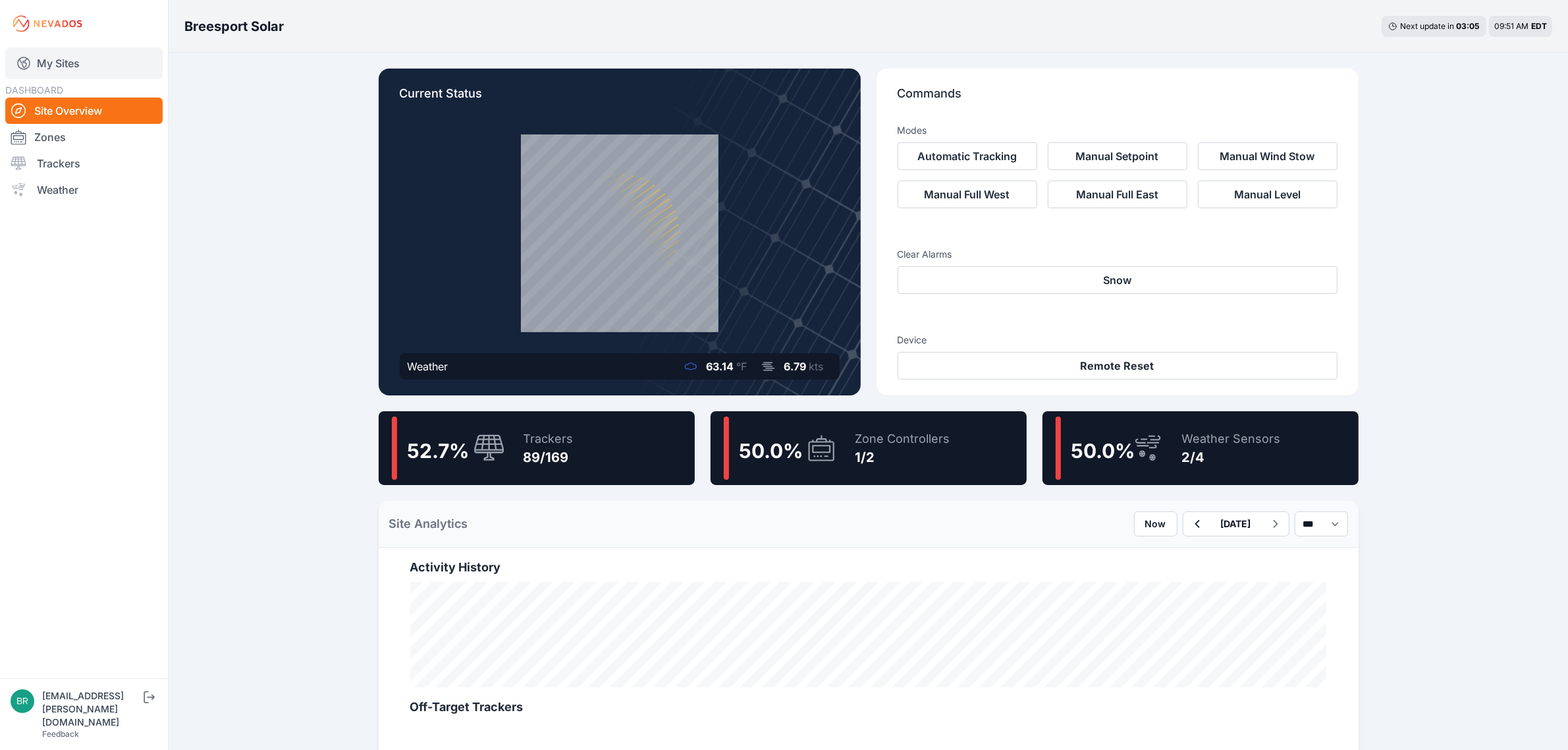
click at [87, 58] on link "My Sites" at bounding box center [84, 63] width 157 height 32
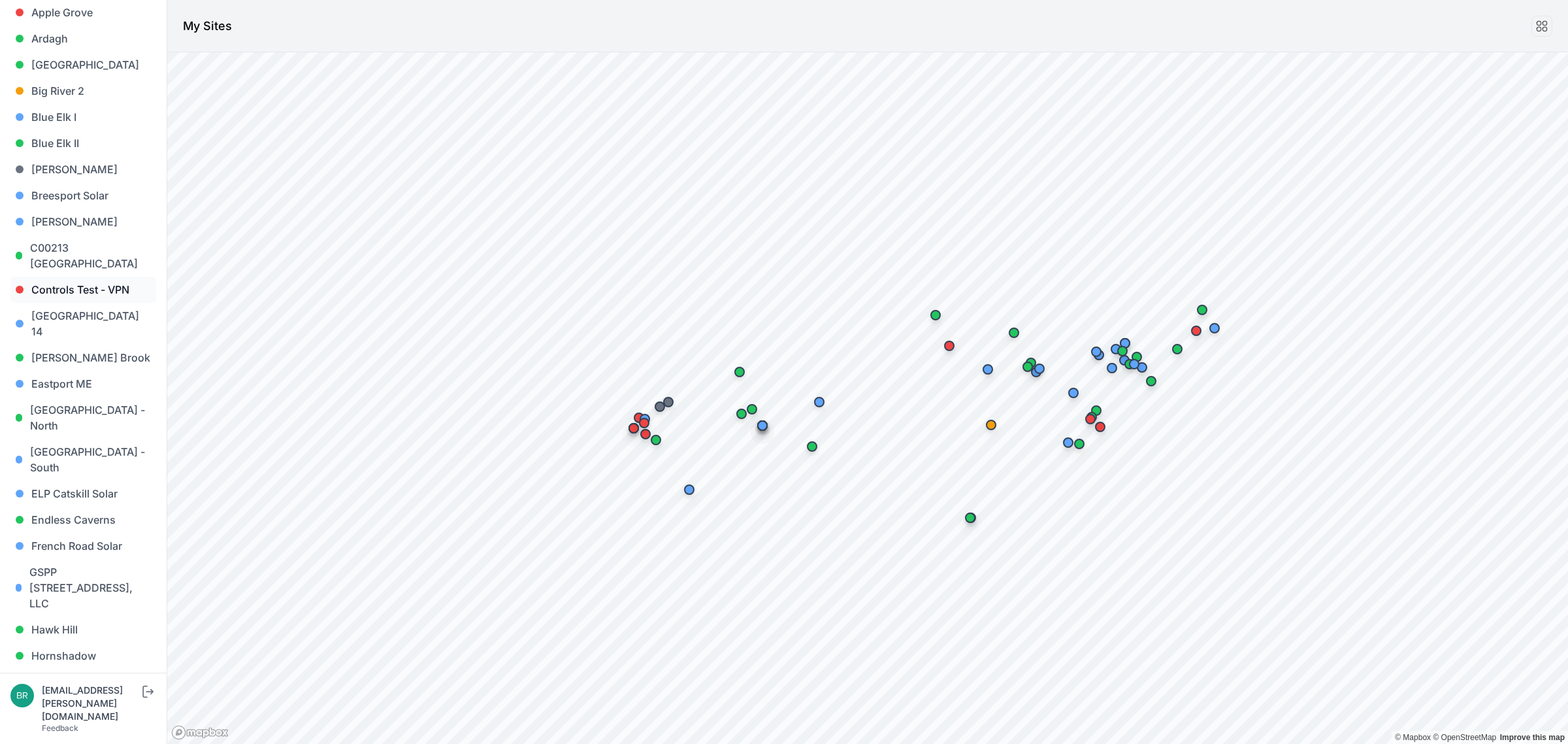
scroll to position [164, 0]
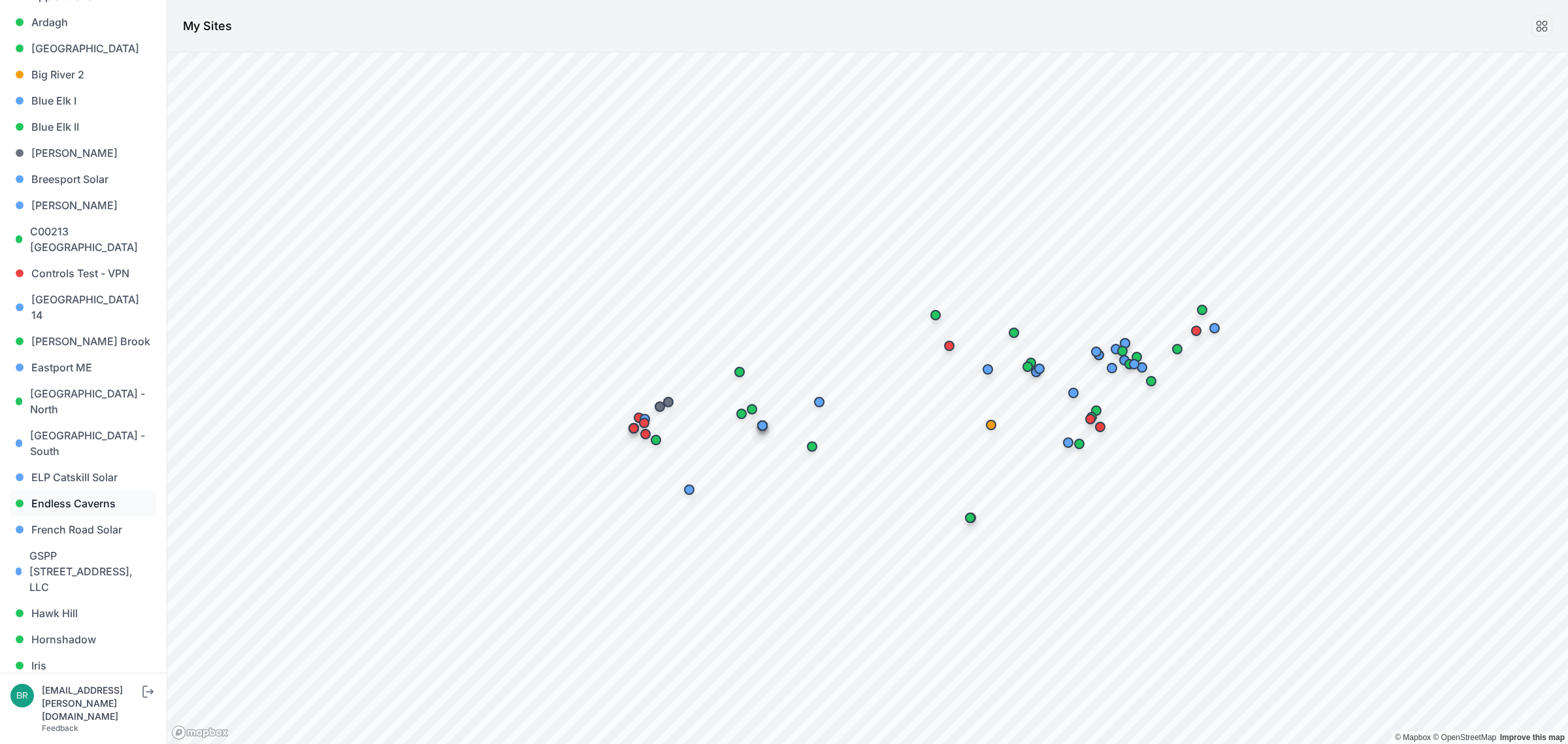
click at [90, 490] on link "Endless Caverns" at bounding box center [83, 503] width 146 height 26
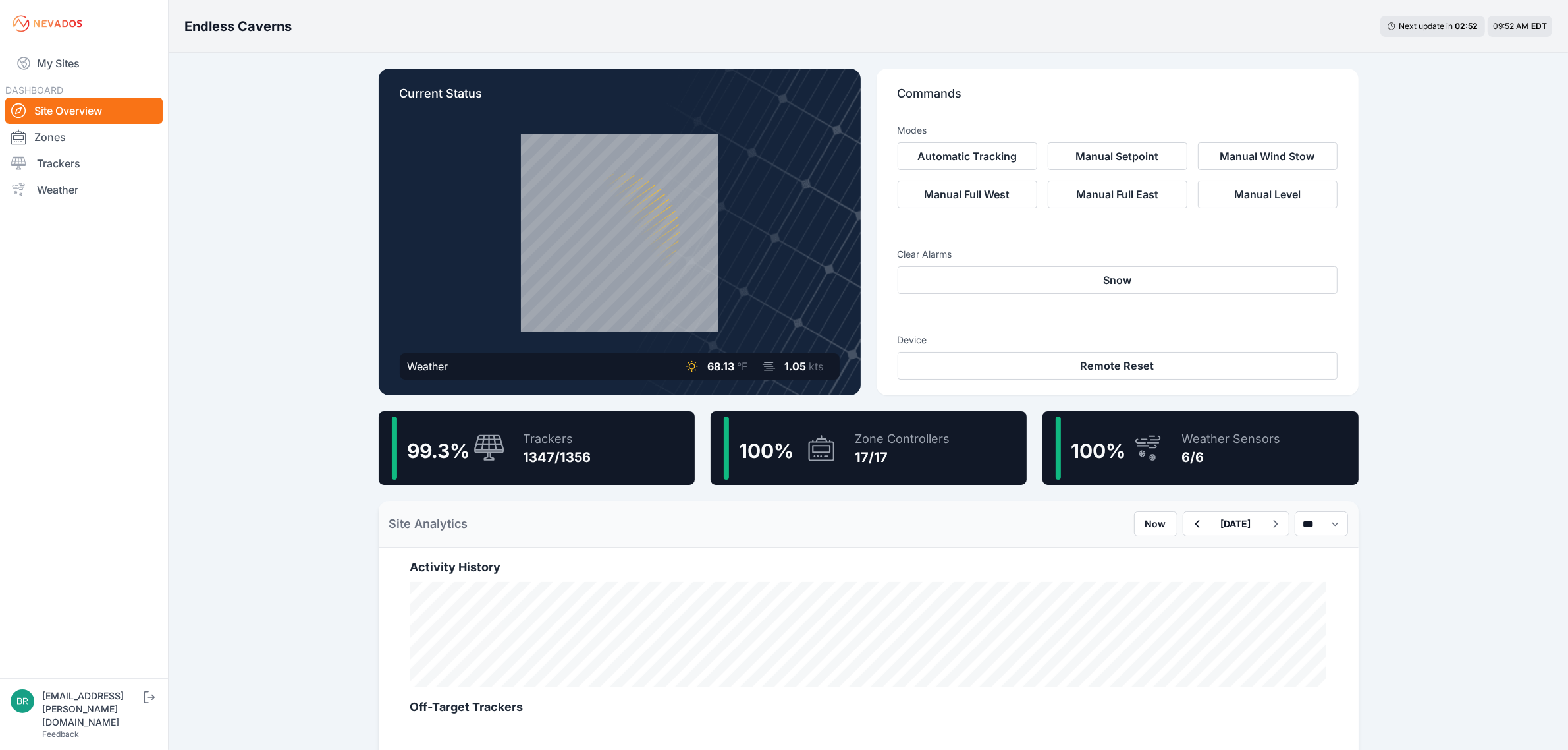
click at [509, 448] on div "99.3 % Trackers 1347/1356" at bounding box center [537, 448] width 317 height 73
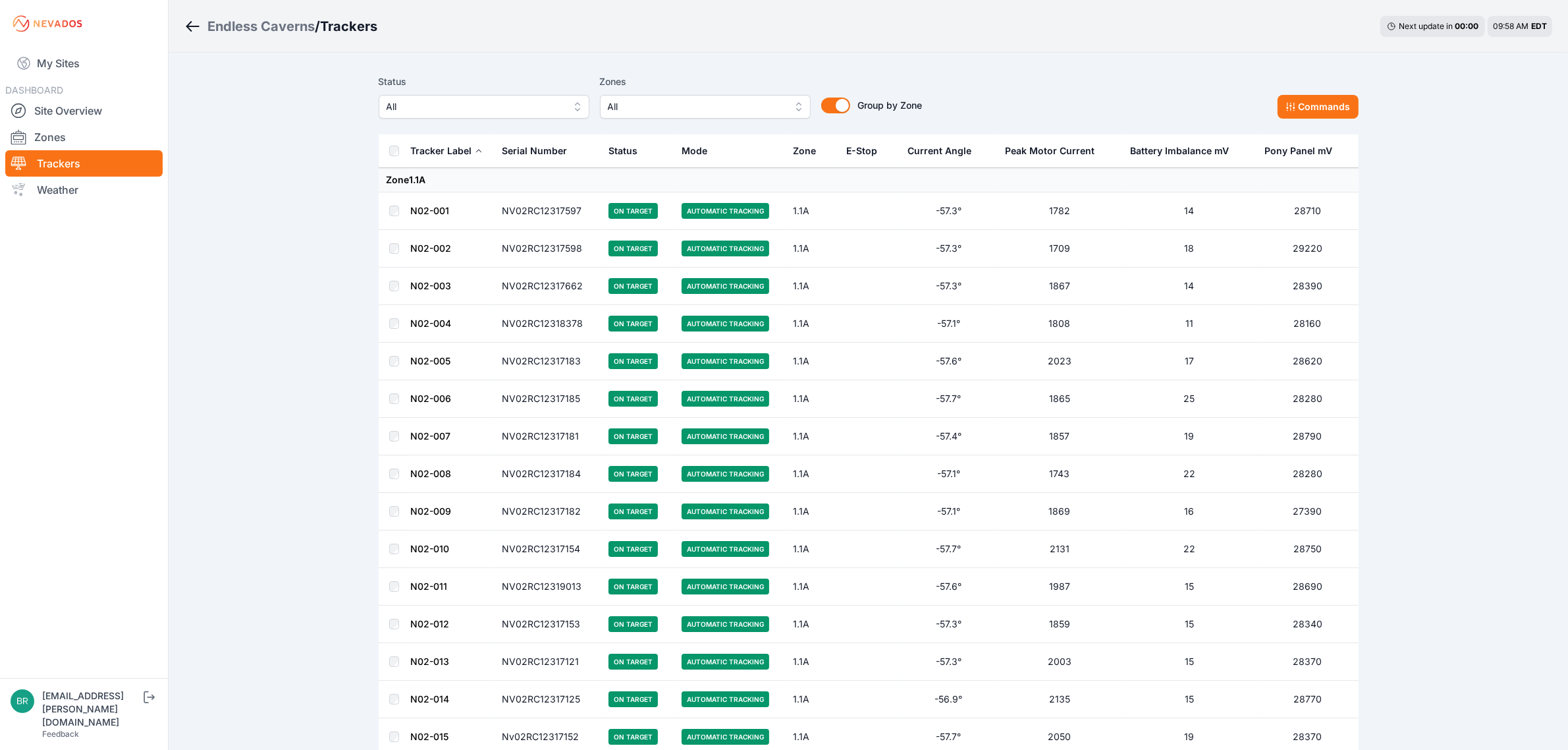
click at [515, 107] on span "All" at bounding box center [474, 106] width 176 height 16
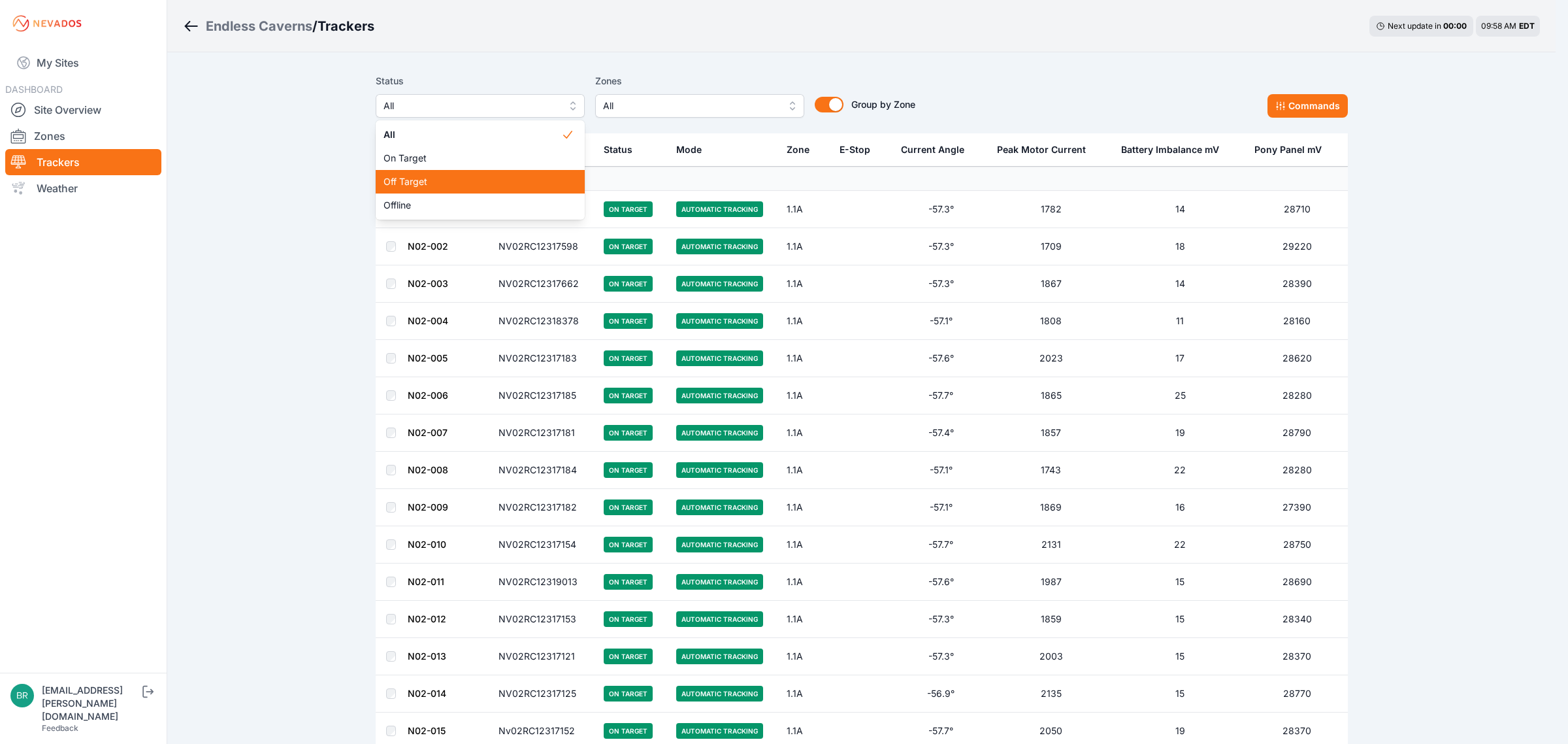
click at [480, 183] on span "Off Target" at bounding box center [472, 181] width 178 height 13
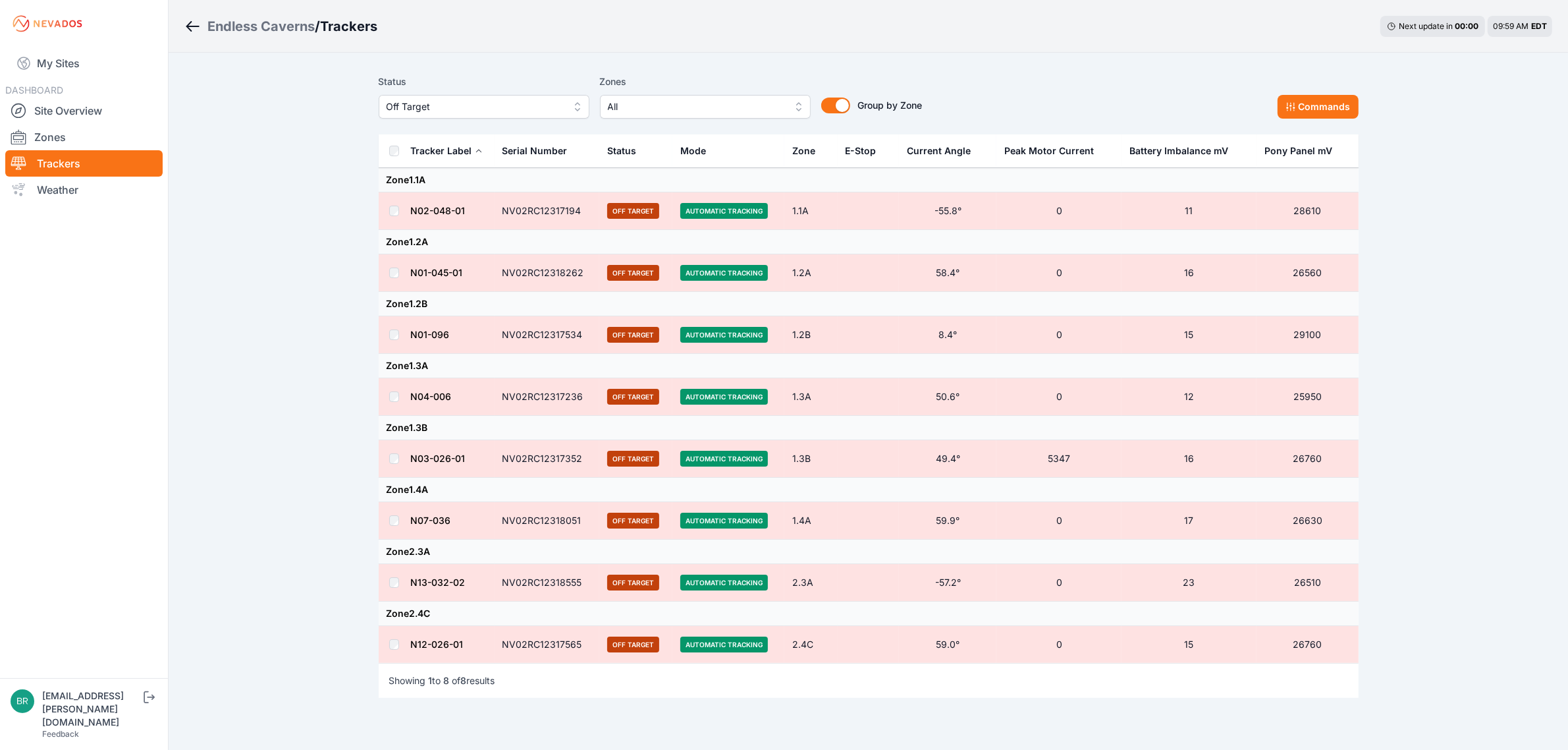
click at [266, 346] on div "Endless Caverns / Trackers Next update in 00 : 00 09:59 AM EDT Status Off Targe…" at bounding box center [784, 398] width 1568 height 795
drag, startPoint x: 580, startPoint y: 586, endPoint x: 405, endPoint y: 585, distance: 175.0
click at [405, 585] on tr "N13-032-02 NV02RC12318555 Off Target Automatic Tracking 2.3A -57.2° 0 23 26510" at bounding box center [869, 582] width 980 height 38
copy tr "N13-032-02 NV02RC12318555"
click at [275, 373] on div "Endless Caverns / Trackers Next update in 00 : 00 09:59 AM EDT Status Off Targe…" at bounding box center [784, 398] width 1568 height 795
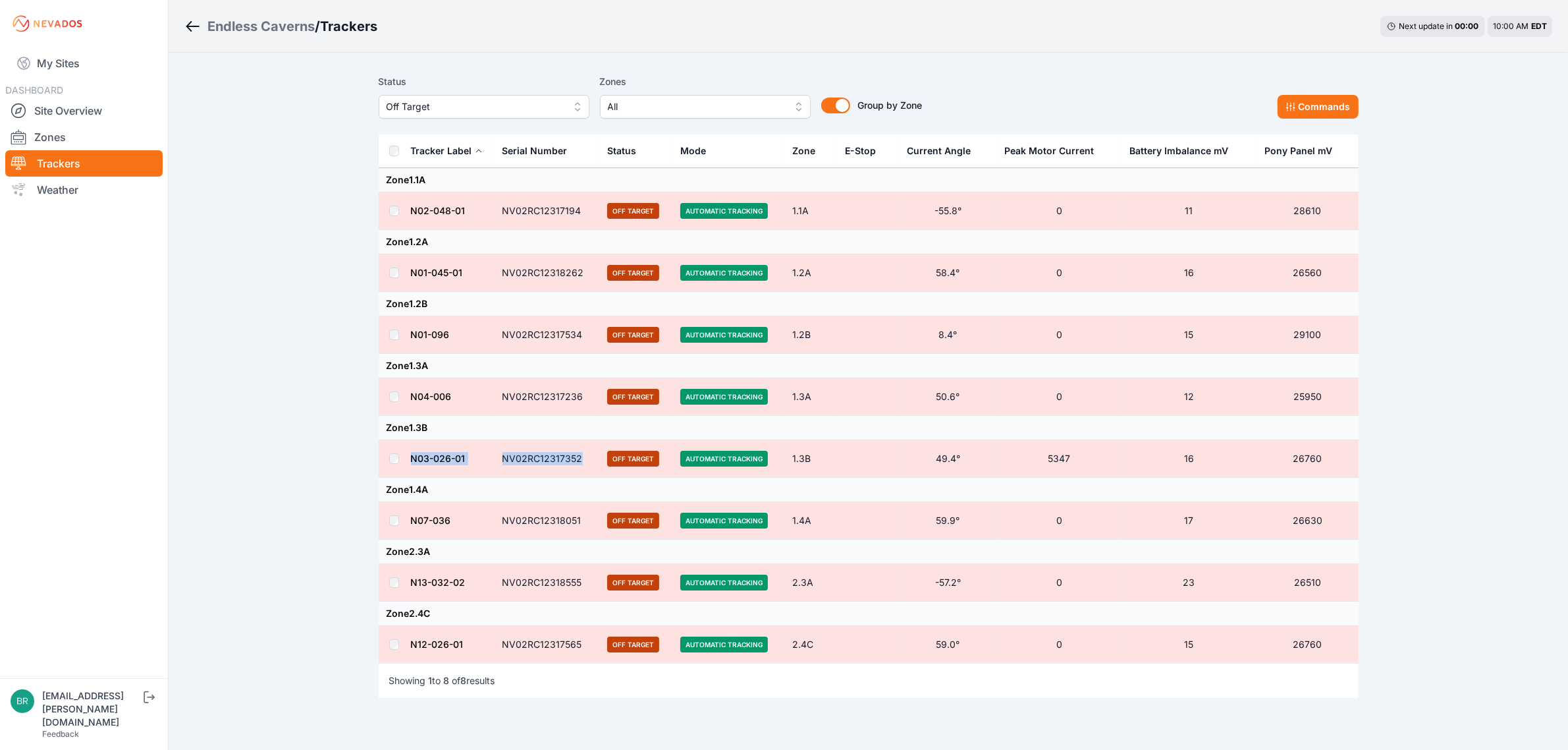
drag, startPoint x: 580, startPoint y: 461, endPoint x: 413, endPoint y: 462, distance: 167.0
click at [413, 462] on tr "N03-026-01 NV02RC12317352 Off Target Automatic Tracking 1.3B 49.4° 5347 16 26760" at bounding box center [869, 459] width 980 height 38
copy tr "N03-026-01 NV02RC12317352"
click at [81, 60] on link "My Sites" at bounding box center [84, 63] width 157 height 32
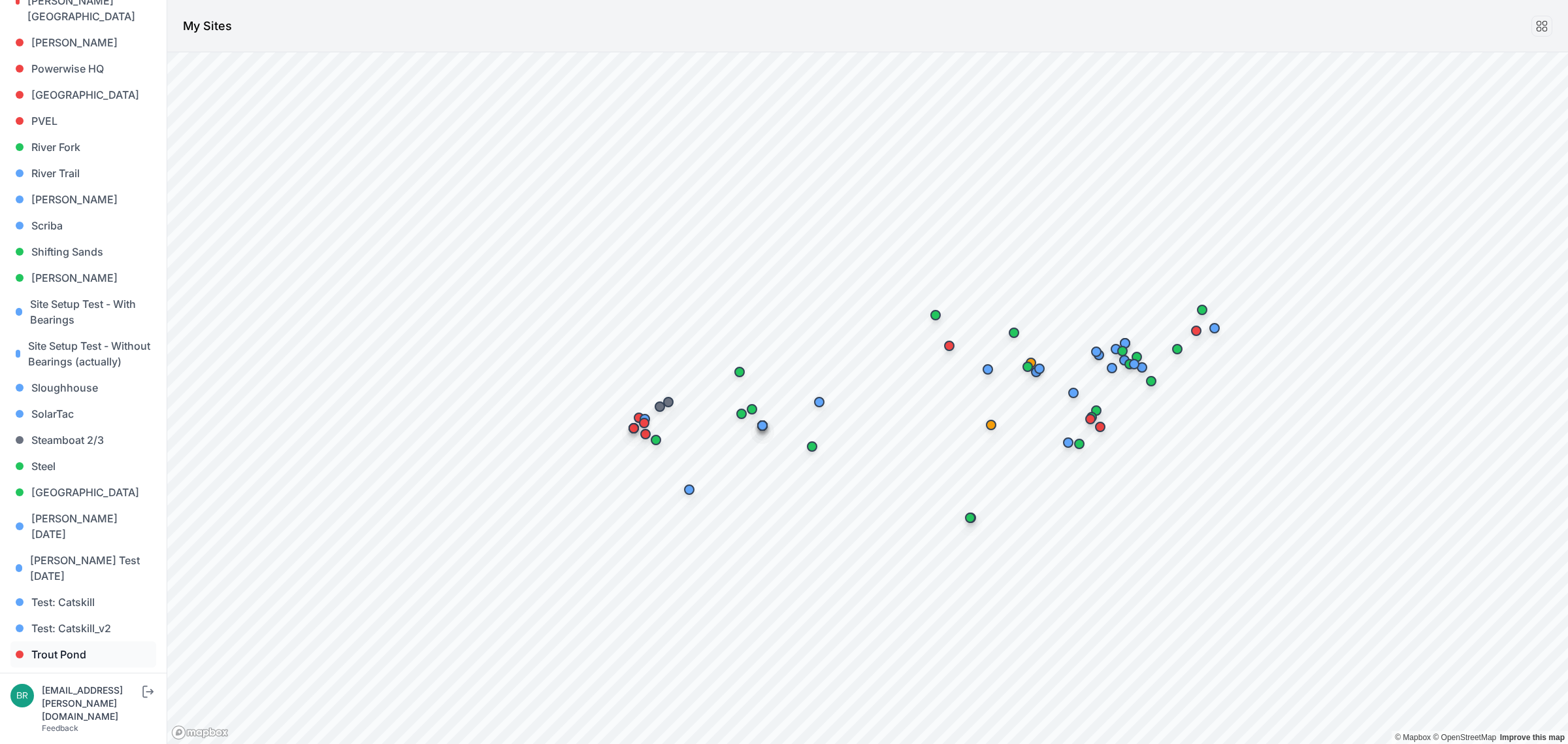
scroll to position [1088, 0]
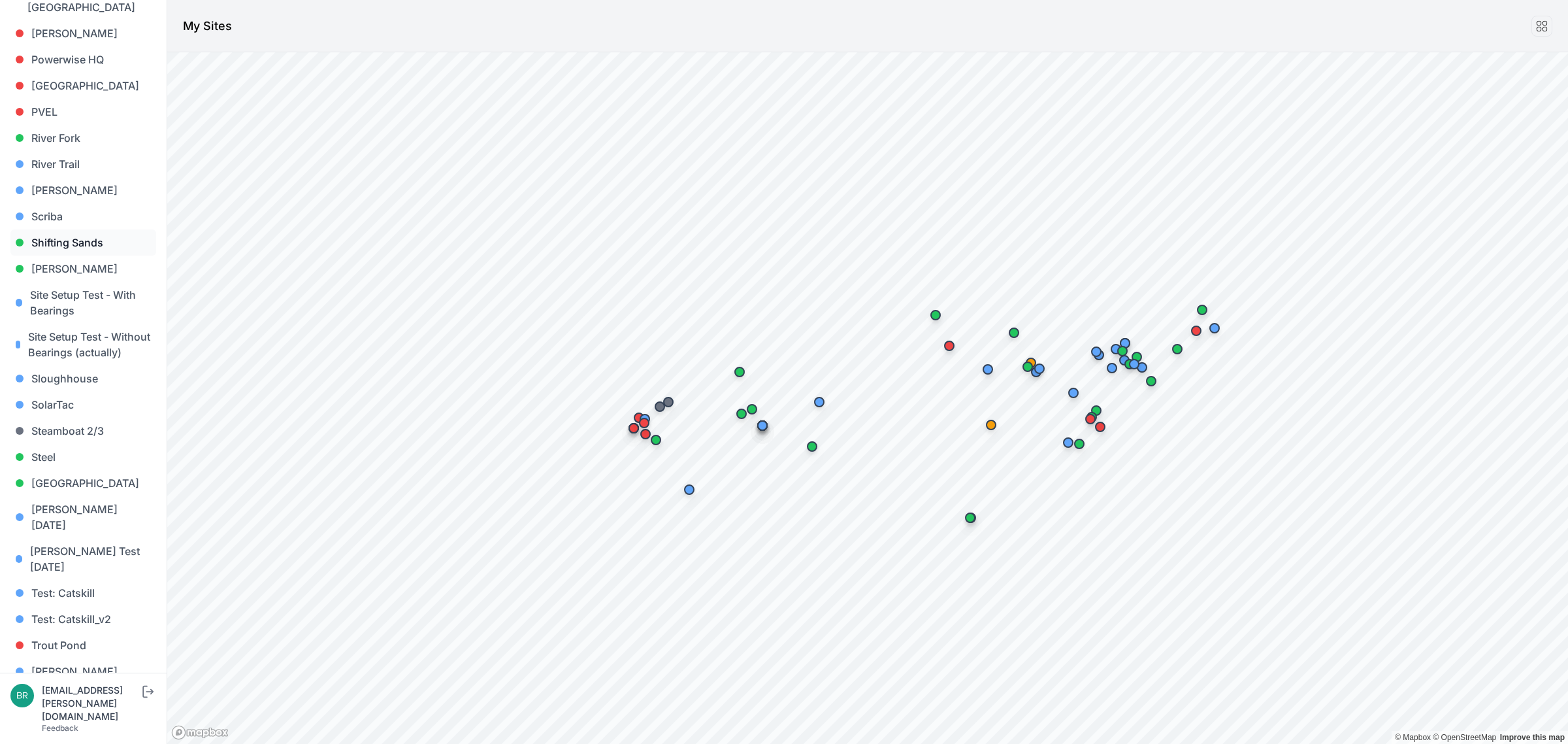
click at [67, 229] on link "Shifting Sands" at bounding box center [83, 242] width 146 height 26
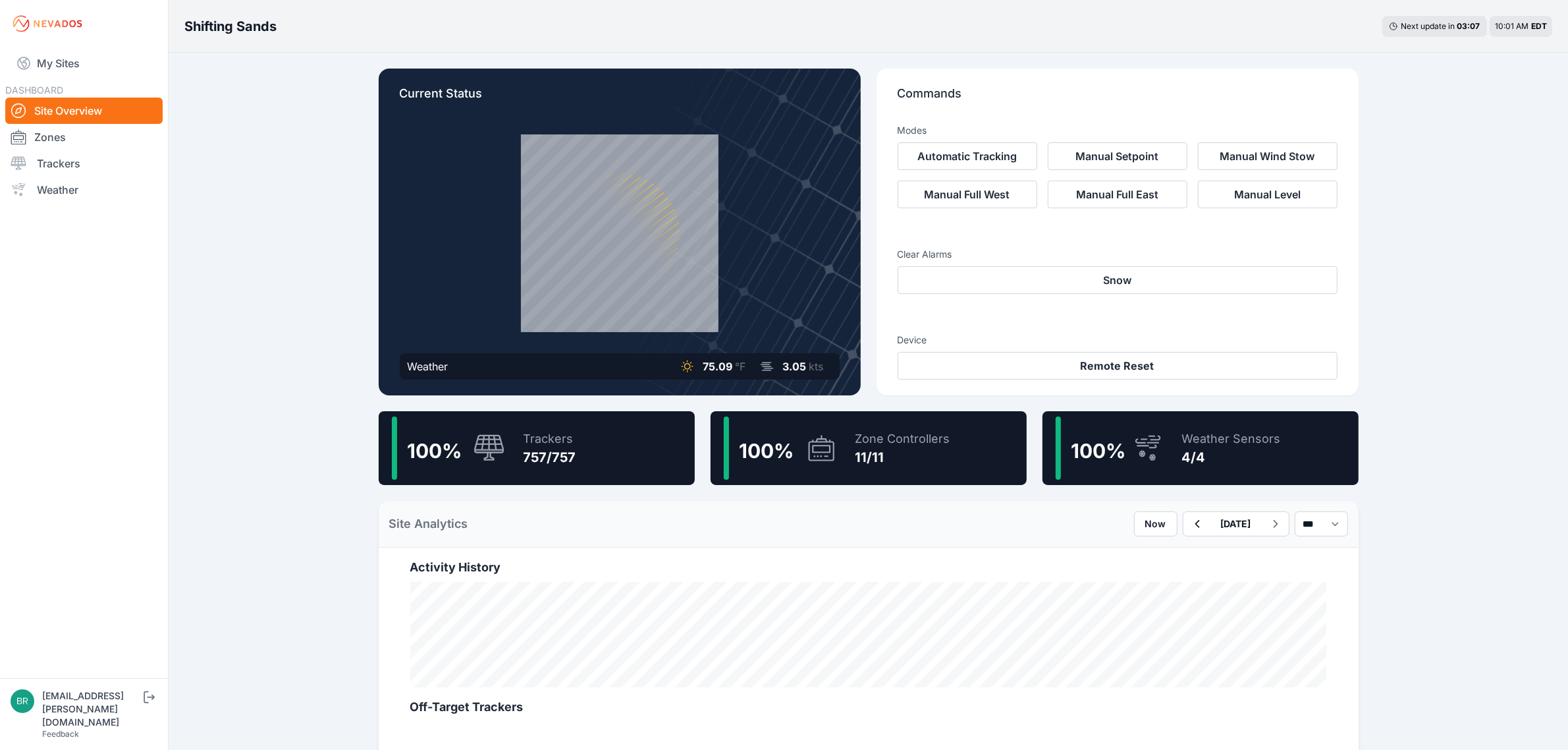
click at [521, 419] on div "Trackers 757/757" at bounding box center [544, 448] width 66 height 63
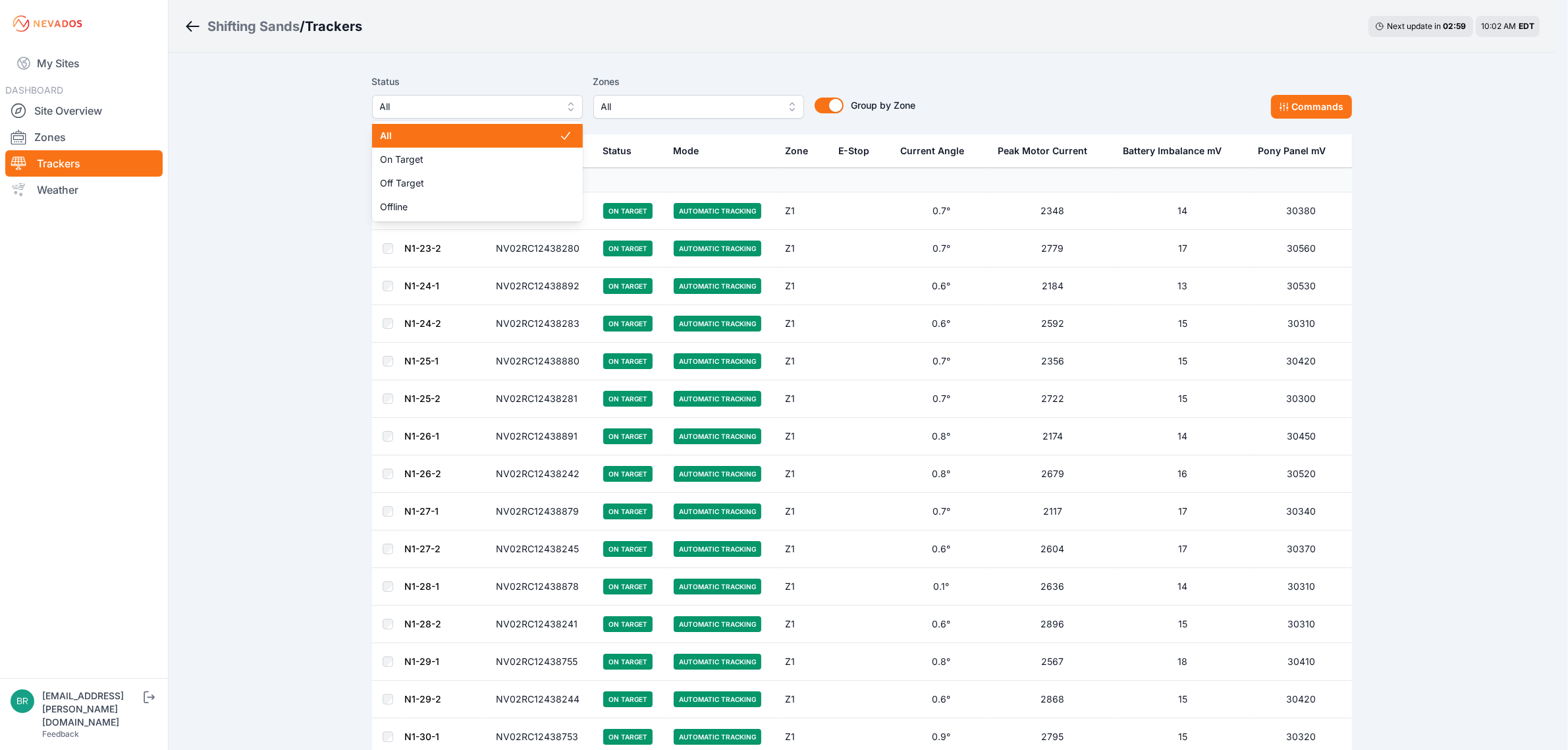
click at [542, 109] on span "All" at bounding box center [467, 106] width 176 height 16
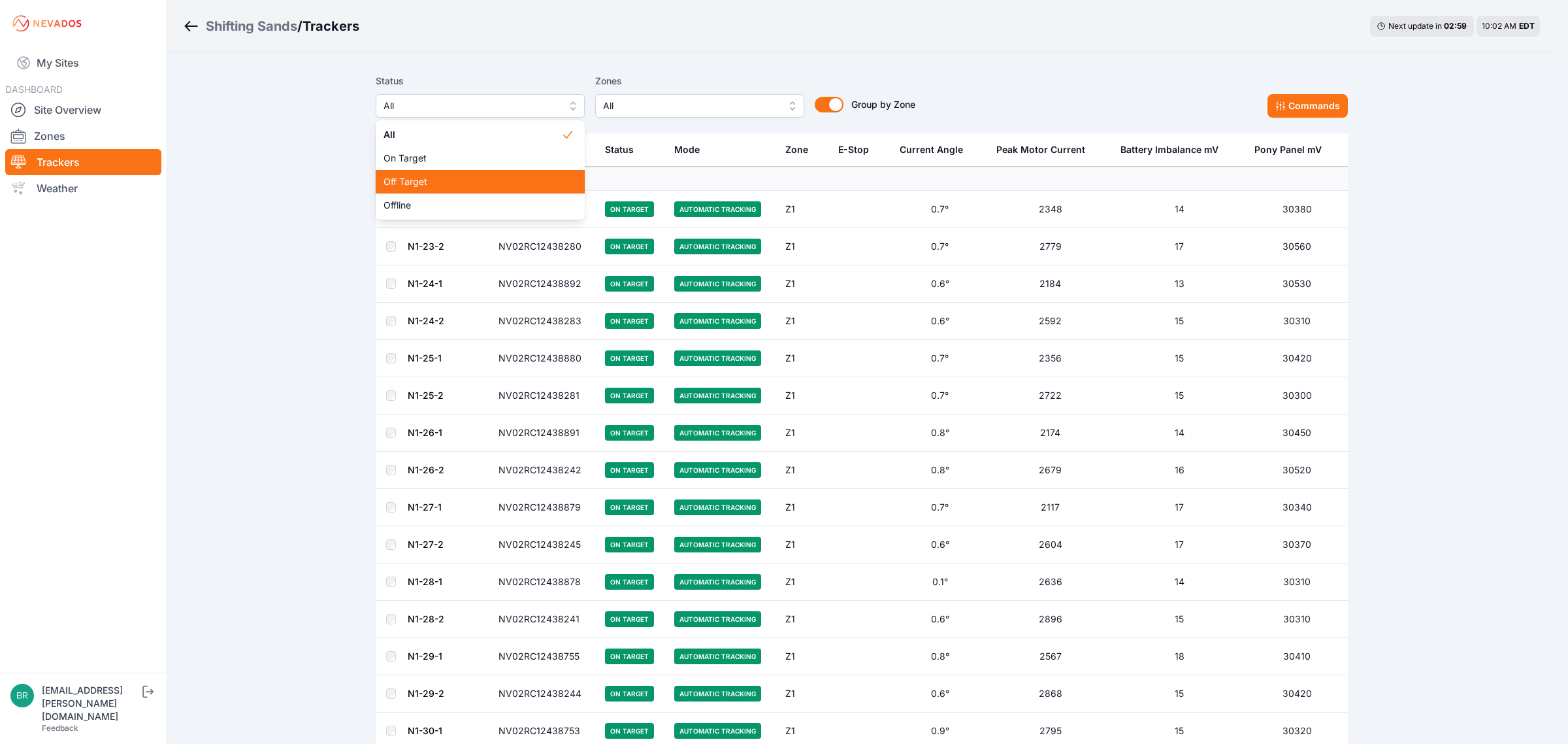
click at [456, 181] on span "Off Target" at bounding box center [472, 181] width 178 height 13
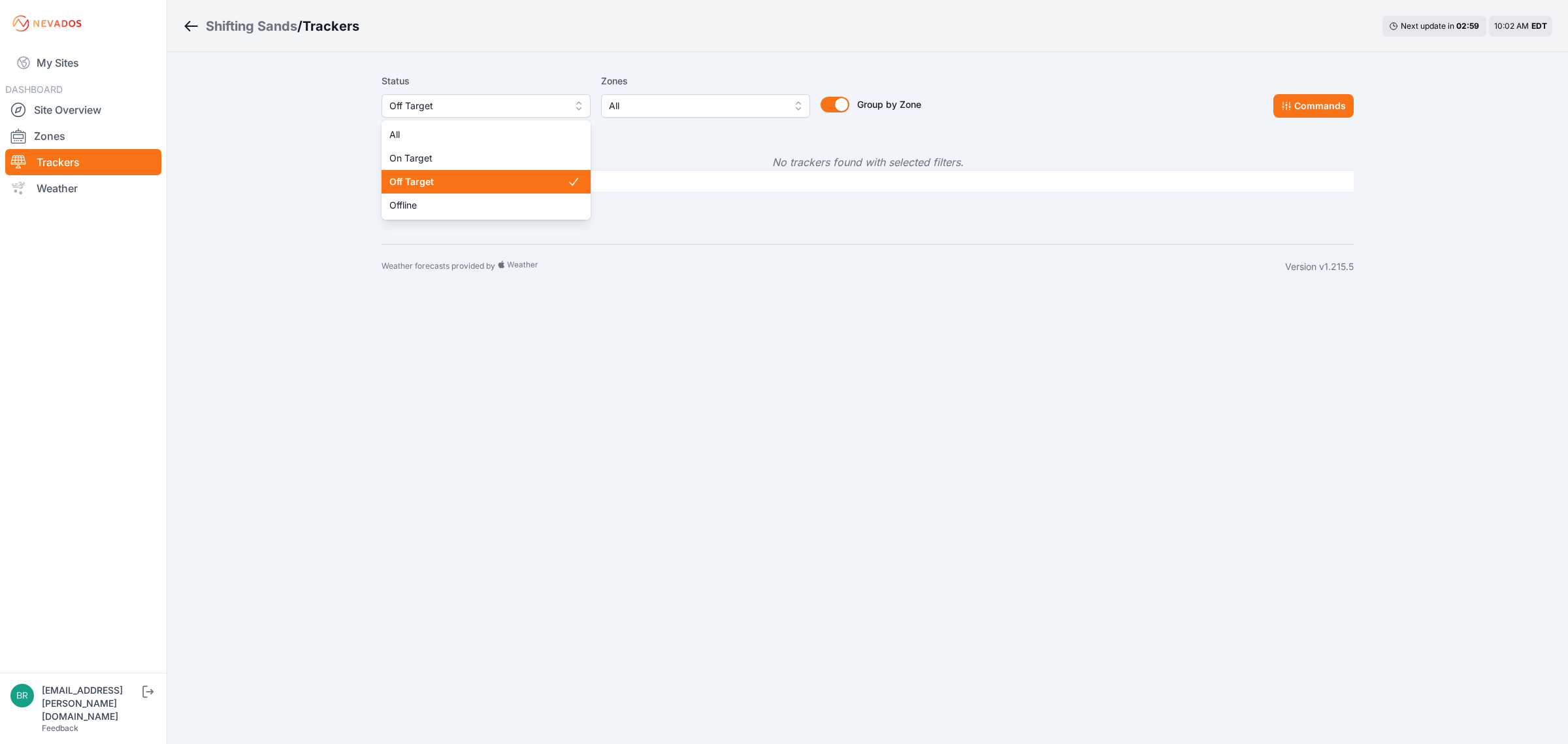
click at [481, 106] on span "Off Target" at bounding box center [477, 106] width 175 height 16
click at [462, 196] on div "Offline" at bounding box center [486, 205] width 209 height 23
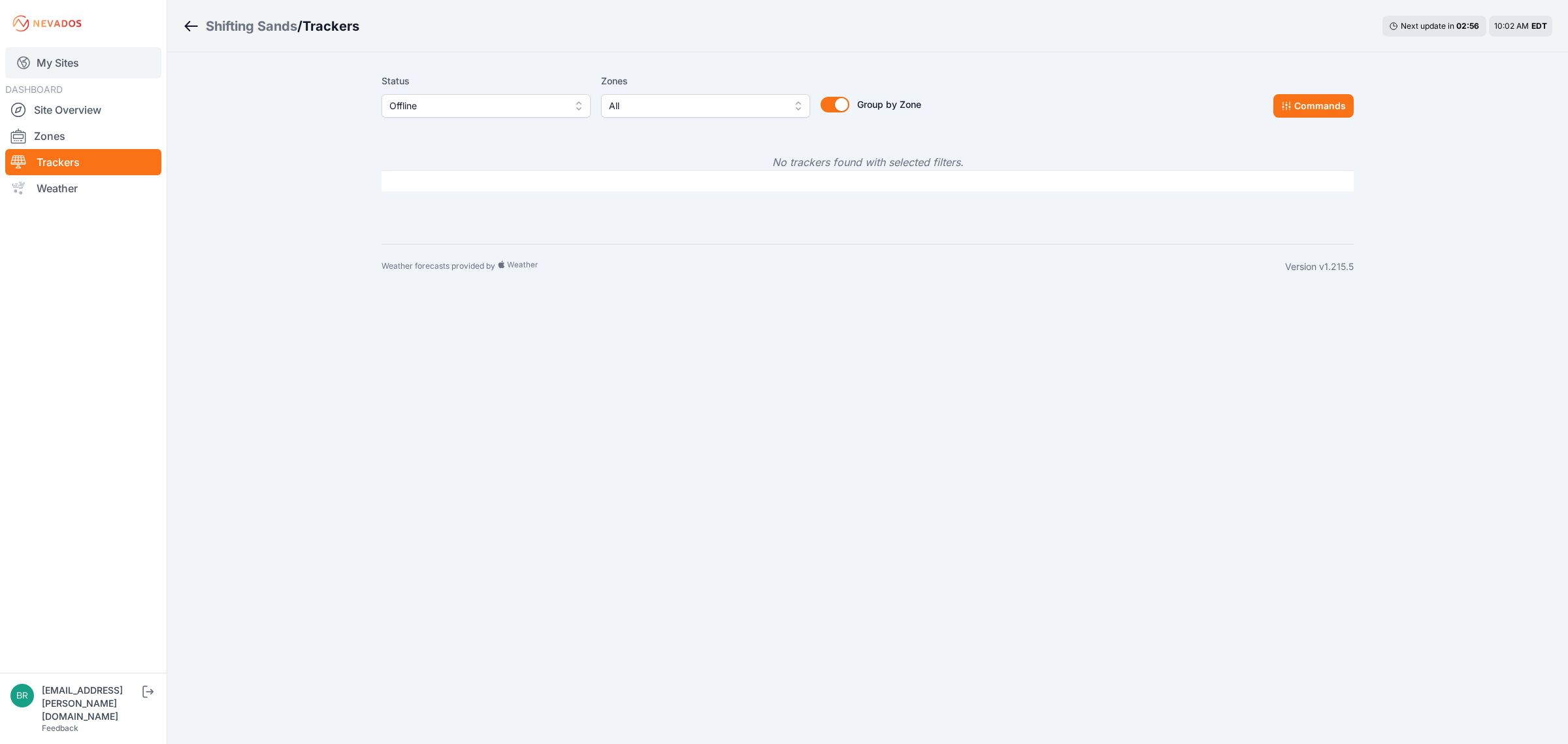
click at [86, 62] on link "My Sites" at bounding box center [83, 63] width 156 height 32
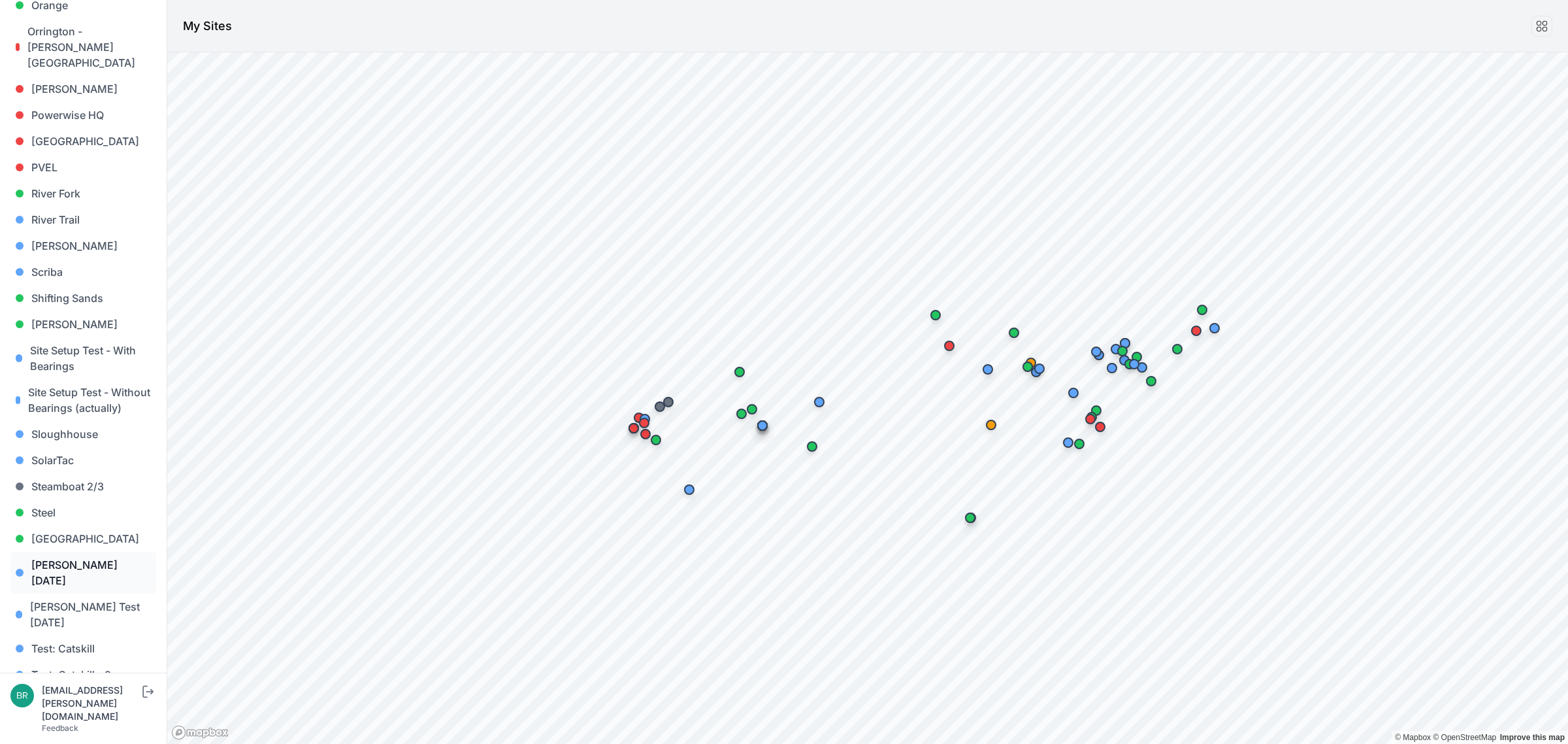
scroll to position [1088, 0]
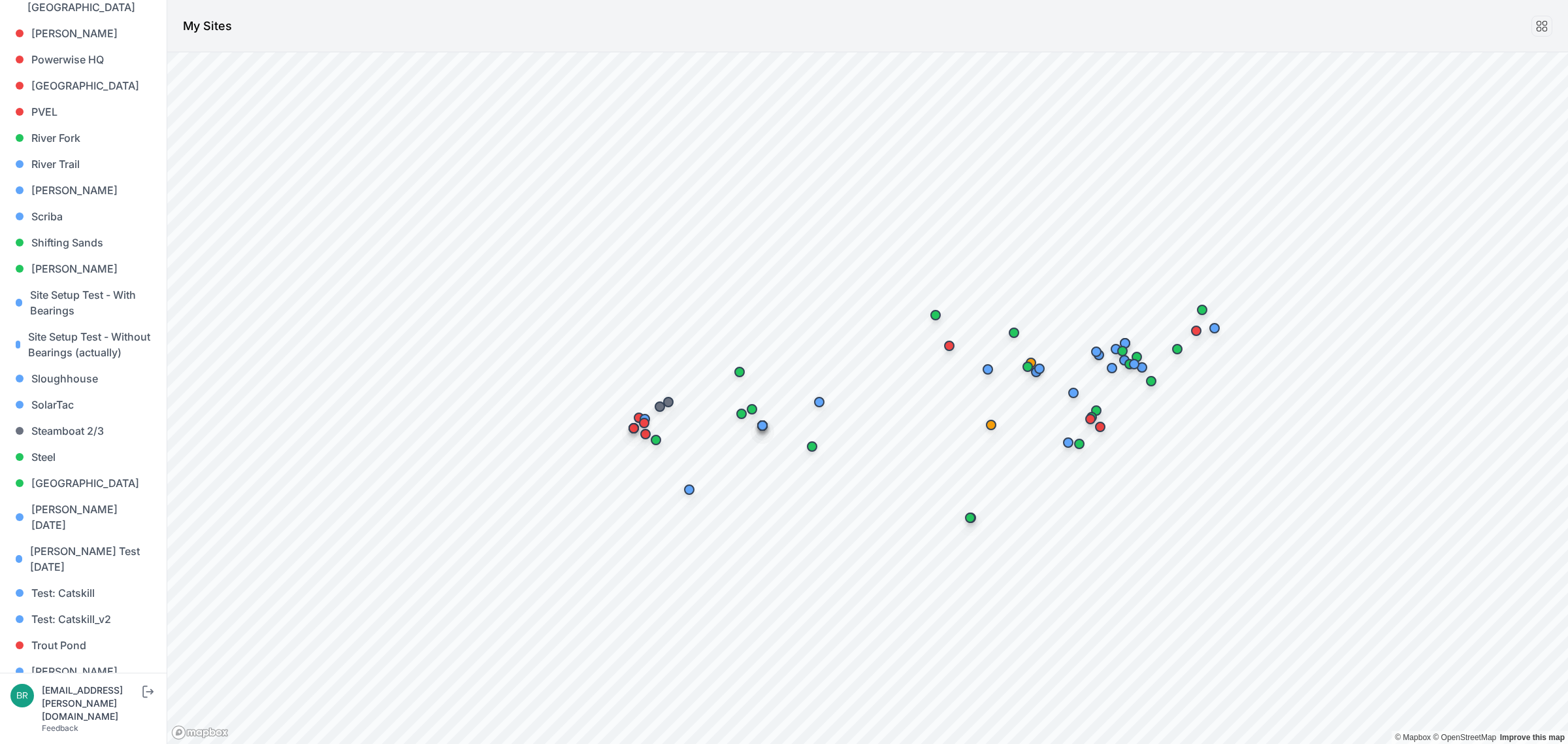
click at [74, 710] on link "[PERSON_NAME] [PERSON_NAME]" at bounding box center [83, 731] width 146 height 42
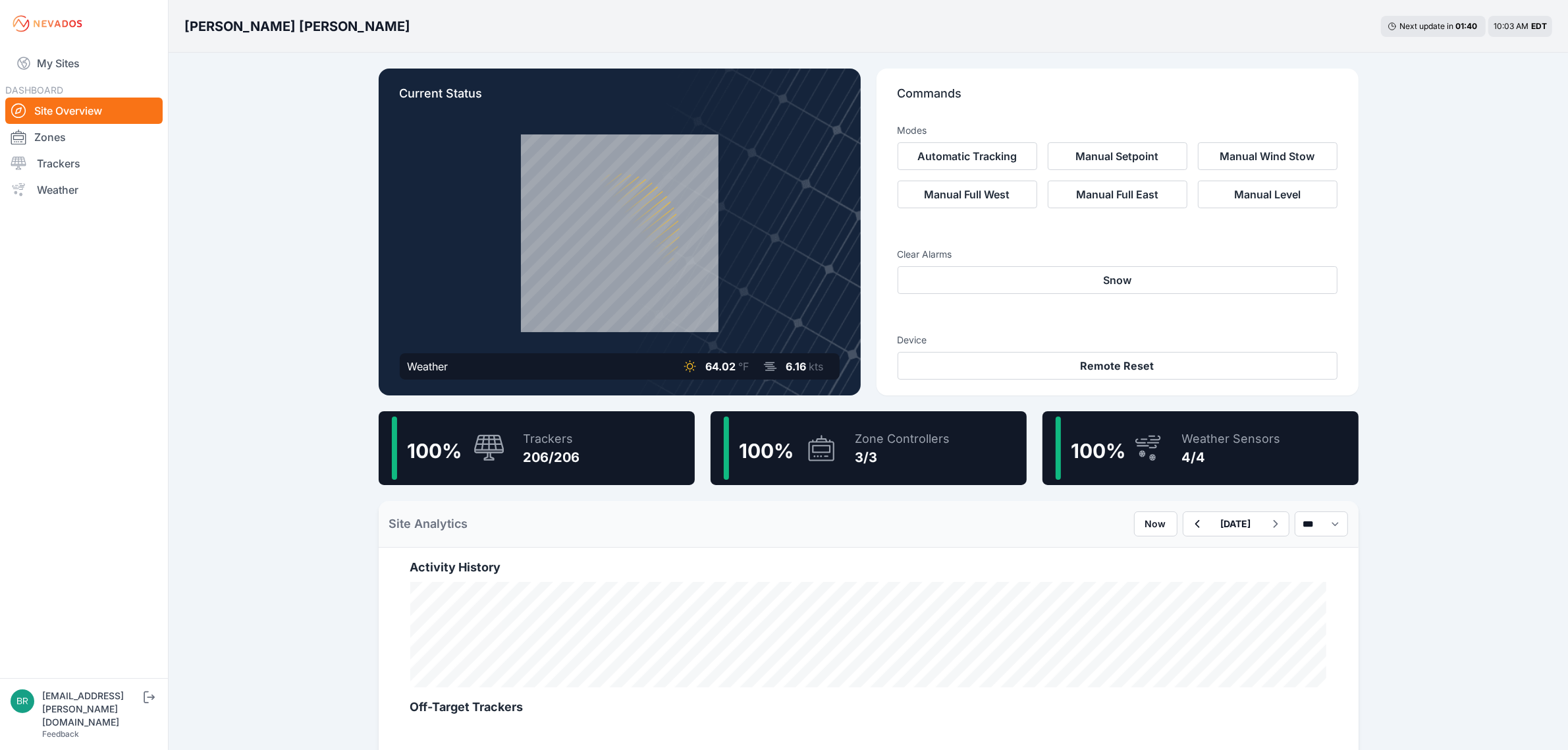
click at [575, 459] on div "206/206" at bounding box center [552, 457] width 57 height 19
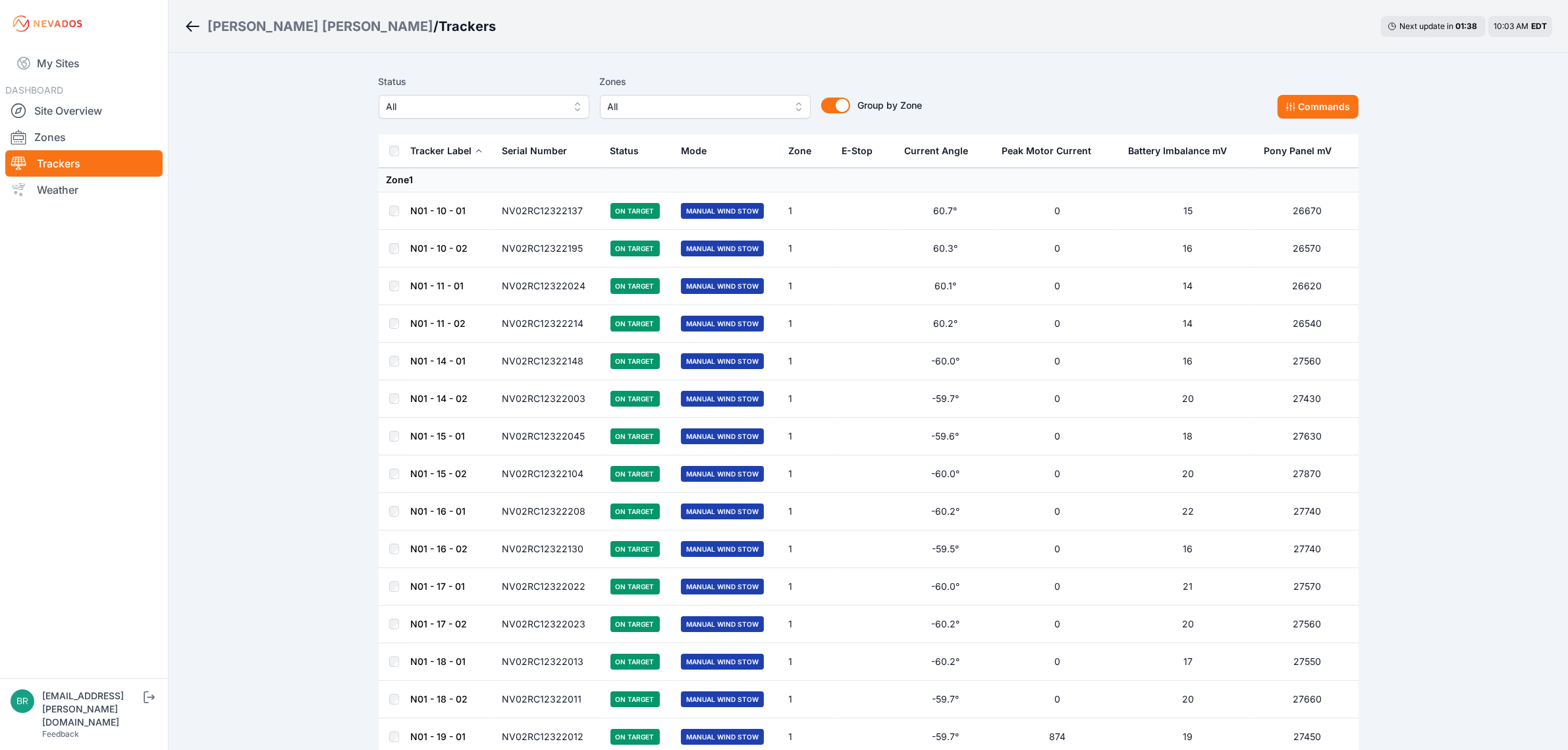
click at [551, 92] on div "Status All" at bounding box center [484, 96] width 211 height 45
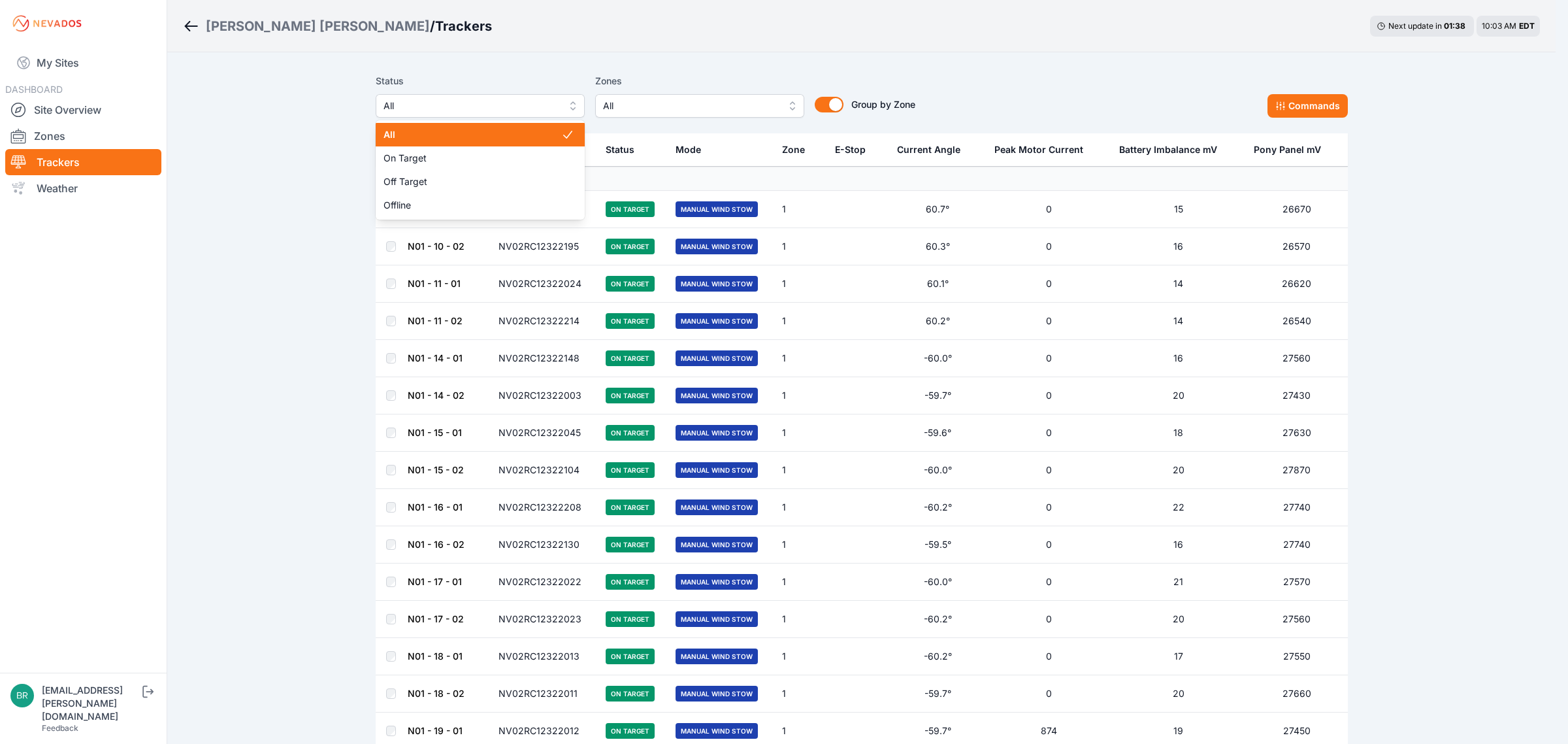
click at [549, 106] on button "All" at bounding box center [480, 106] width 209 height 23
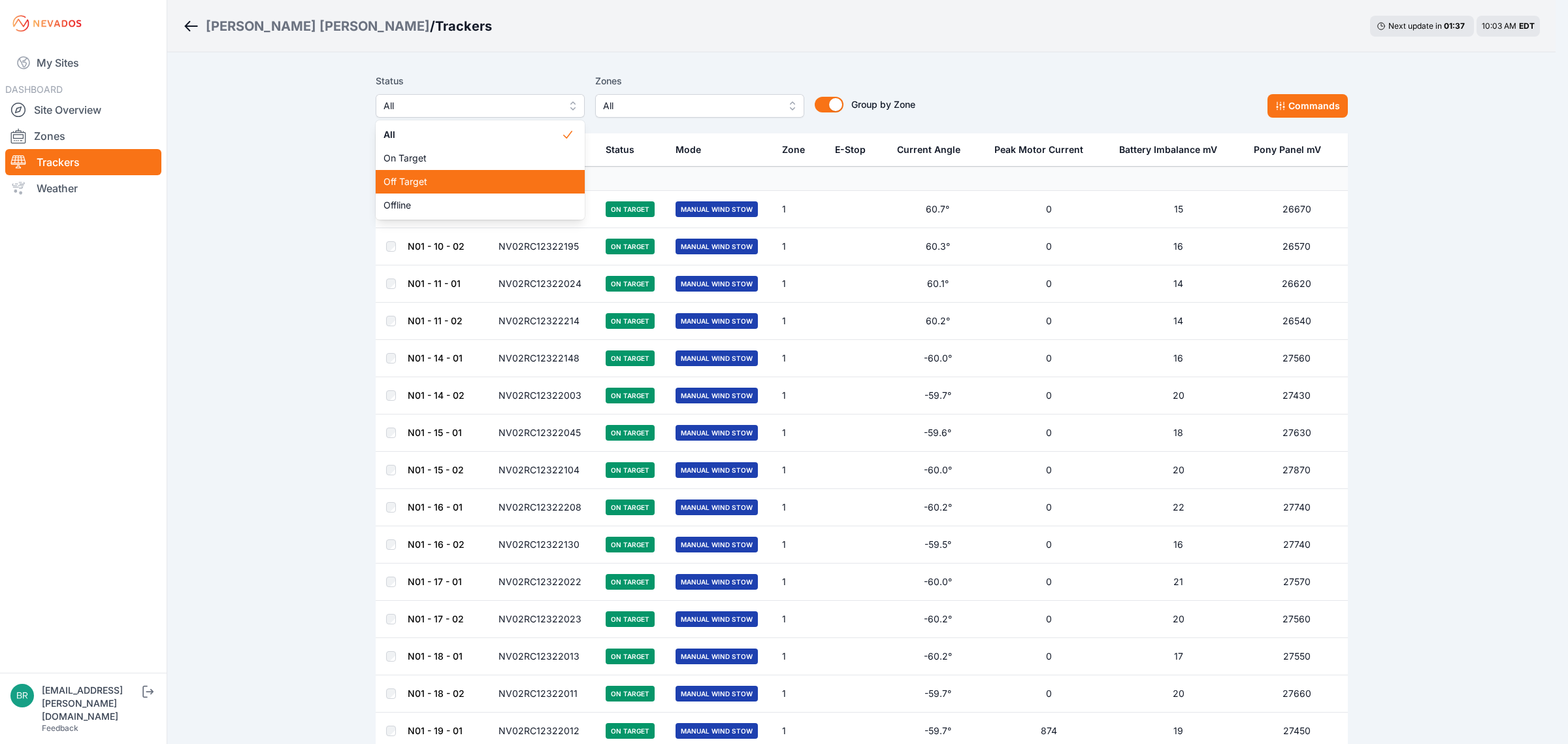
click at [493, 181] on span "Off Target" at bounding box center [472, 181] width 178 height 13
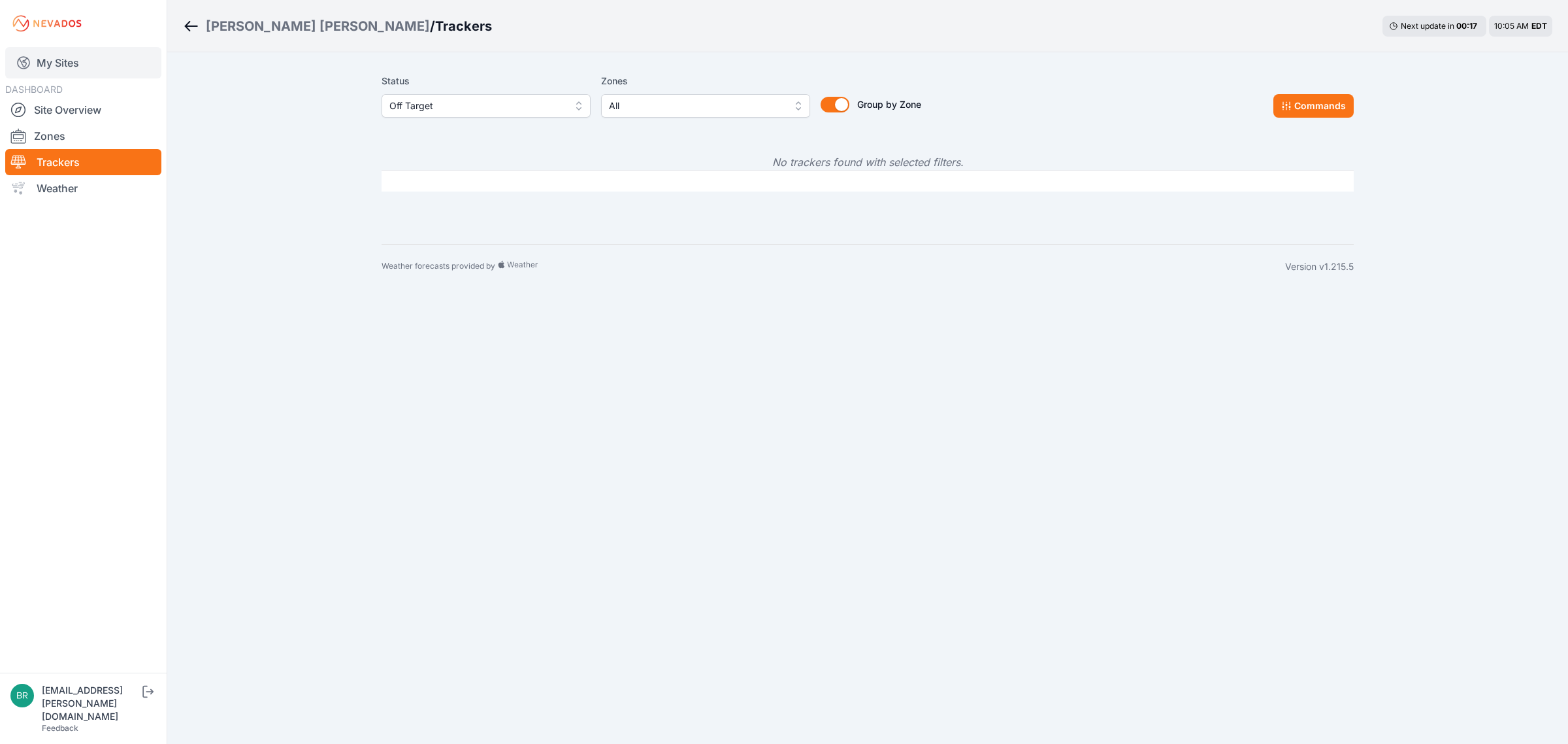
click at [93, 69] on link "My Sites" at bounding box center [83, 63] width 156 height 32
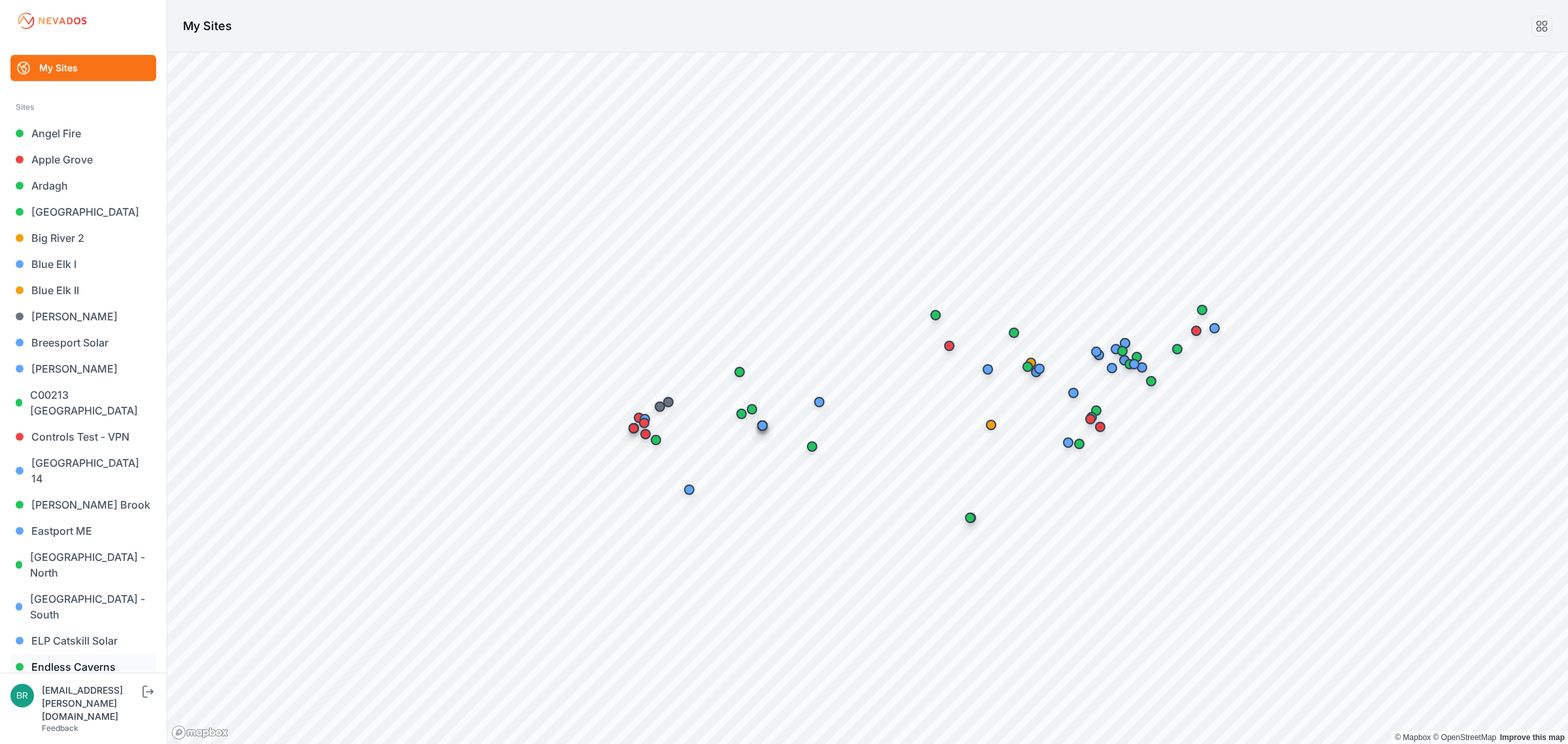
click at [79, 653] on link "Endless Caverns" at bounding box center [83, 666] width 146 height 26
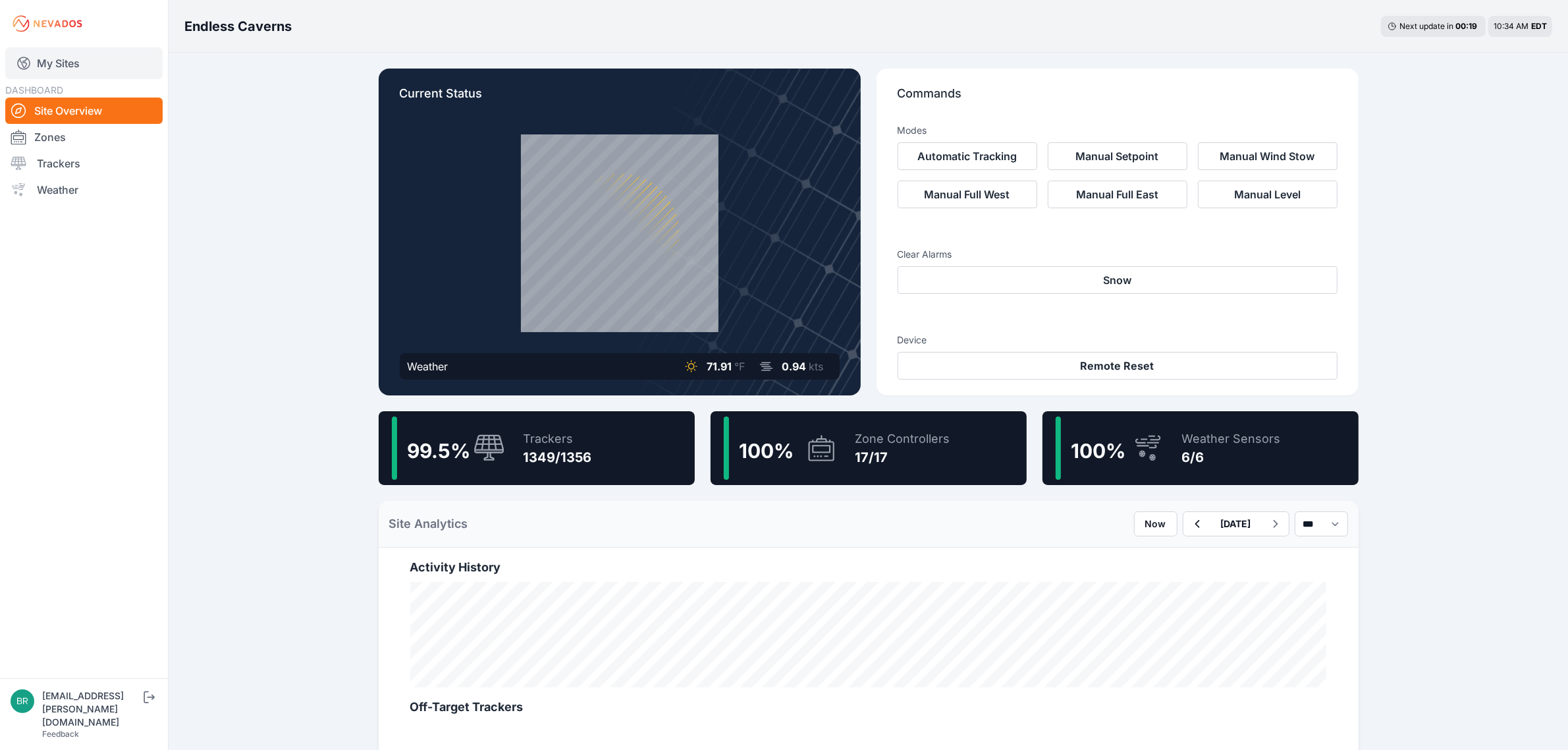
click at [84, 60] on link "My Sites" at bounding box center [84, 63] width 157 height 32
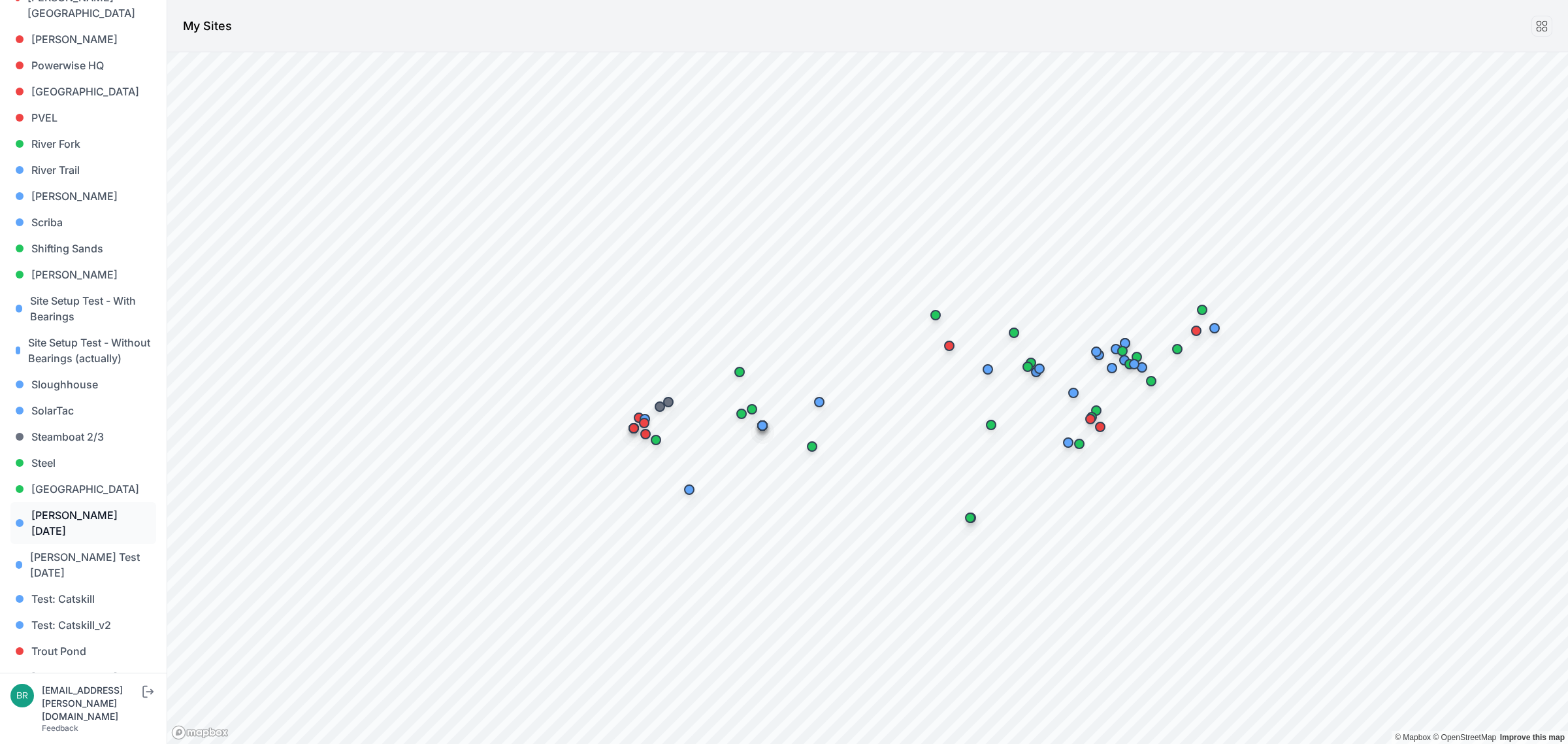
scroll to position [1088, 0]
click at [82, 710] on link "[PERSON_NAME] [PERSON_NAME]" at bounding box center [83, 731] width 146 height 42
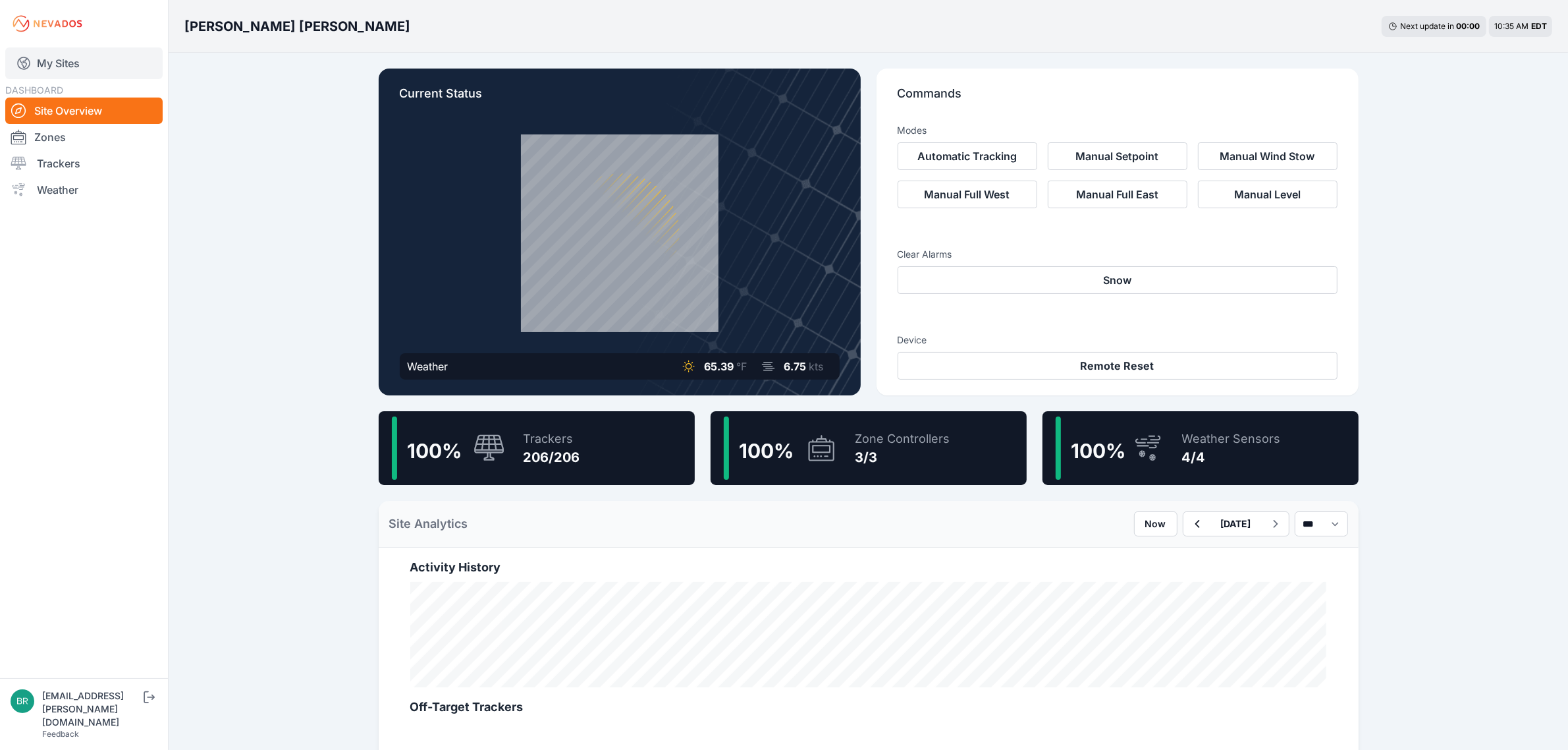
click at [106, 62] on link "My Sites" at bounding box center [84, 63] width 157 height 32
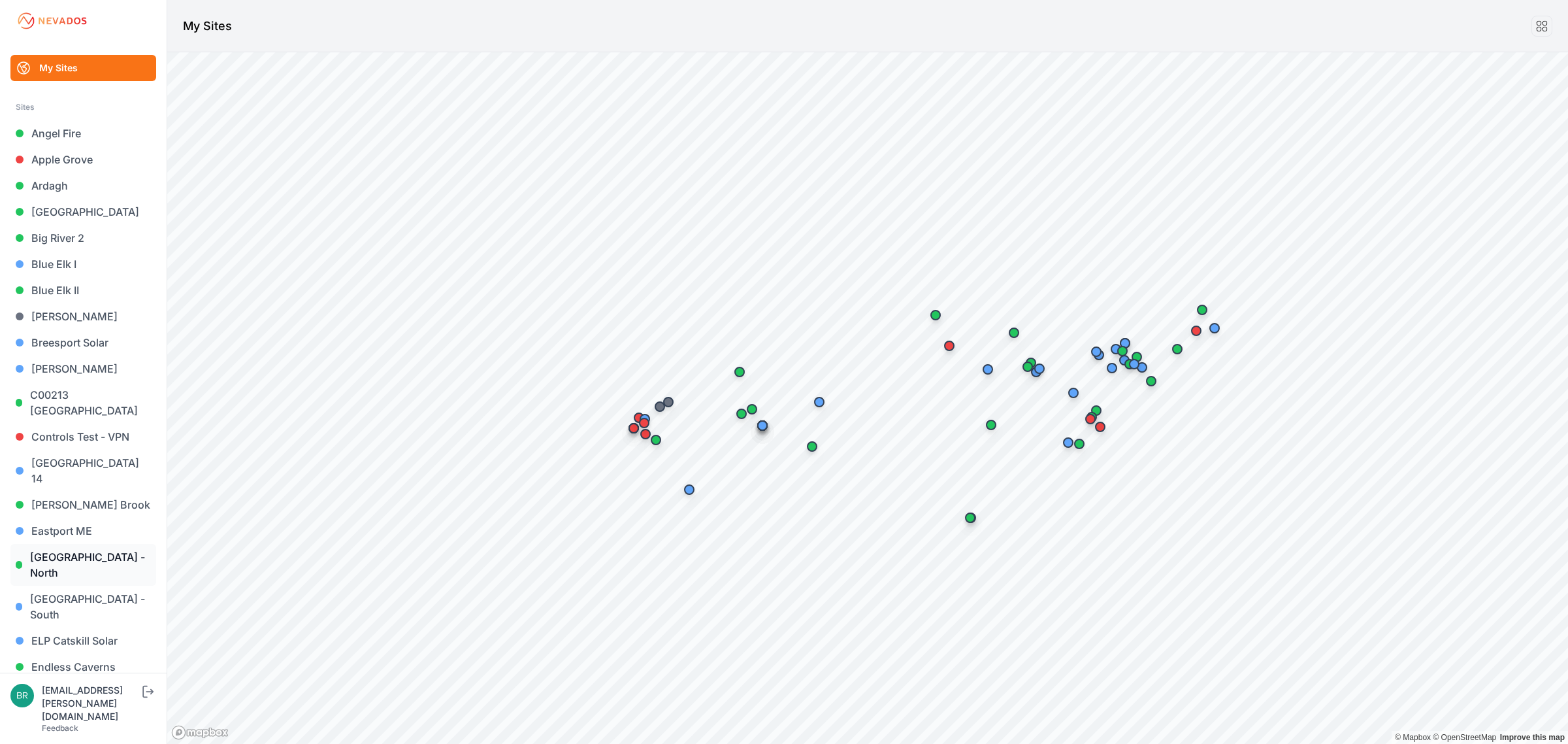
click at [83, 544] on link "[GEOGRAPHIC_DATA] - North" at bounding box center [83, 565] width 146 height 42
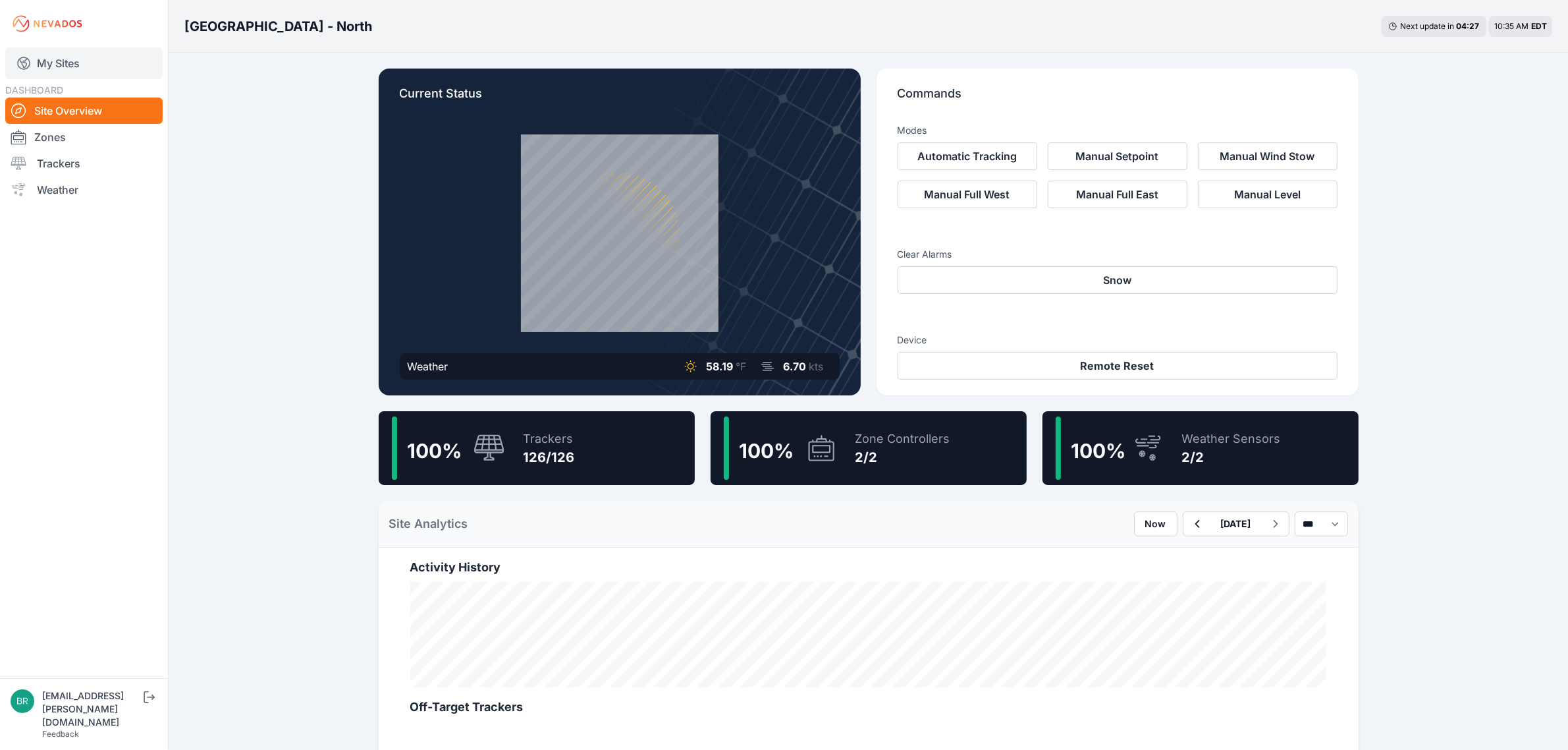
click at [47, 69] on link "My Sites" at bounding box center [84, 63] width 157 height 32
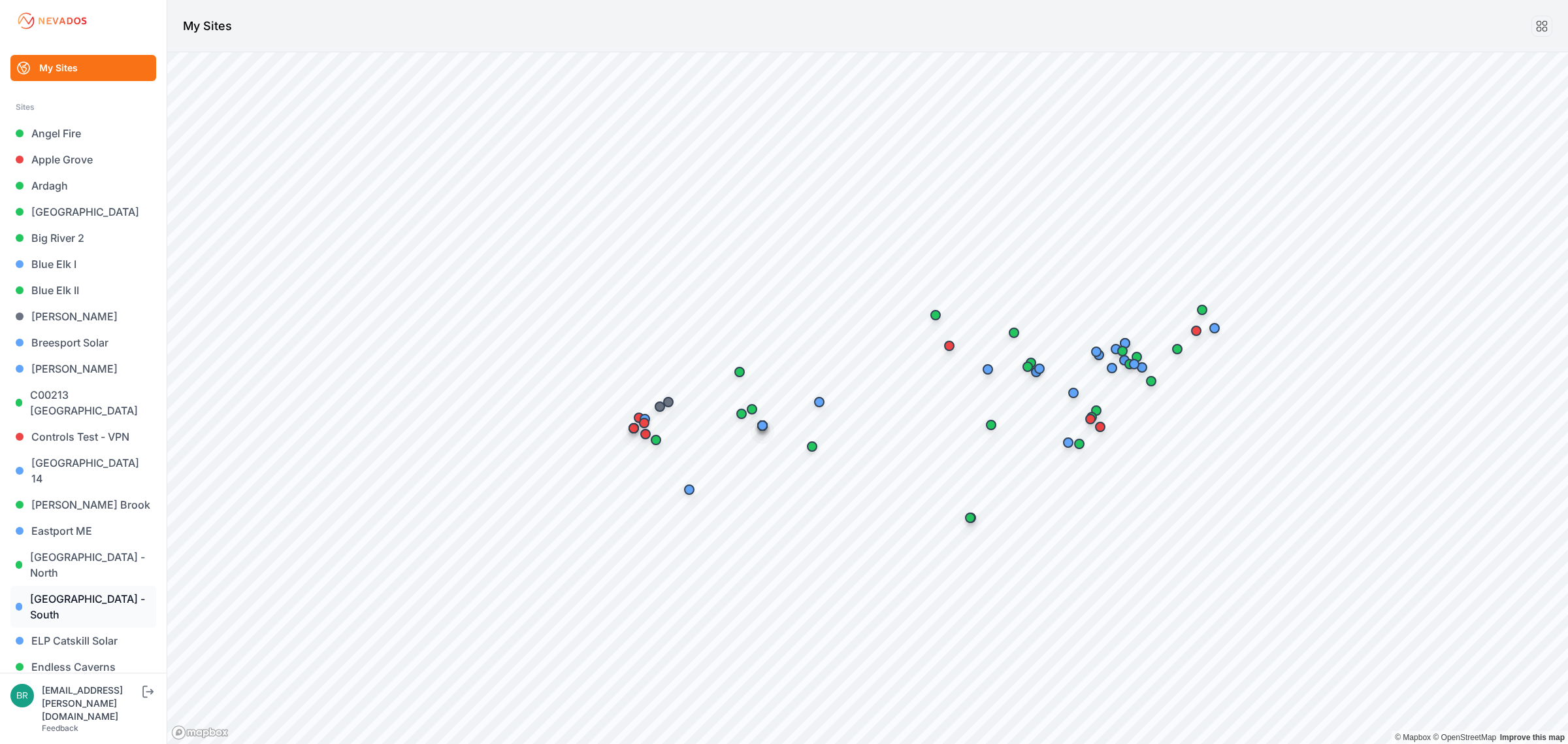
click at [126, 585] on link "[GEOGRAPHIC_DATA] - South" at bounding box center [83, 606] width 146 height 42
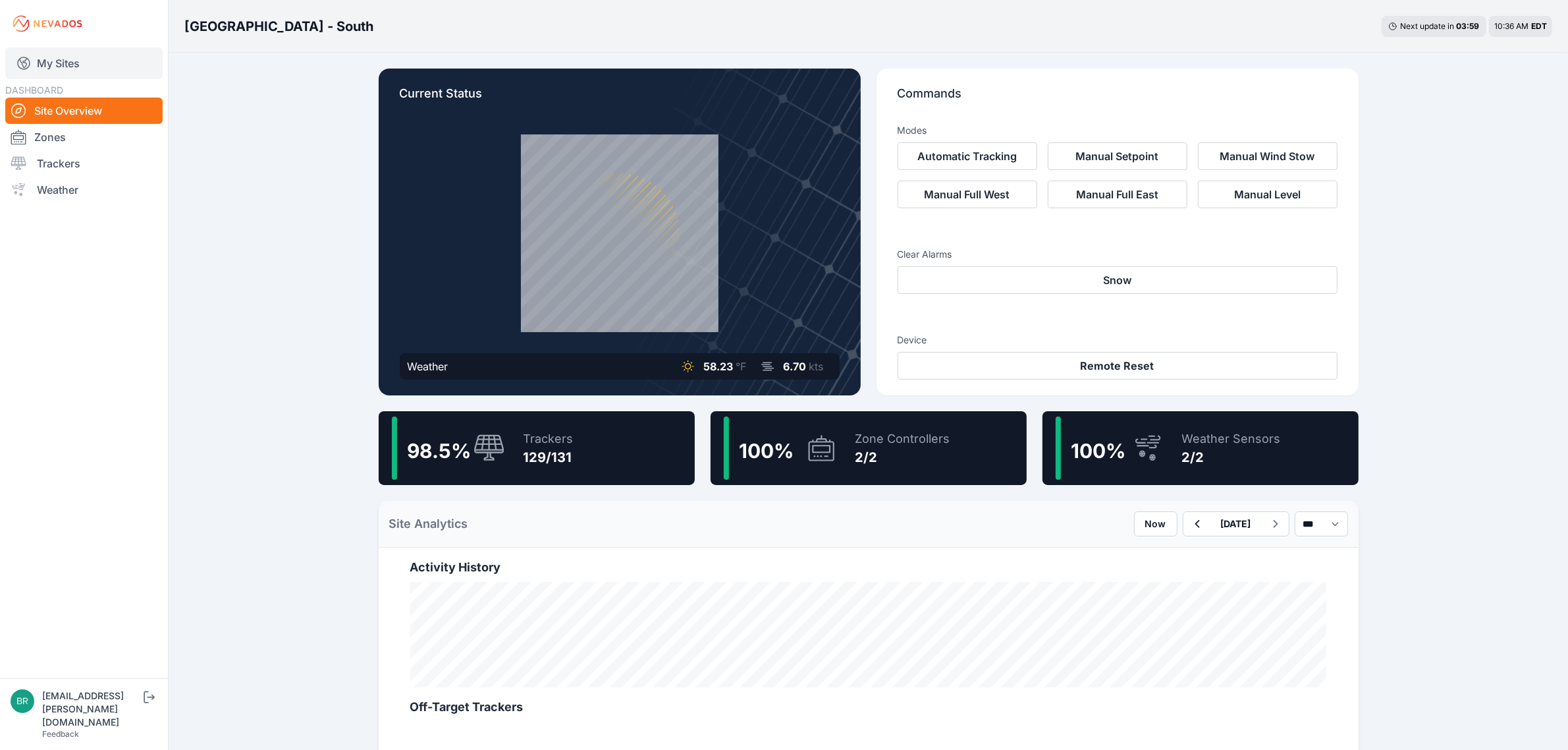
click at [108, 60] on link "My Sites" at bounding box center [84, 63] width 157 height 32
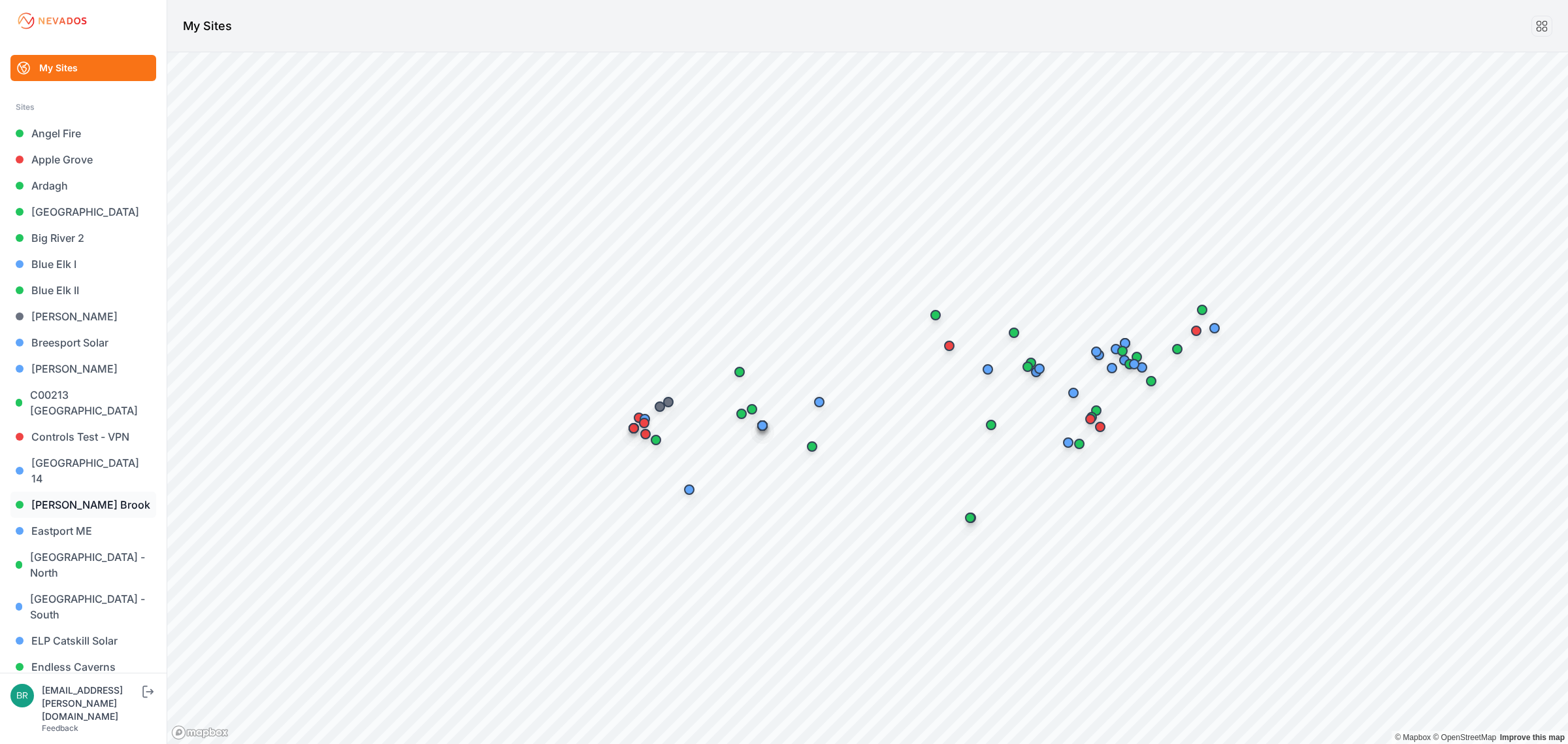
click at [106, 492] on link "[PERSON_NAME] Brook" at bounding box center [83, 505] width 146 height 26
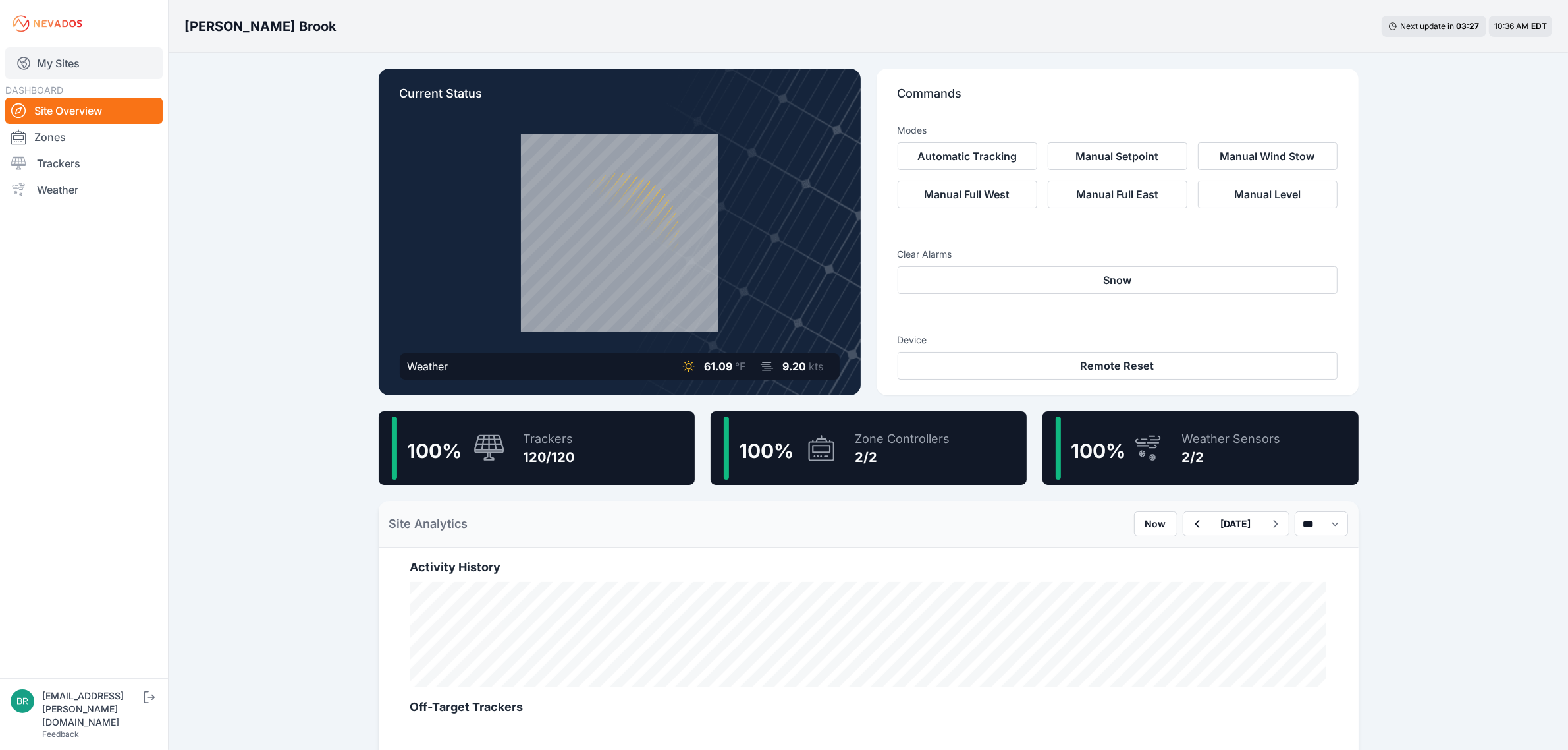
click at [73, 60] on link "My Sites" at bounding box center [84, 63] width 157 height 32
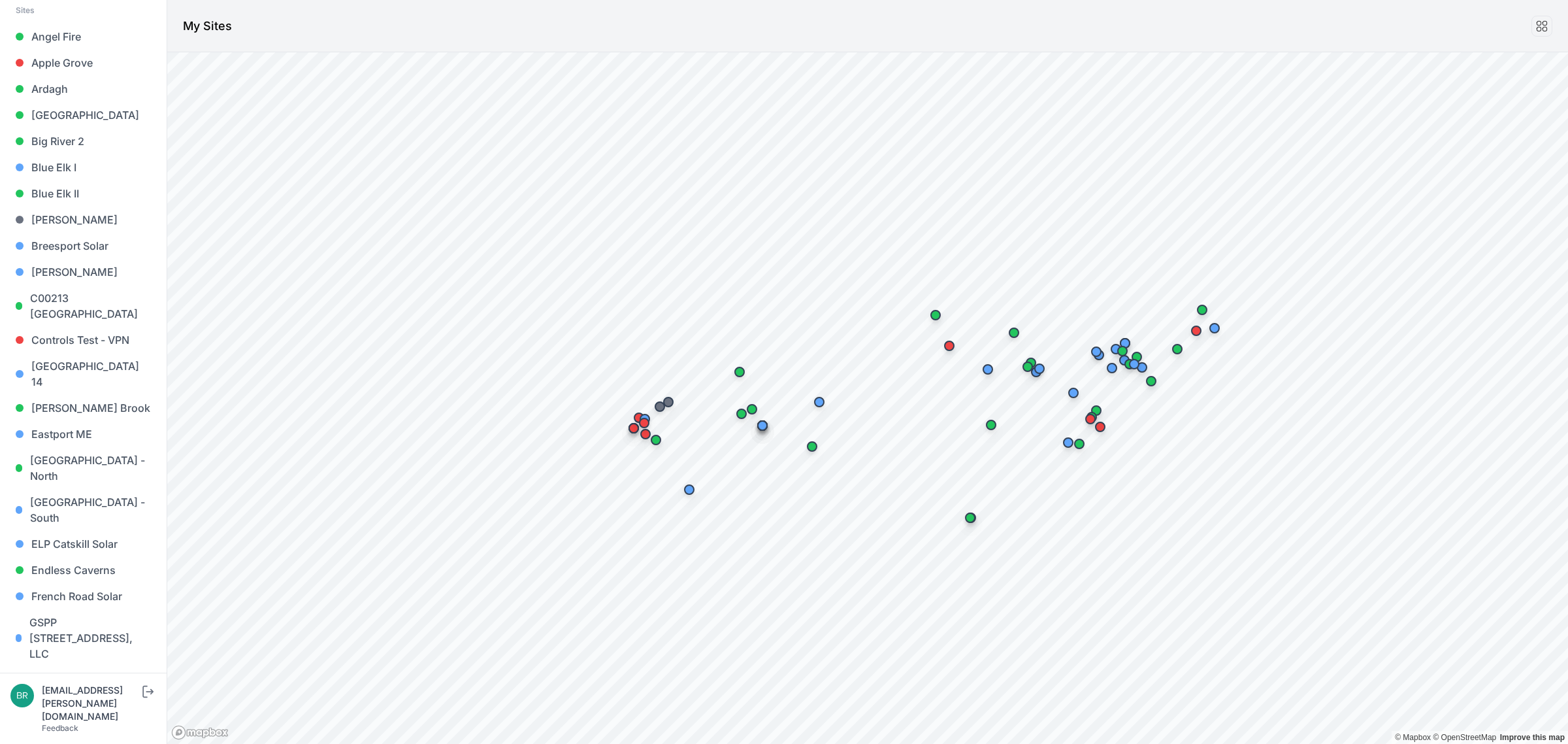
scroll to position [408, 0]
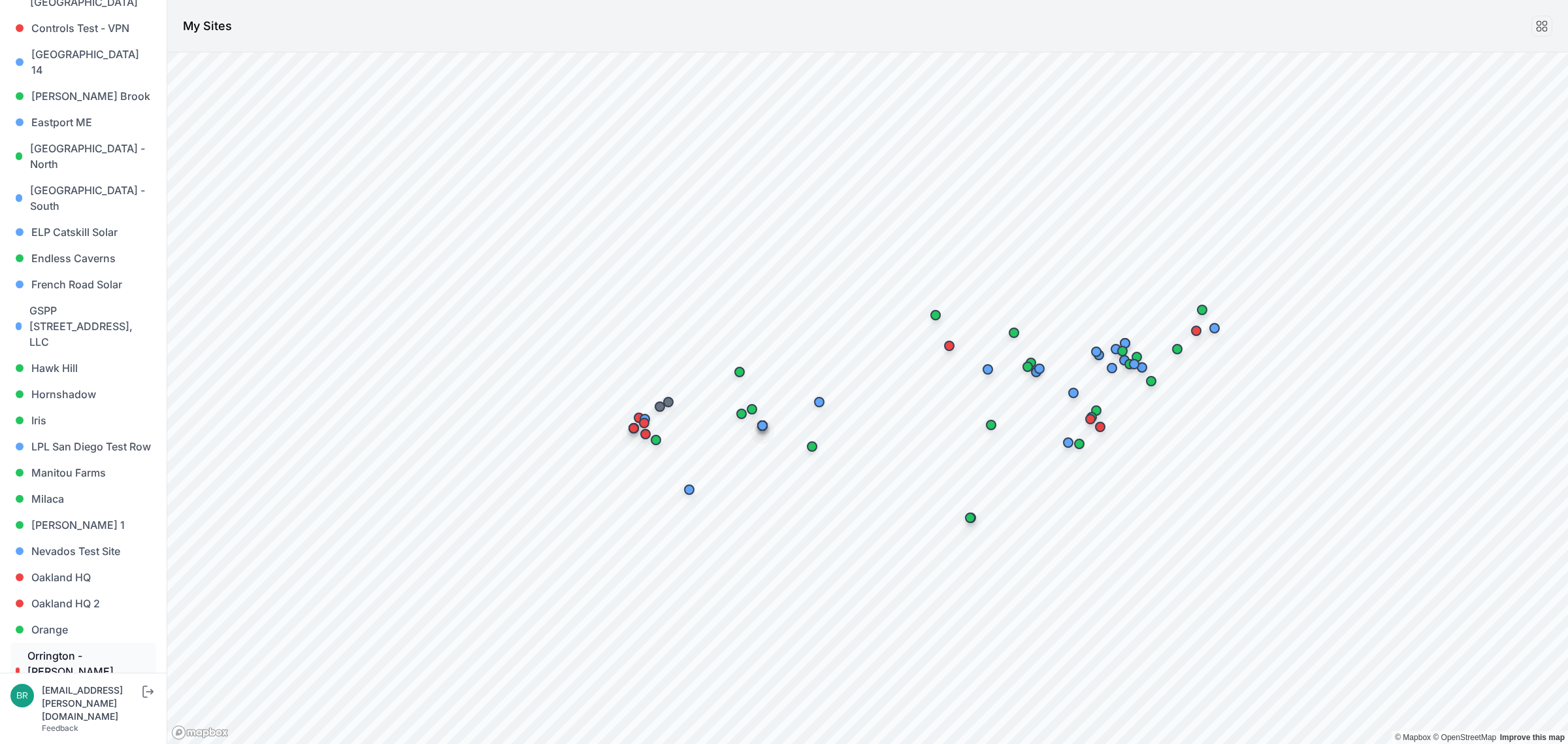
click at [79, 642] on link "Orrington - [PERSON_NAME][GEOGRAPHIC_DATA]" at bounding box center [83, 671] width 146 height 58
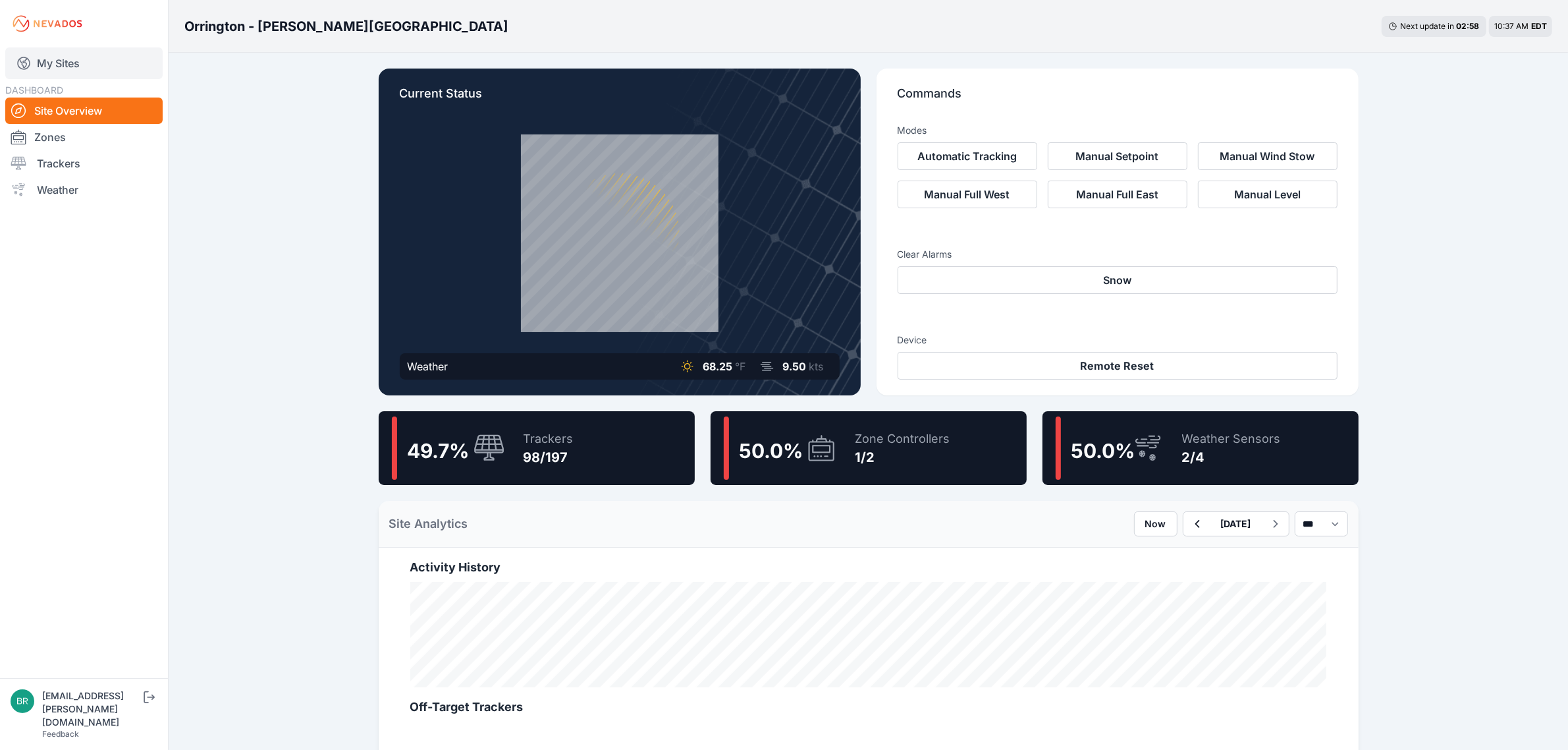
click at [137, 57] on link "My Sites" at bounding box center [84, 63] width 157 height 32
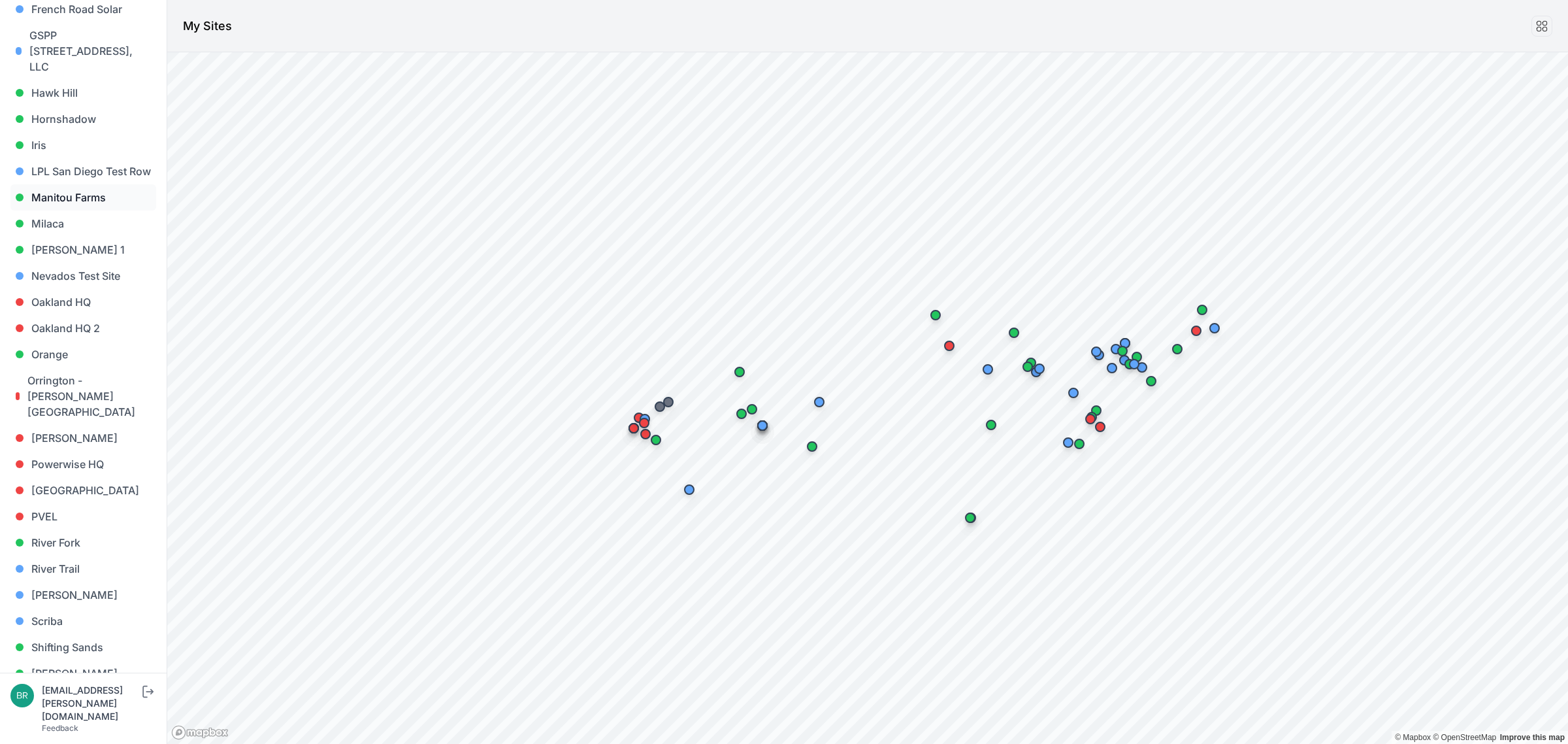
scroll to position [680, 0]
click at [92, 240] on link "[PERSON_NAME] 1" at bounding box center [83, 253] width 146 height 26
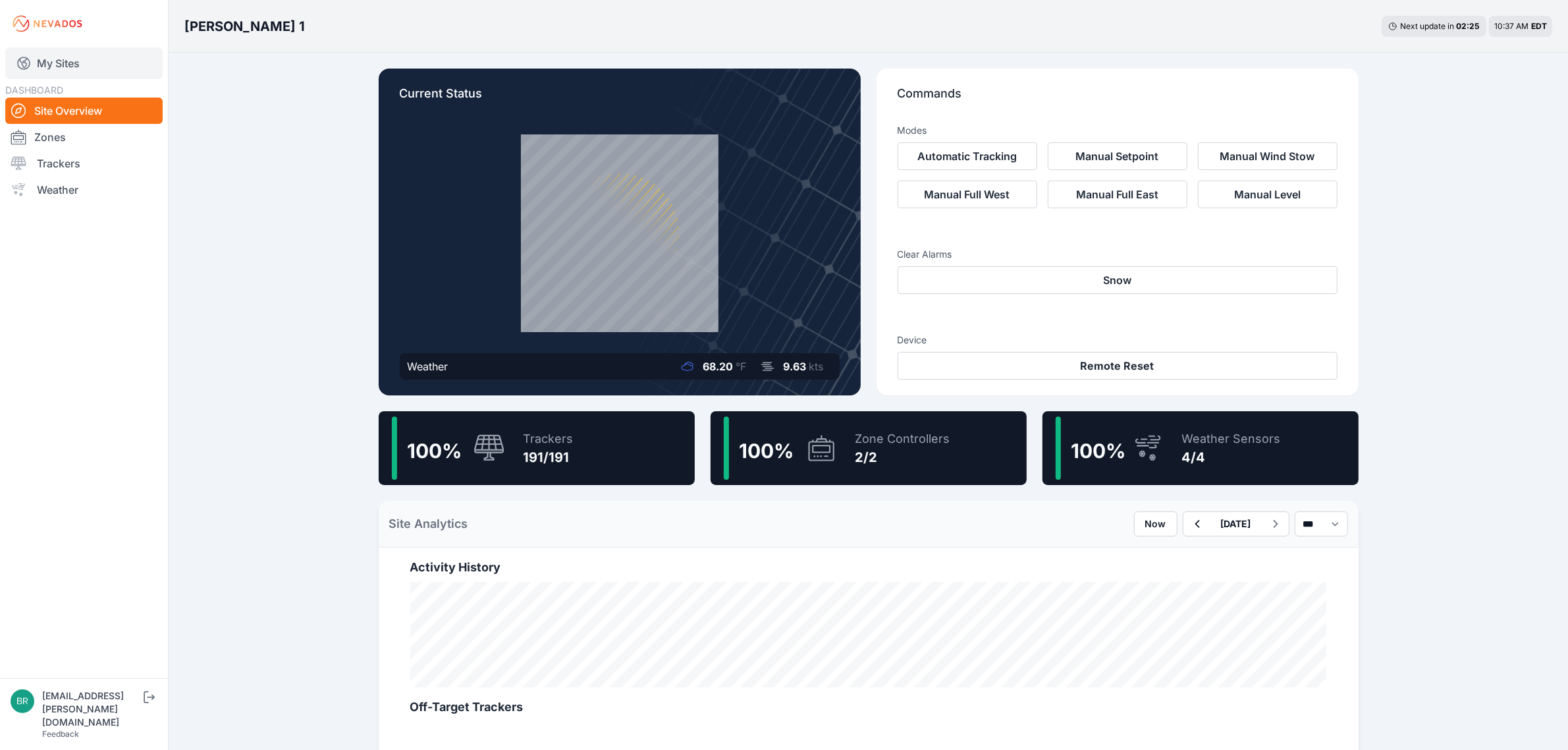
click at [88, 66] on link "My Sites" at bounding box center [84, 63] width 157 height 32
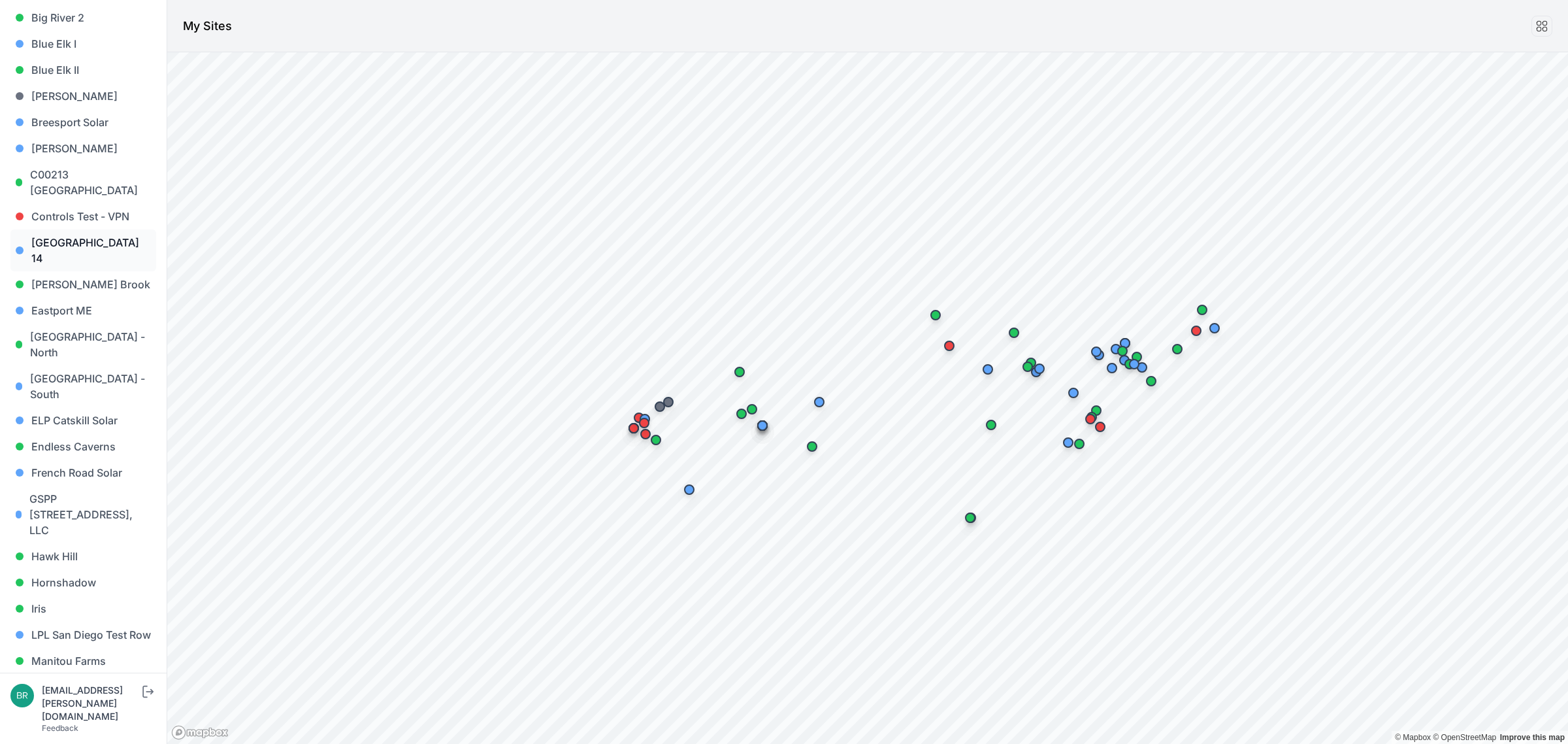
scroll to position [245, 0]
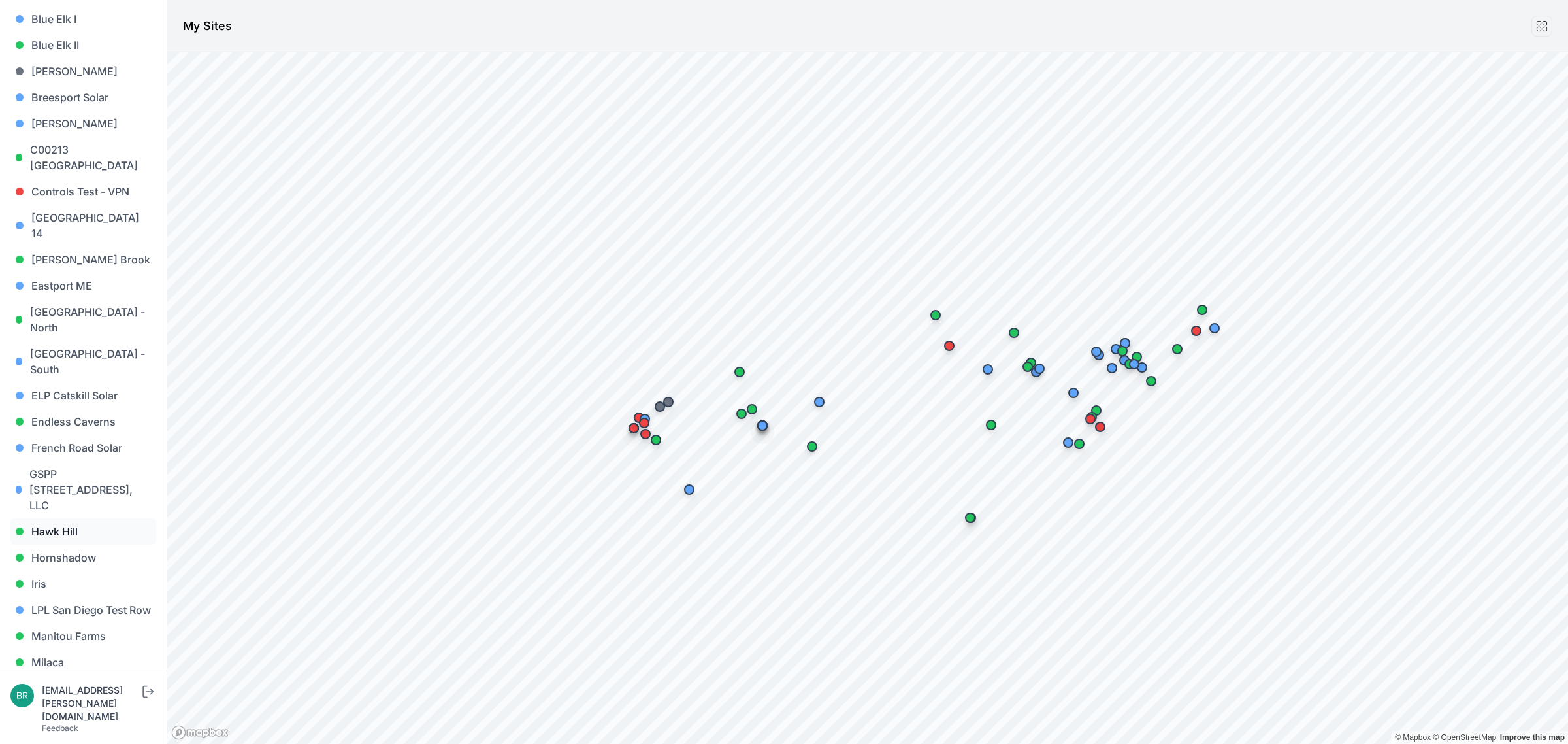
click at [89, 518] on link "Hawk Hill" at bounding box center [83, 531] width 146 height 26
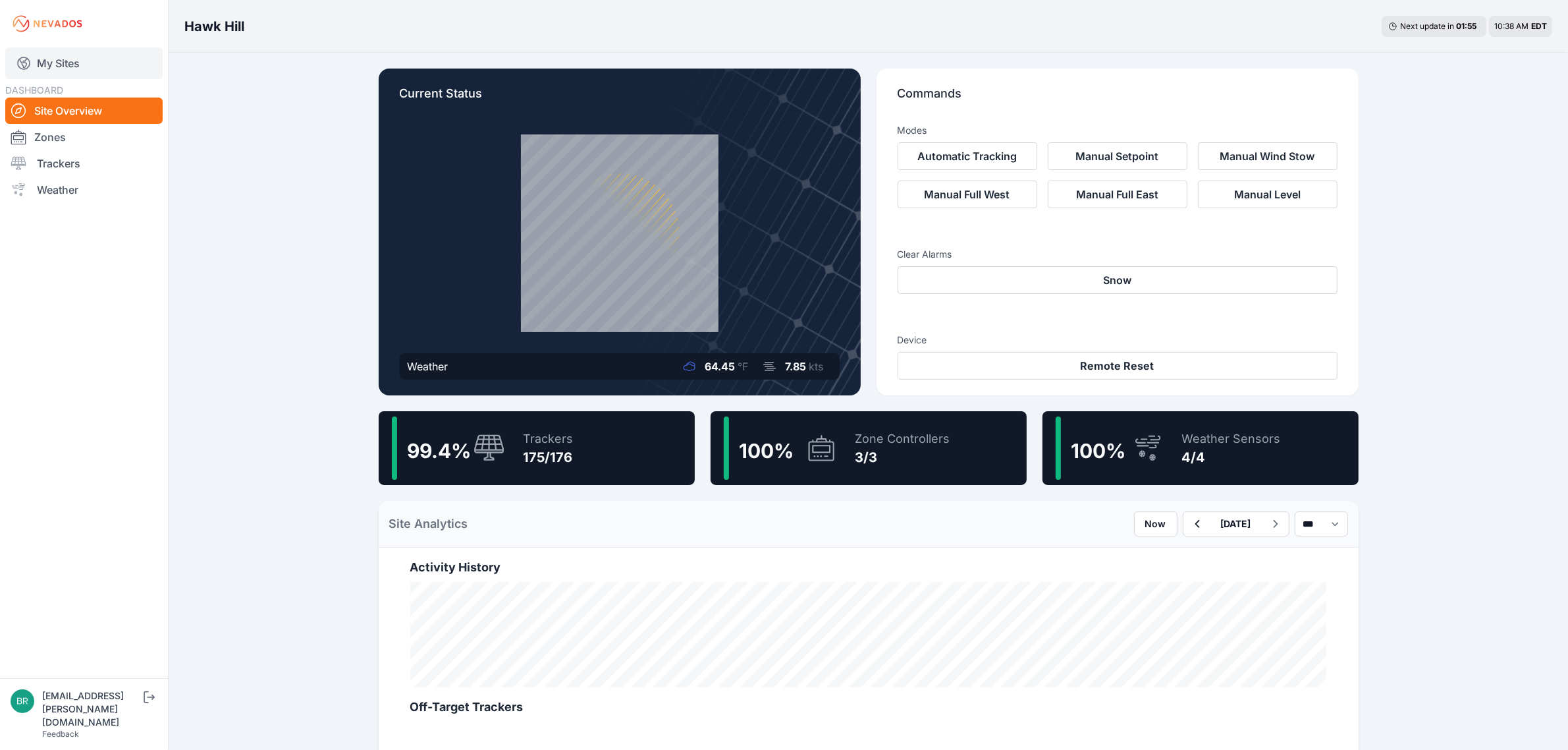
click at [104, 60] on link "My Sites" at bounding box center [84, 63] width 157 height 32
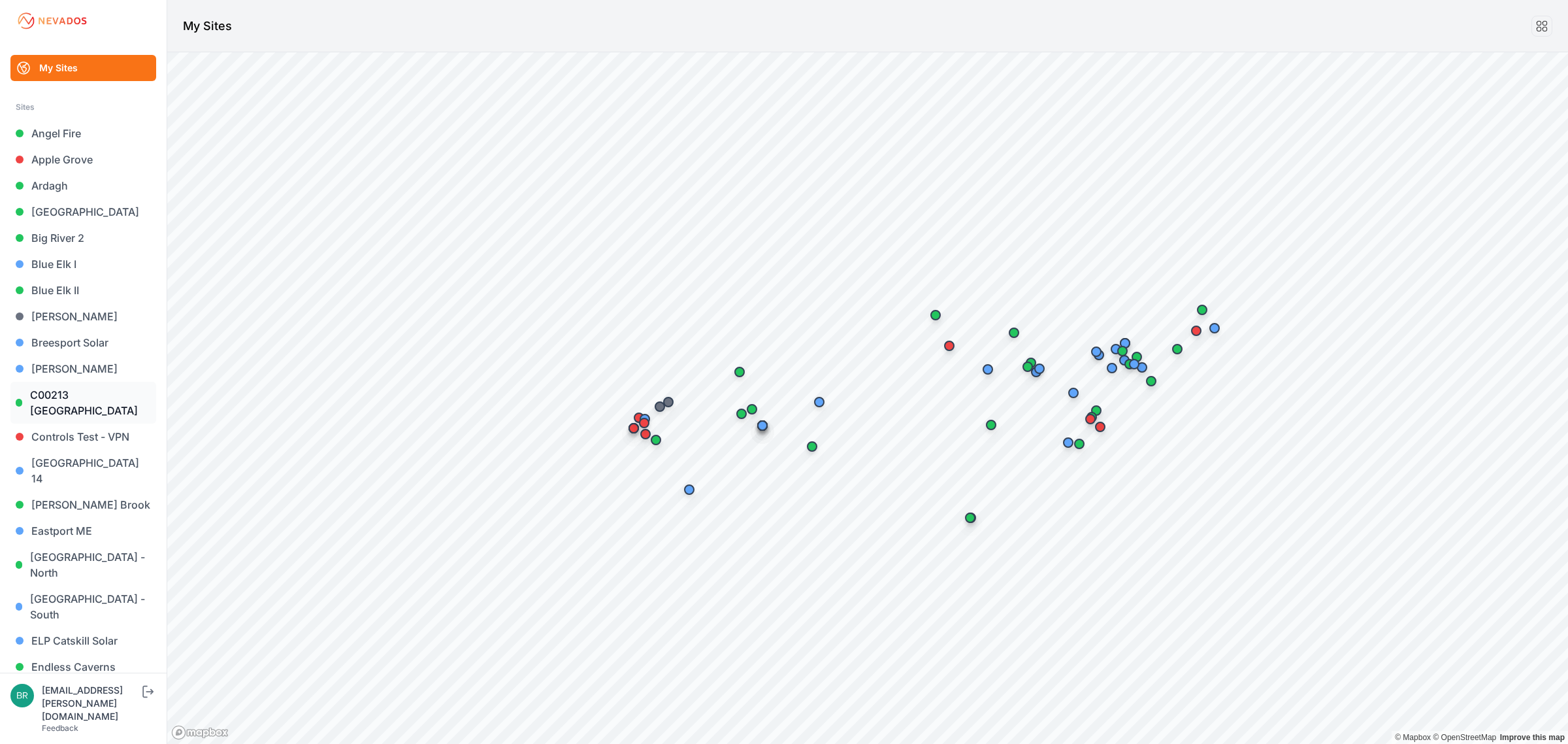
click at [90, 405] on link "C00213 [GEOGRAPHIC_DATA]" at bounding box center [83, 402] width 146 height 42
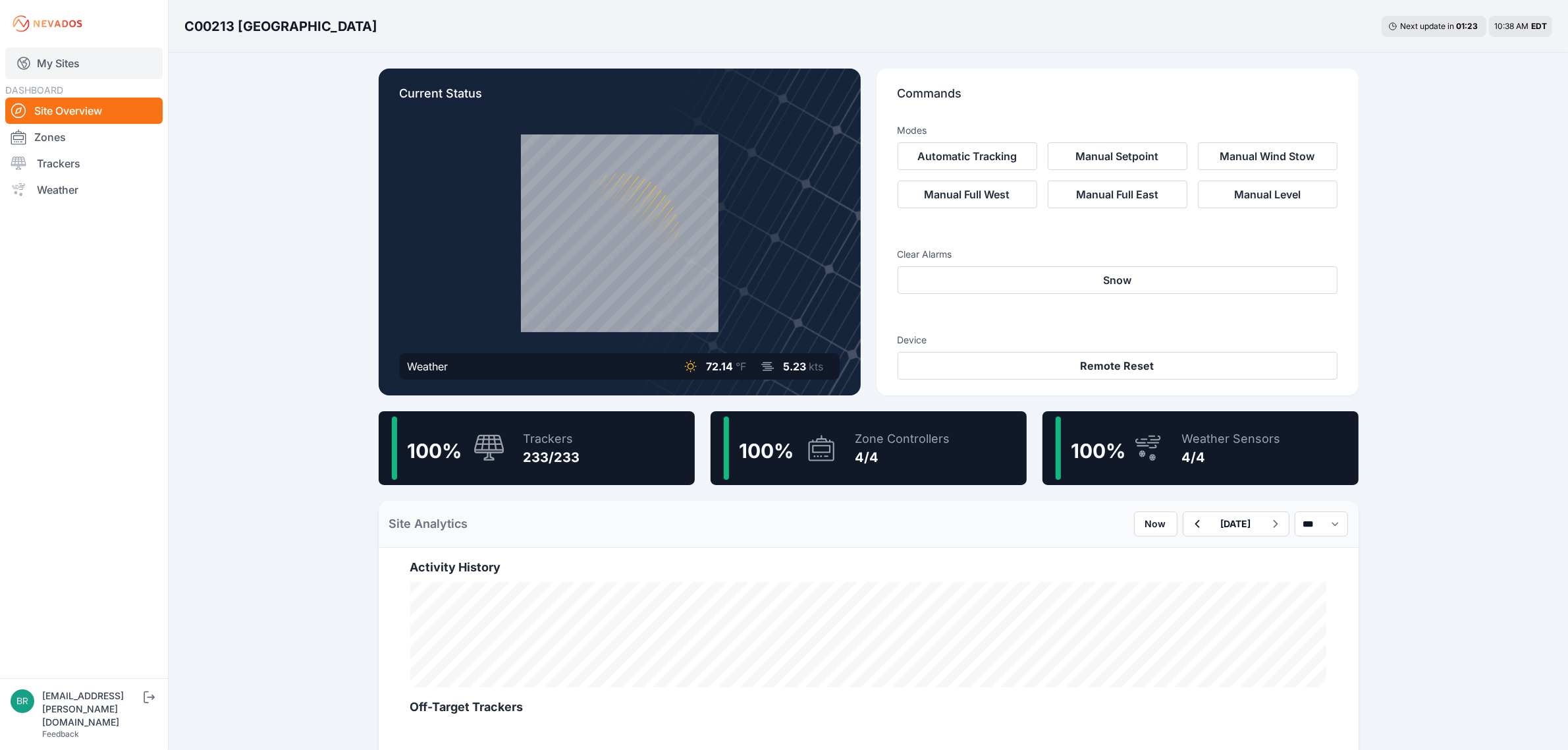
click at [93, 67] on link "My Sites" at bounding box center [84, 63] width 157 height 32
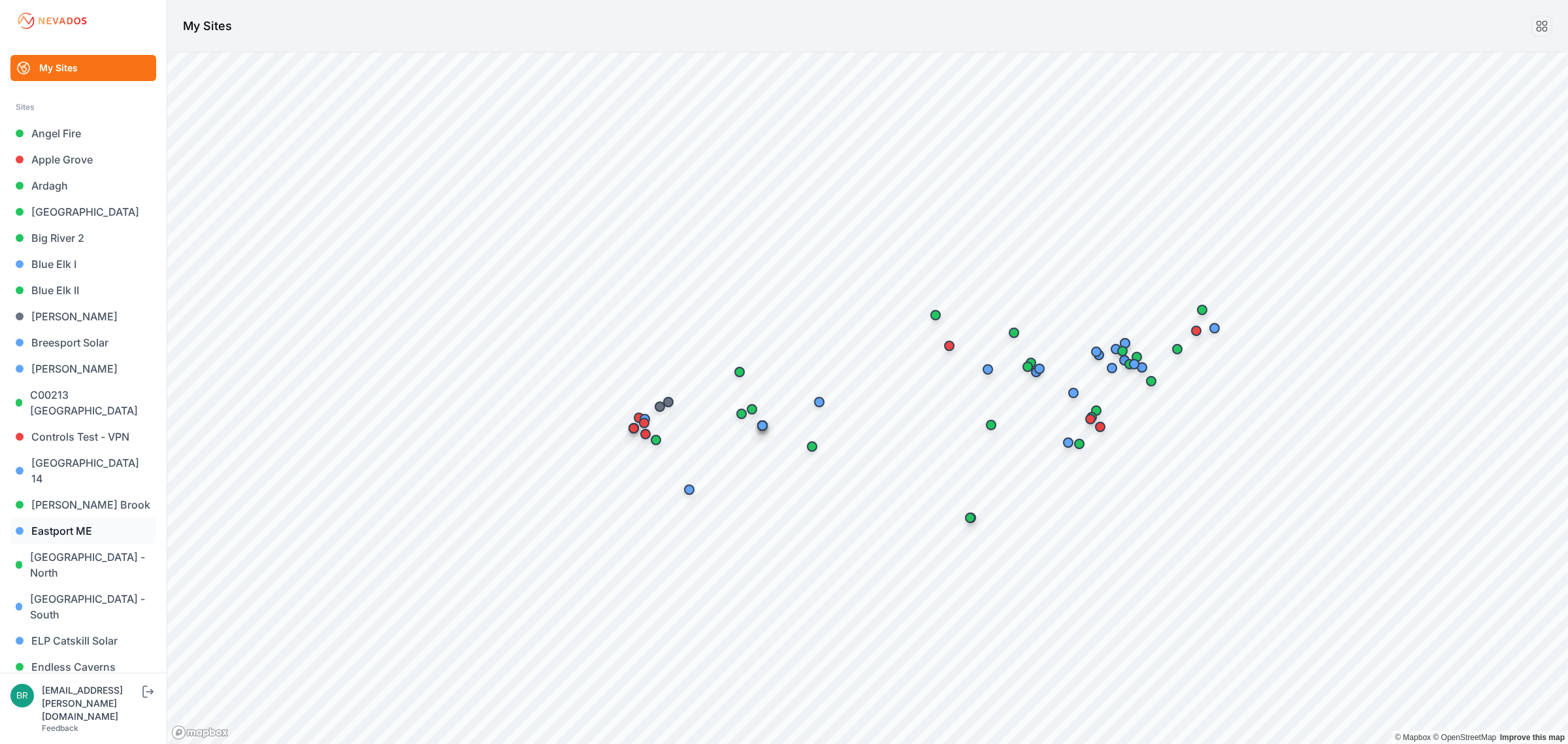
click at [90, 518] on link "Eastport ME" at bounding box center [83, 531] width 146 height 26
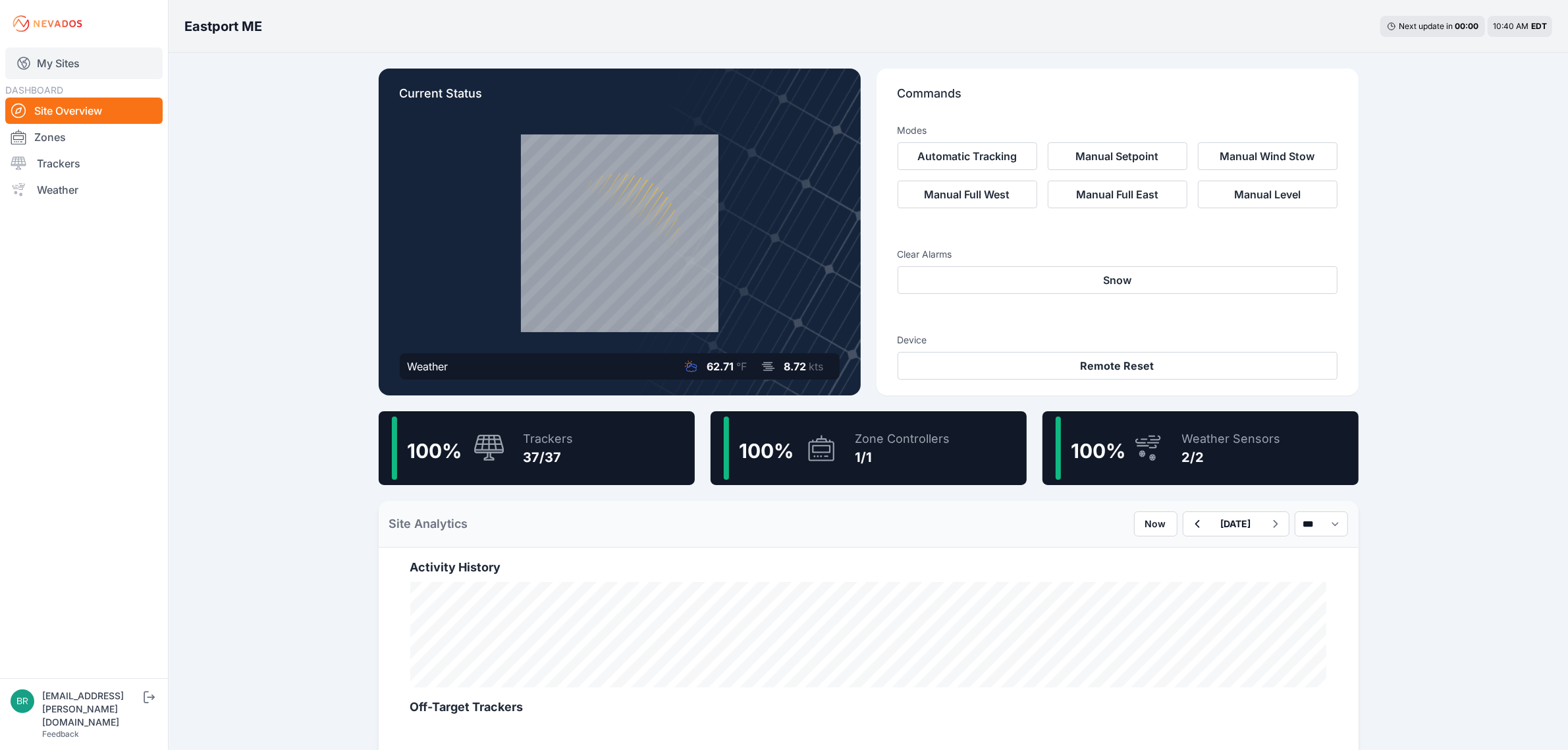
click at [70, 64] on link "My Sites" at bounding box center [84, 63] width 157 height 32
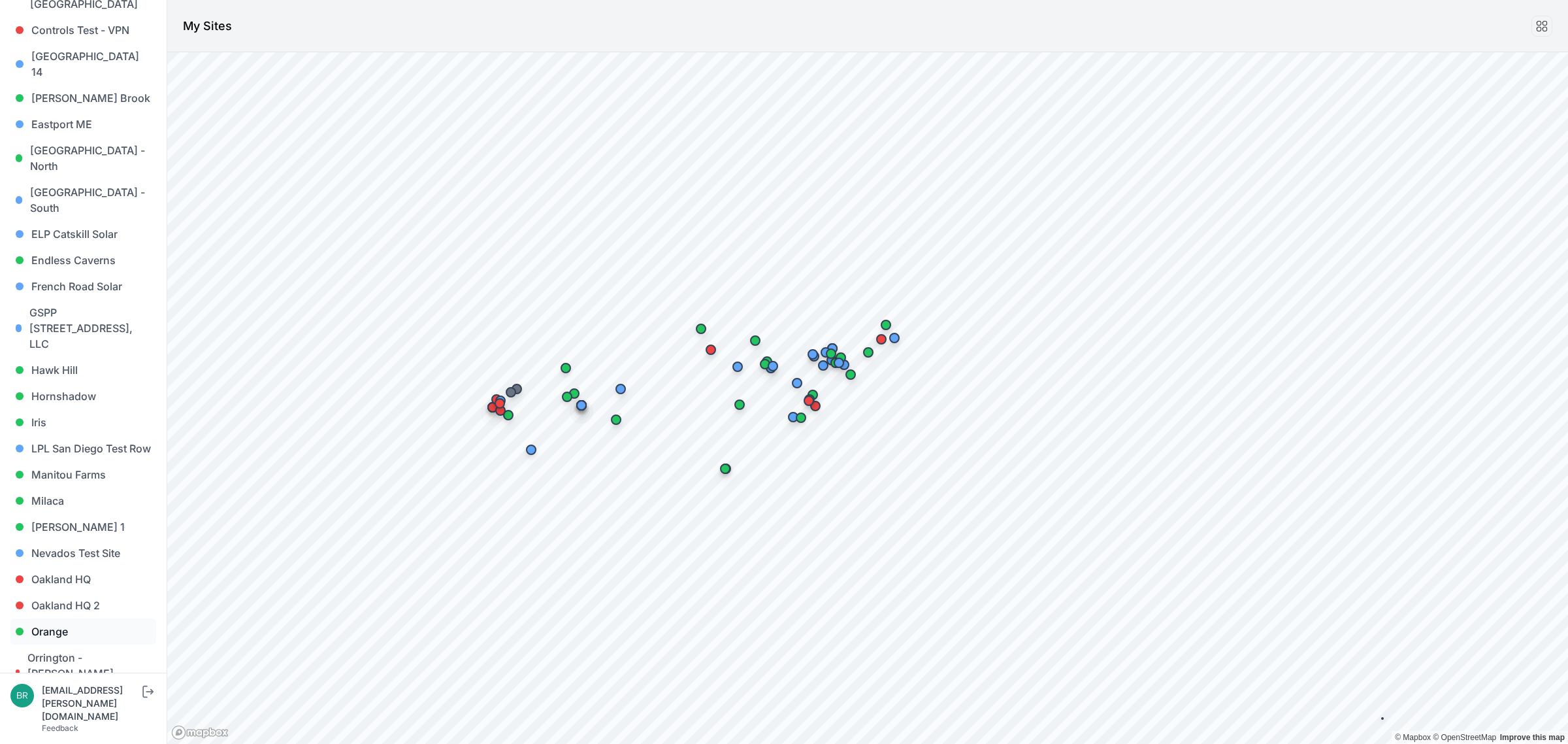
scroll to position [408, 0]
click at [64, 616] on link "Orange" at bounding box center [83, 629] width 146 height 26
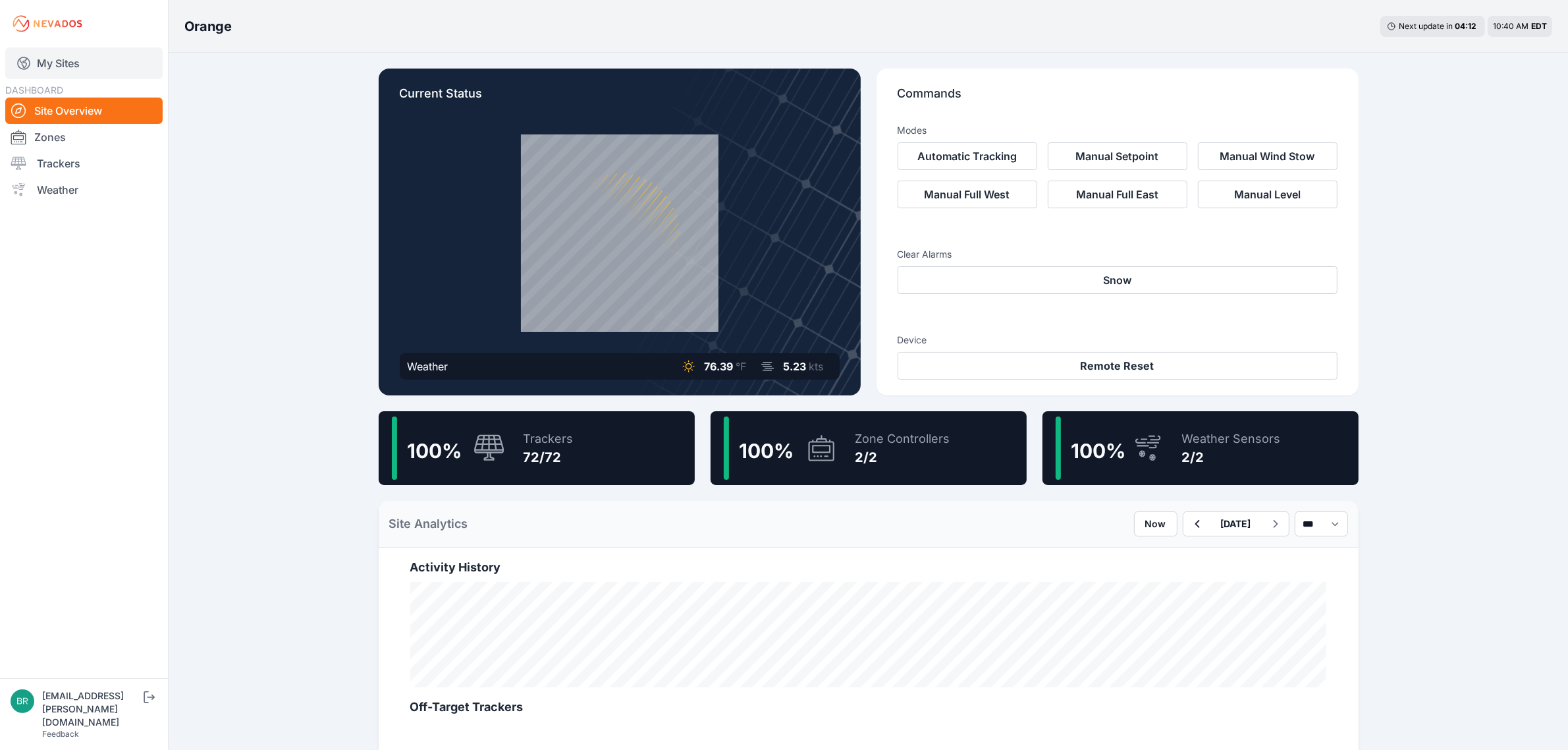
click at [132, 69] on link "My Sites" at bounding box center [84, 63] width 157 height 32
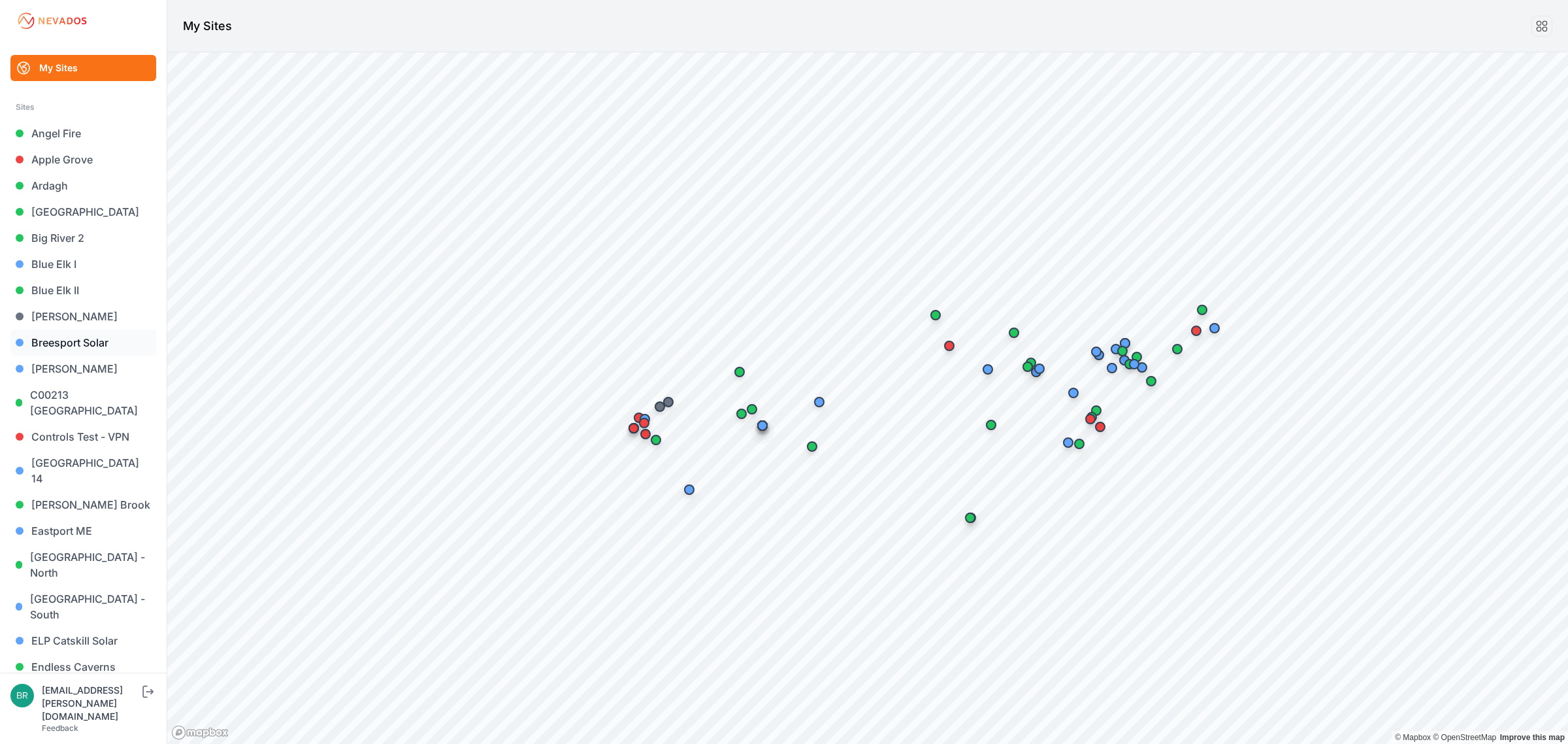
click at [83, 336] on link "Breesport Solar" at bounding box center [83, 342] width 146 height 26
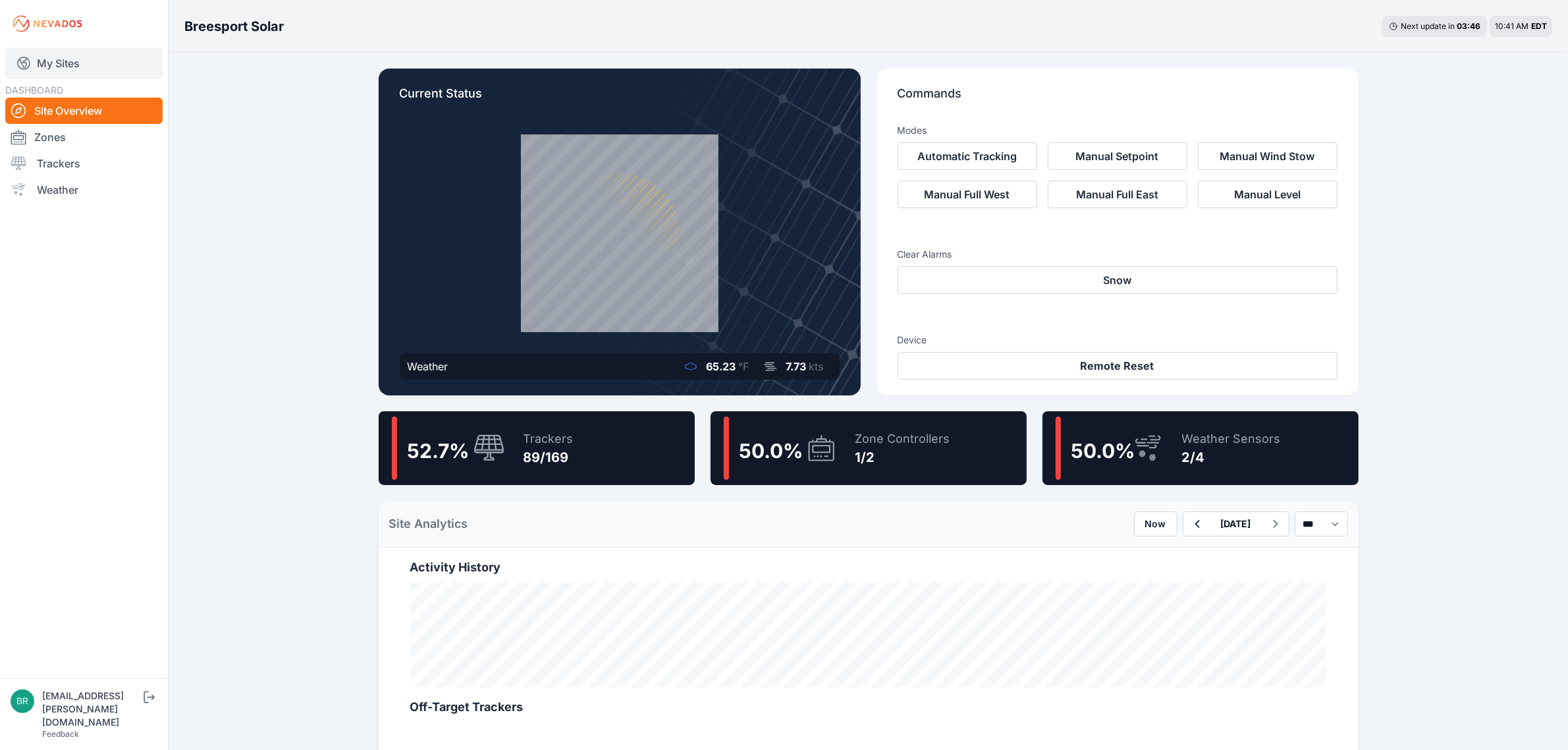
click at [79, 67] on link "My Sites" at bounding box center [84, 63] width 157 height 32
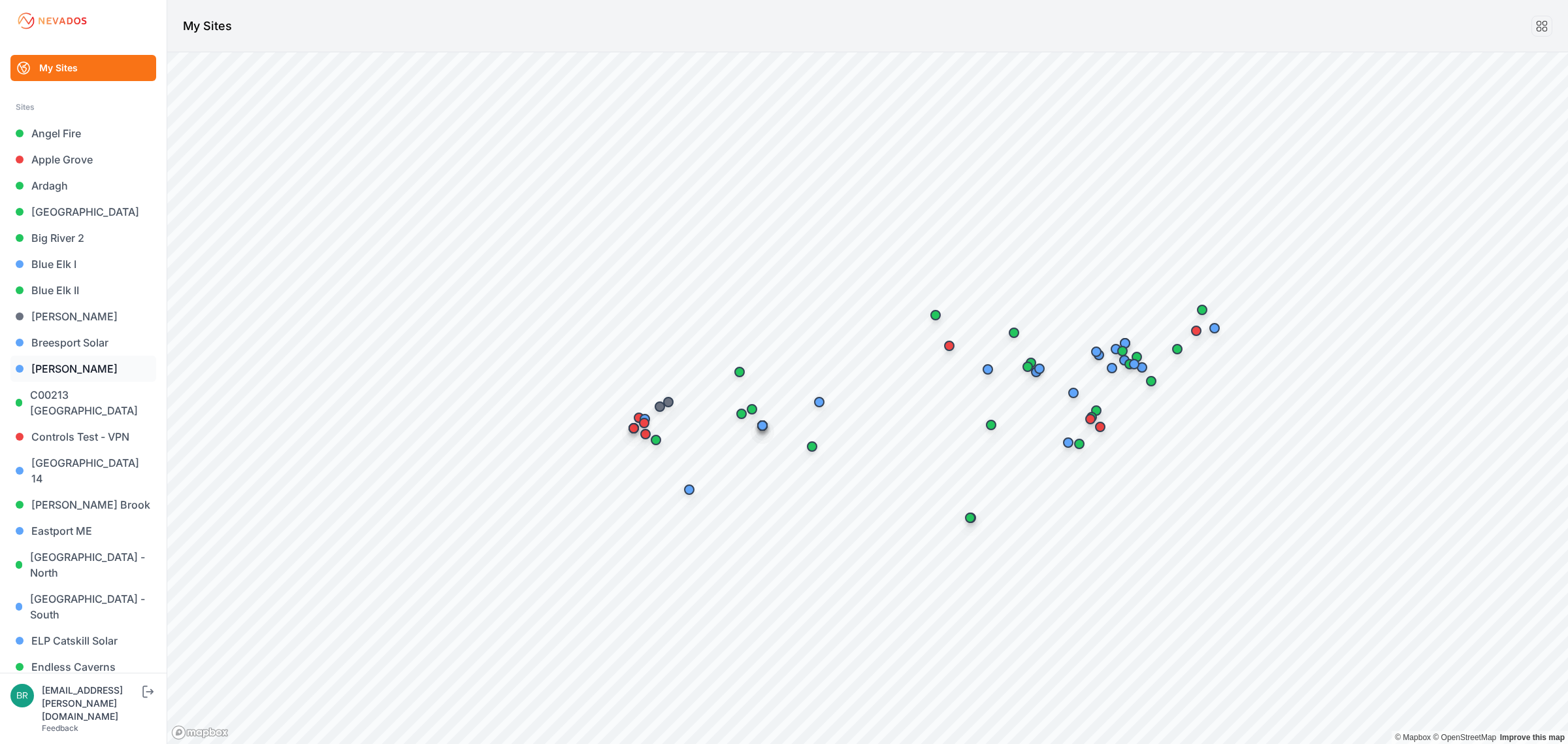
click at [94, 371] on link "[PERSON_NAME]" at bounding box center [83, 368] width 146 height 26
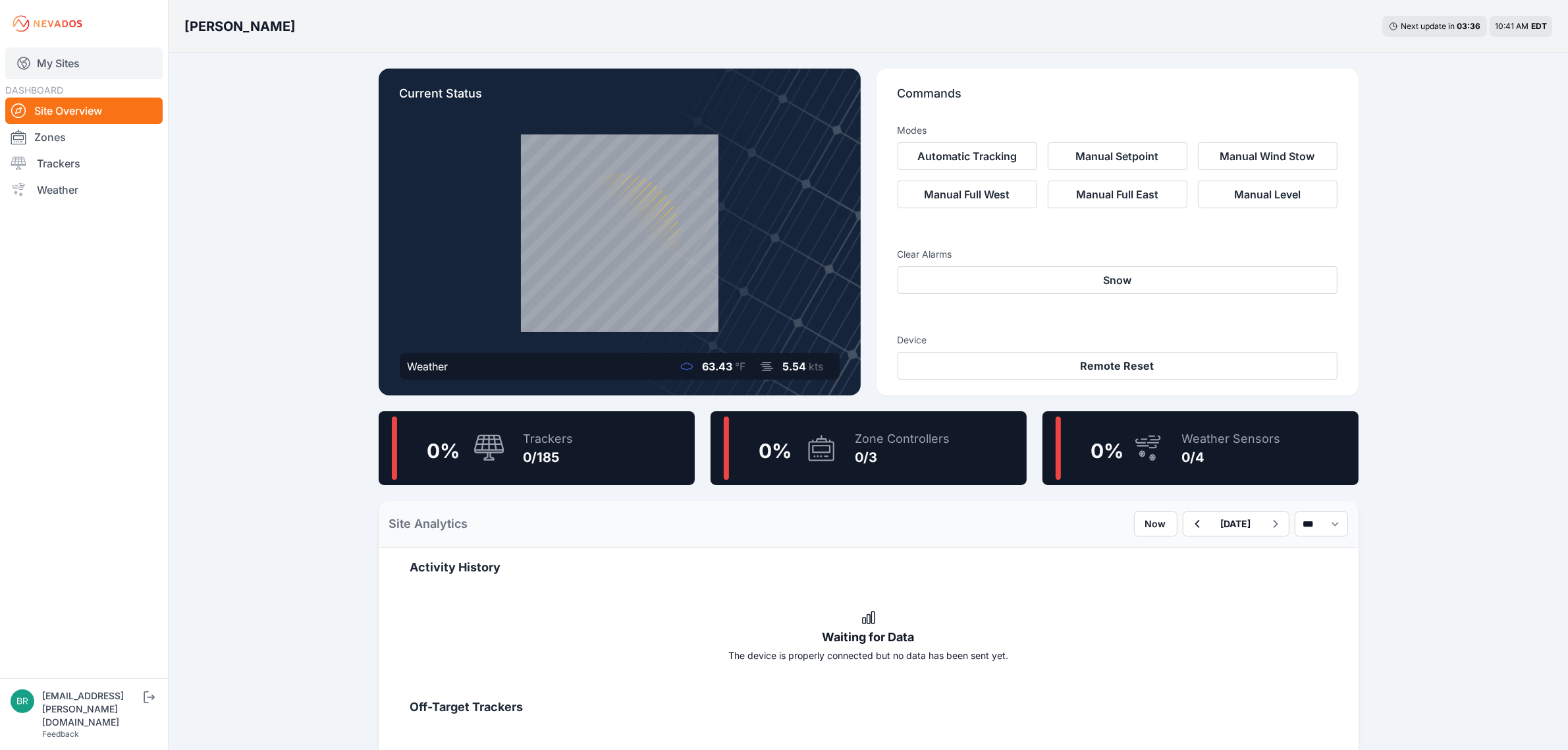
click at [82, 59] on link "My Sites" at bounding box center [84, 63] width 157 height 32
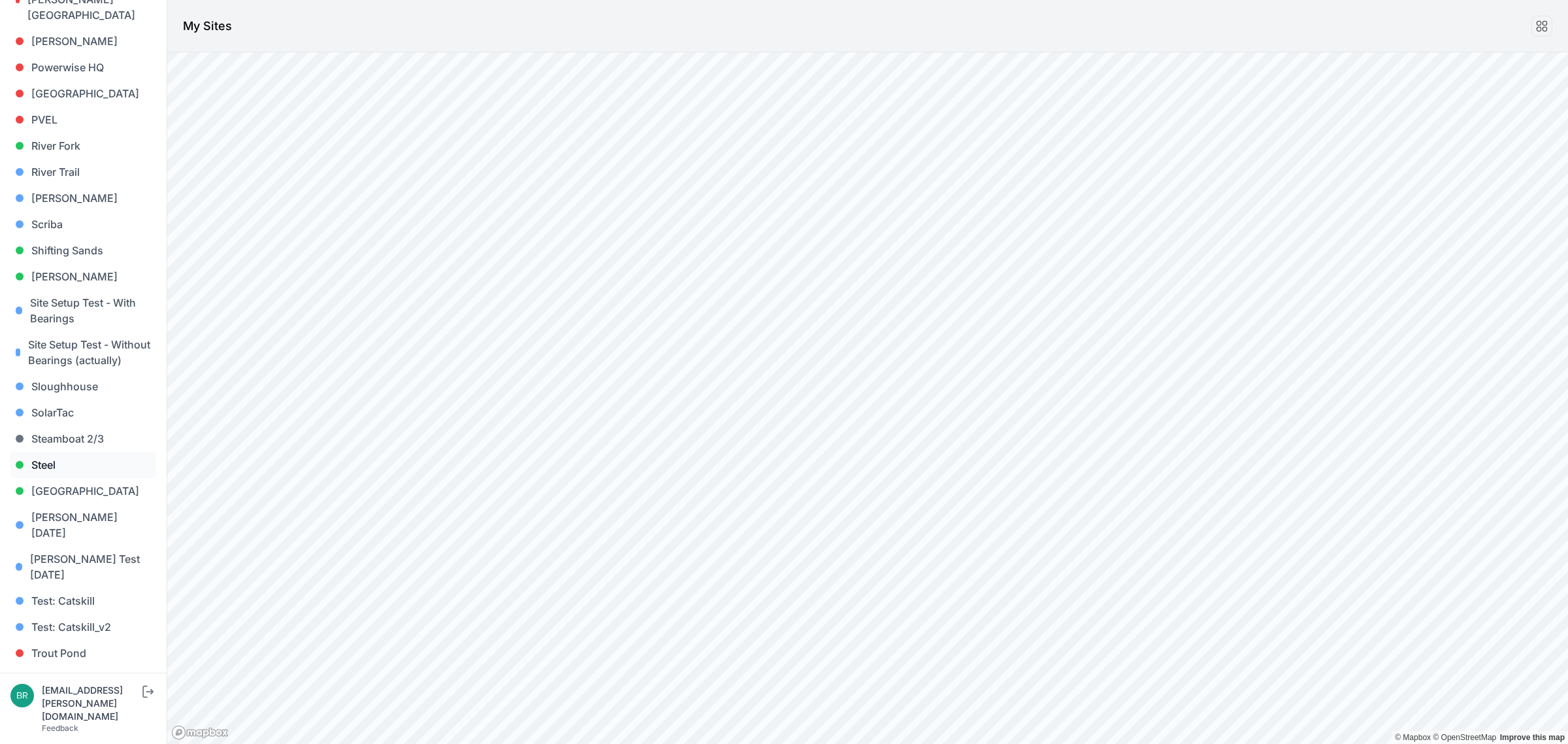
scroll to position [1088, 0]
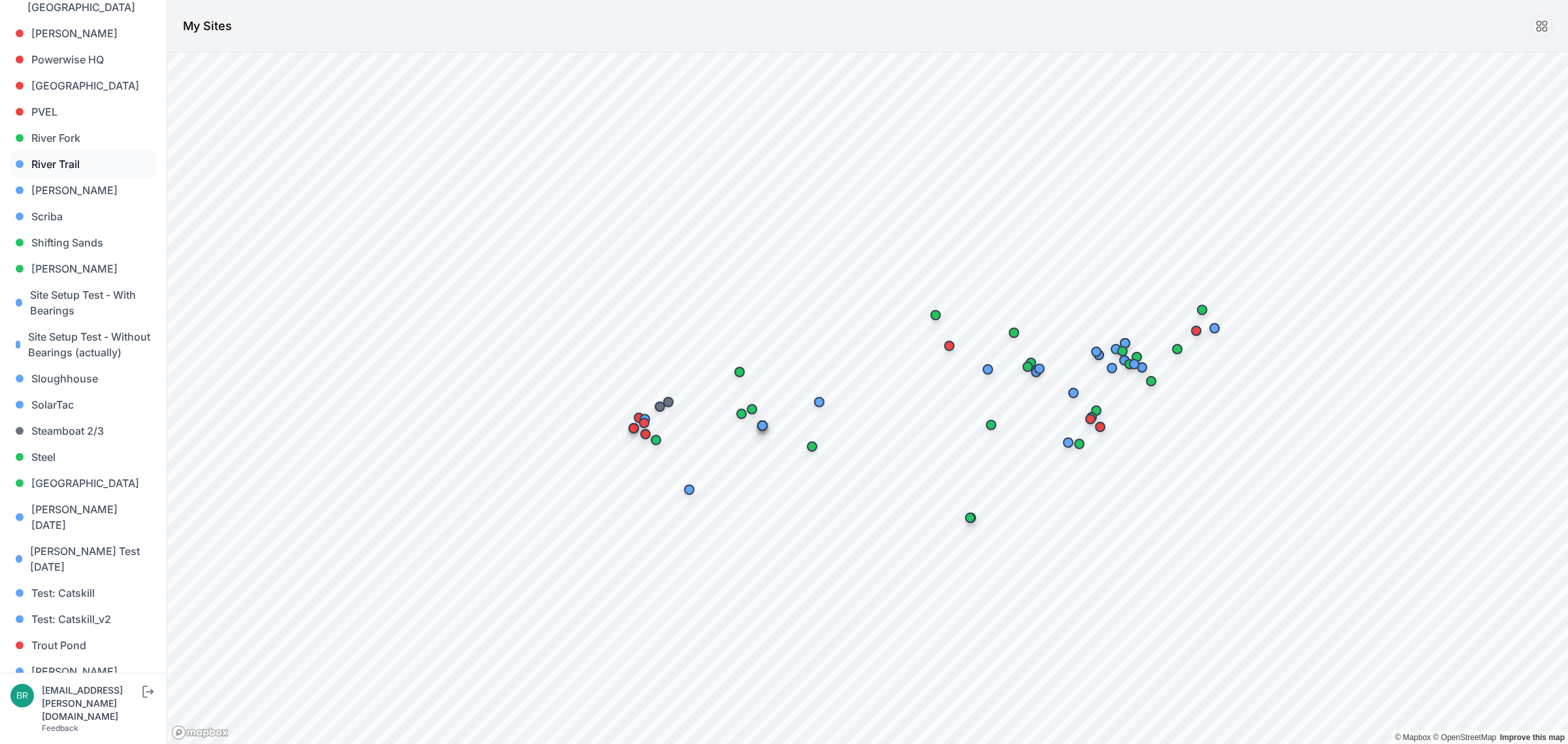
click at [100, 150] on link "River Trail" at bounding box center [83, 164] width 146 height 26
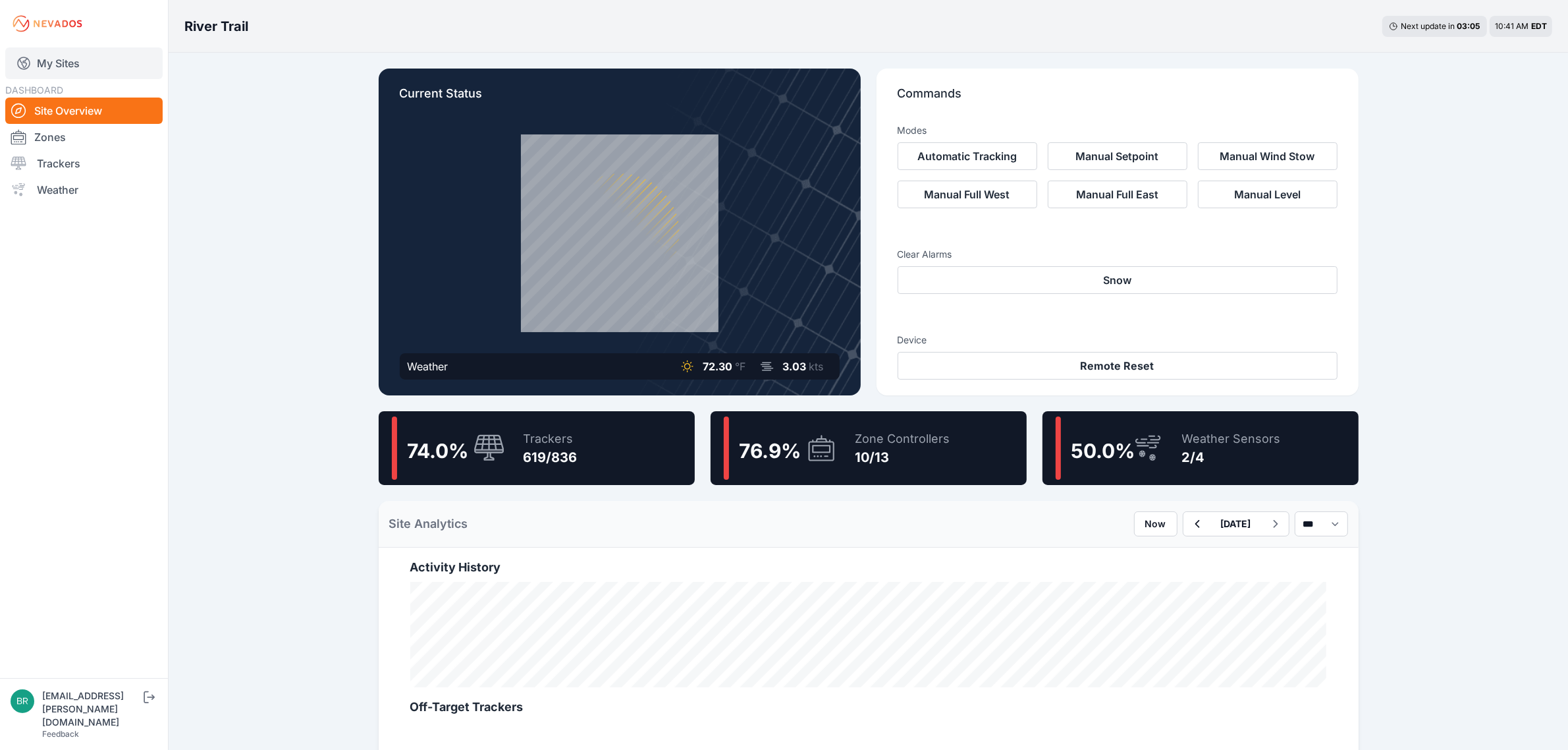
click at [47, 61] on link "My Sites" at bounding box center [84, 63] width 157 height 32
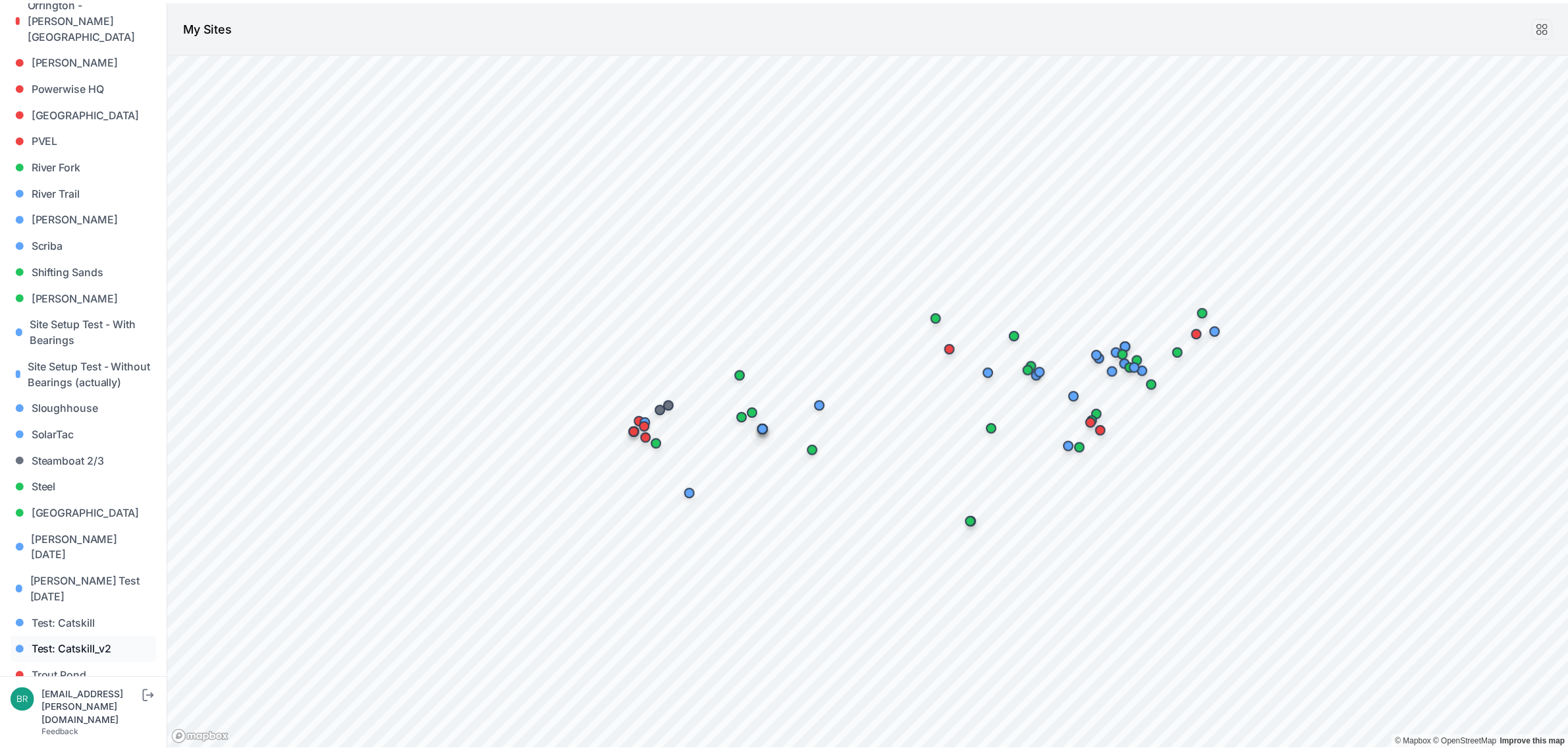
scroll to position [1097, 0]
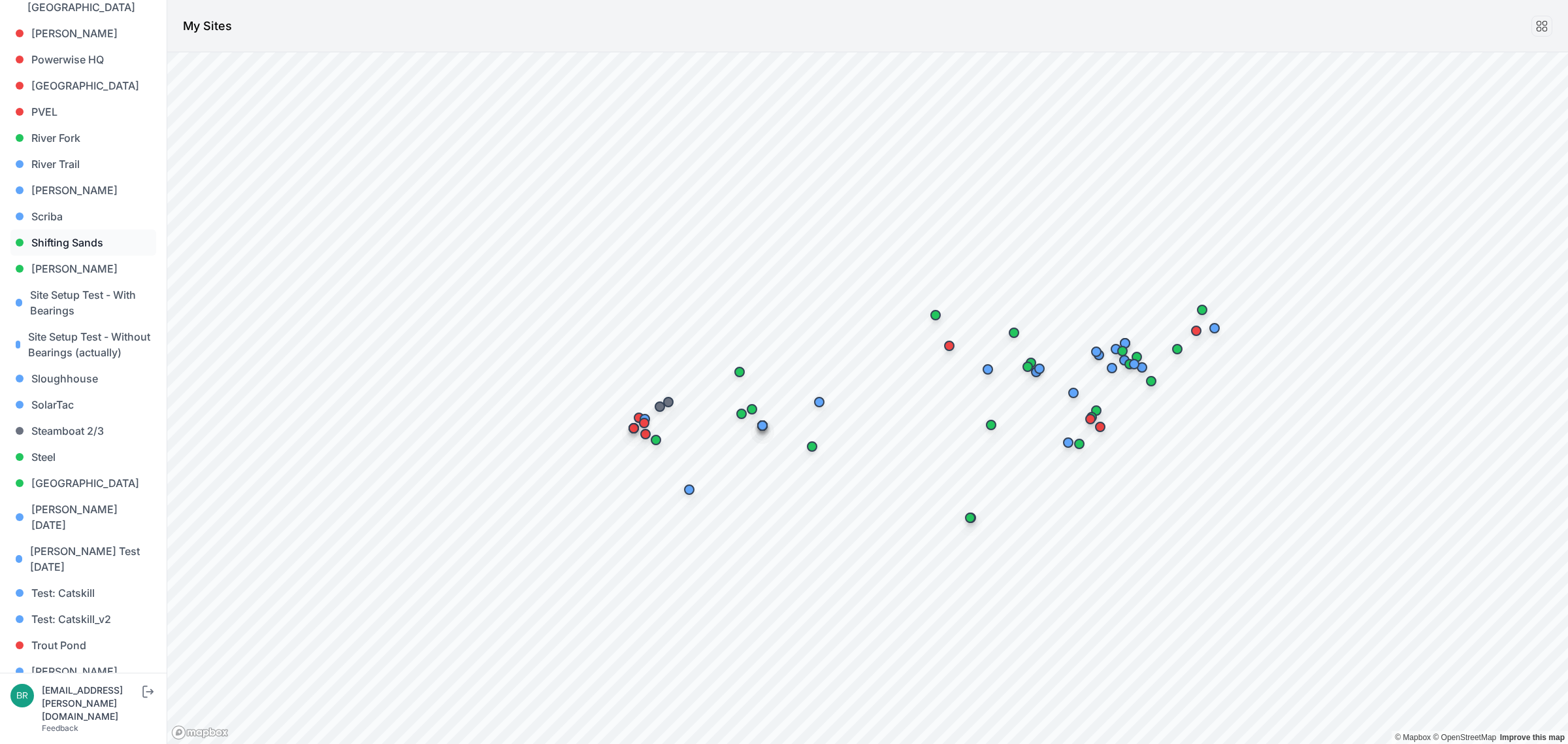
click at [79, 229] on link "Shifting Sands" at bounding box center [83, 242] width 146 height 26
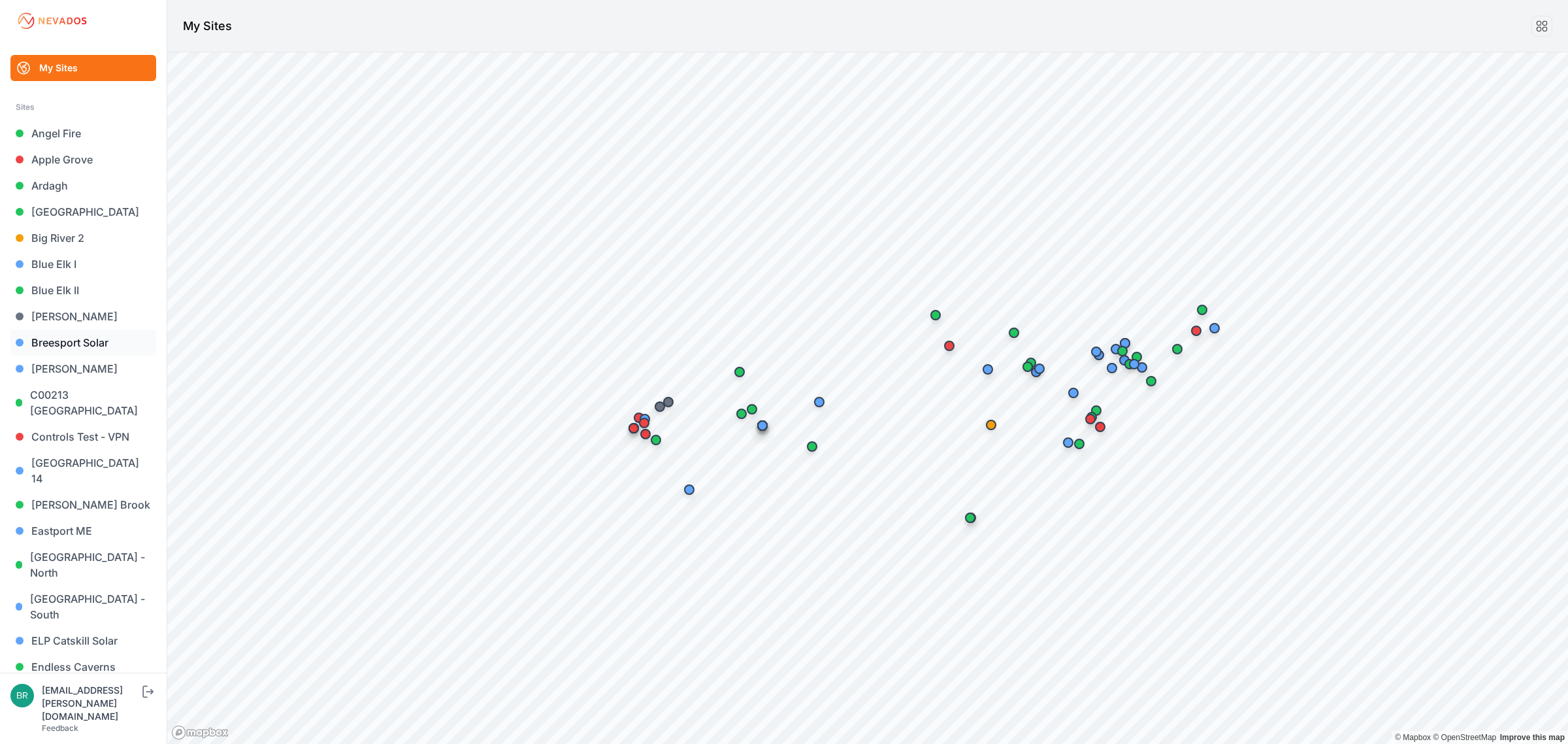
click at [107, 347] on link "Breesport Solar" at bounding box center [83, 342] width 146 height 26
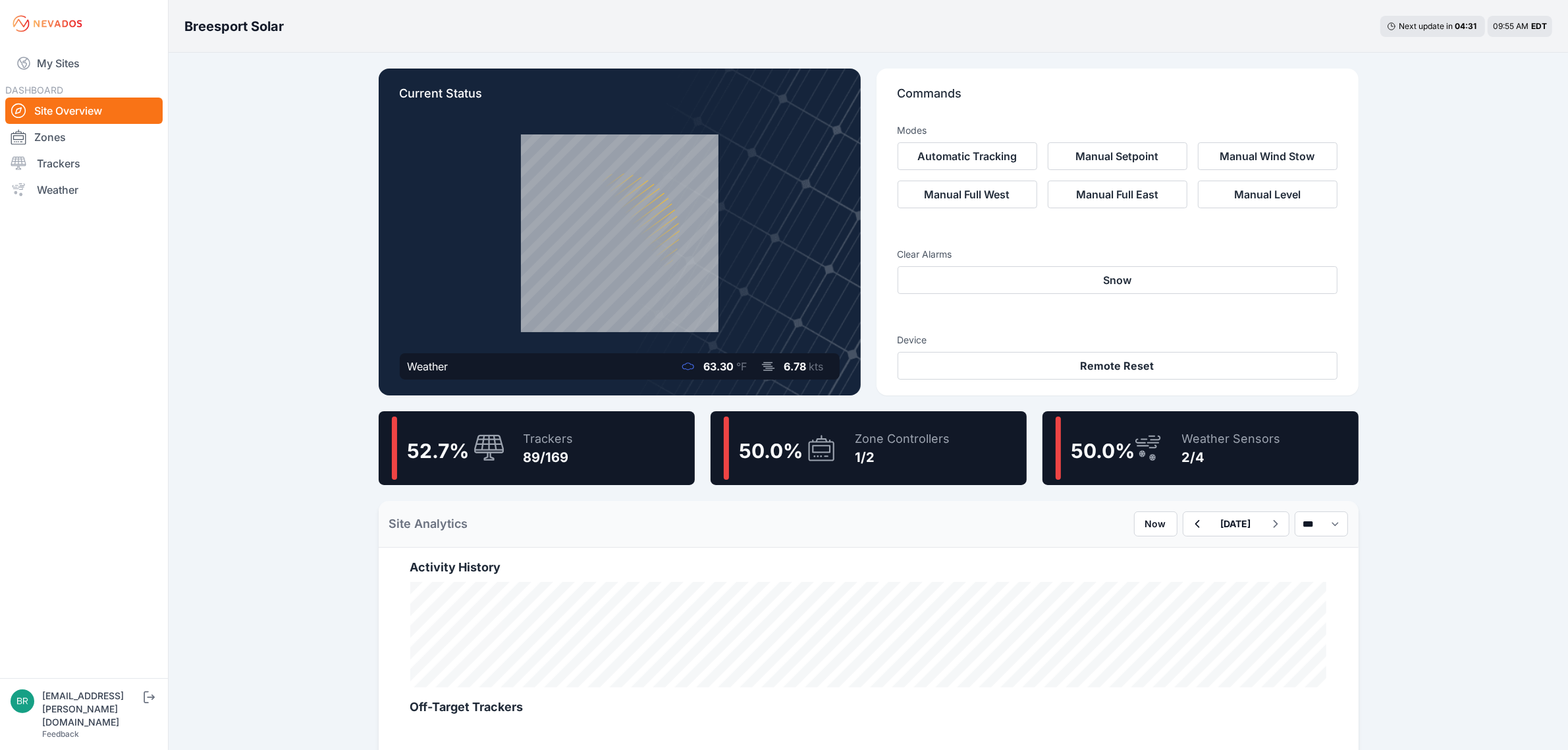
click at [932, 456] on div "1/2" at bounding box center [903, 457] width 95 height 19
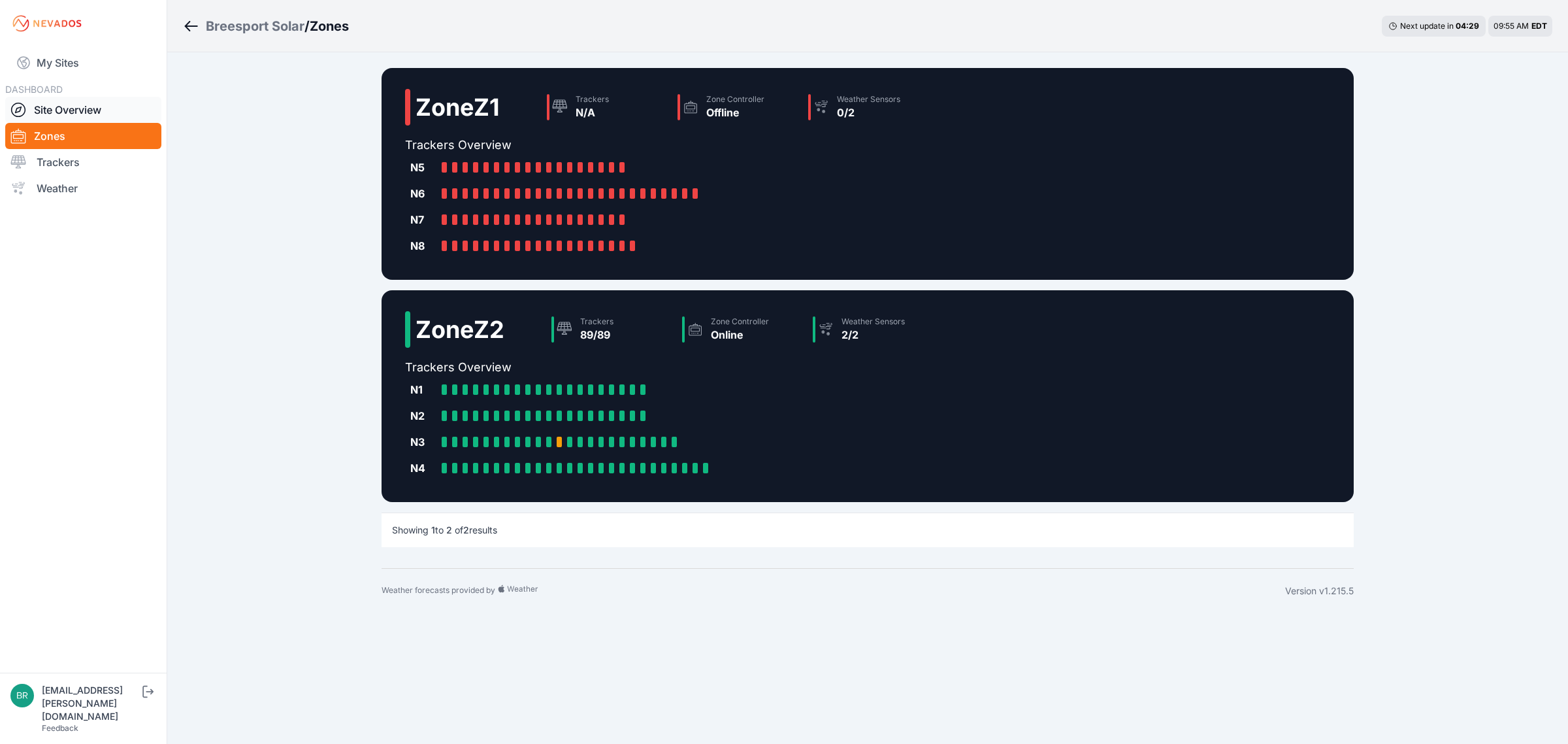
click at [112, 103] on link "Site Overview" at bounding box center [83, 109] width 156 height 26
